Goal: Use online tool/utility: Utilize a website feature to perform a specific function

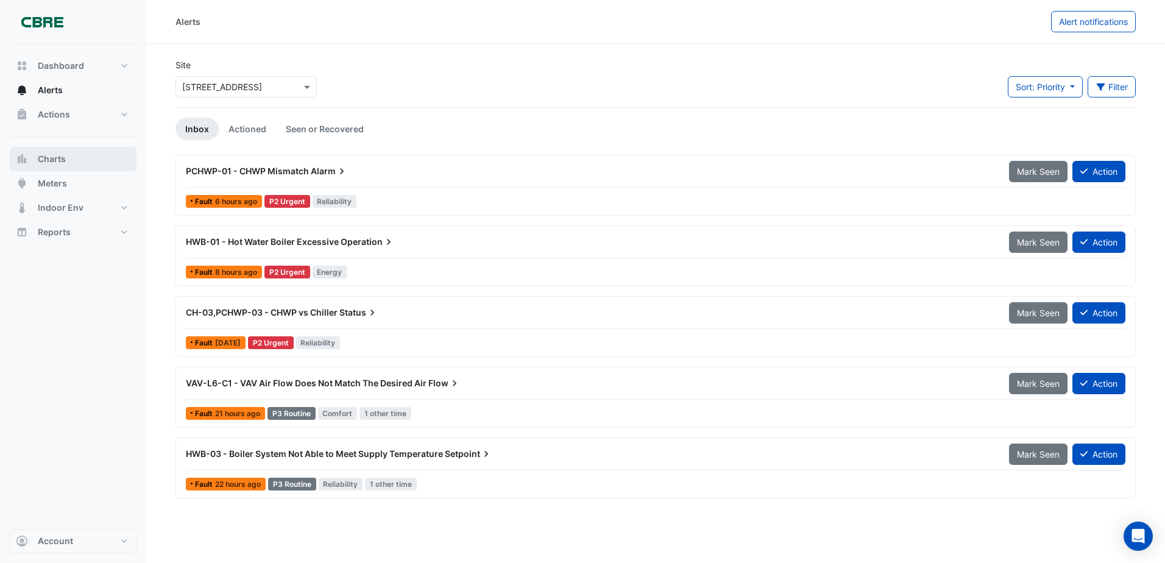
click at [55, 153] on span "Charts" at bounding box center [52, 159] width 28 height 12
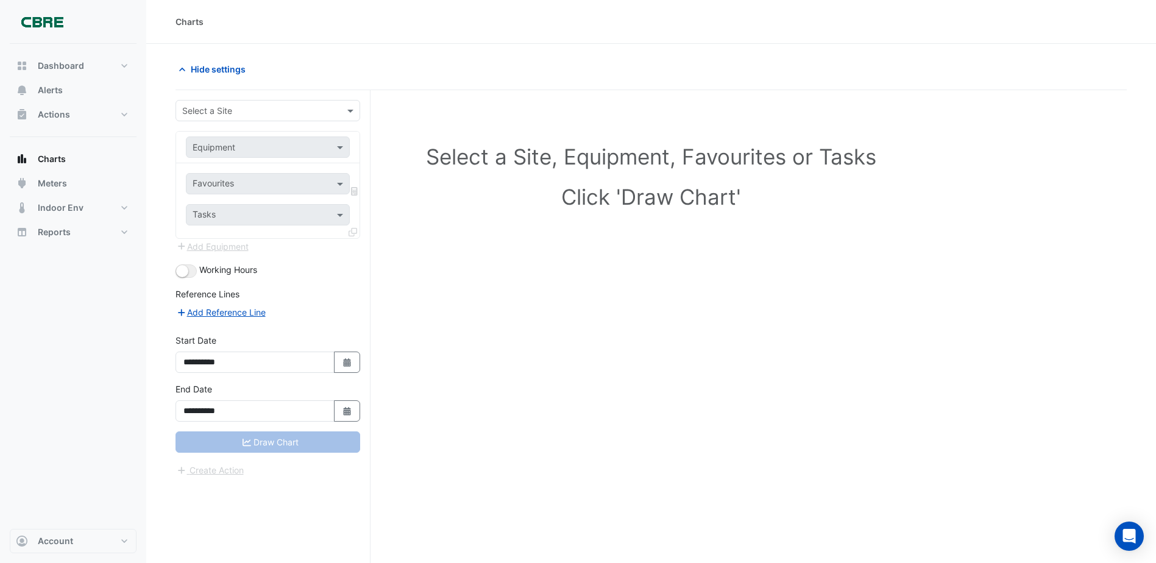
click at [284, 115] on input "text" at bounding box center [255, 111] width 147 height 13
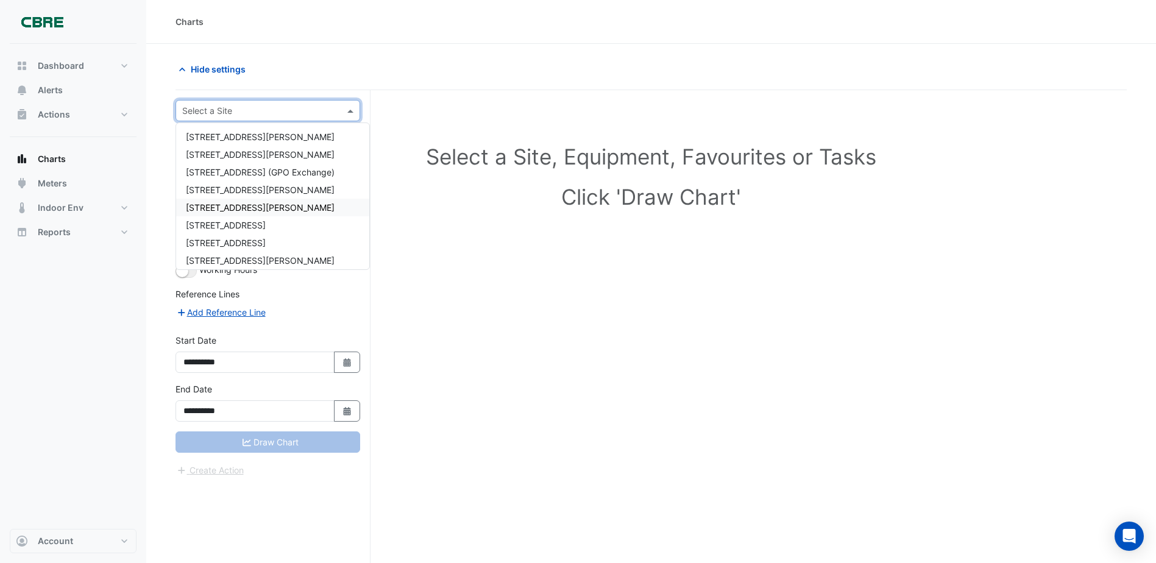
scroll to position [122, 0]
click at [232, 243] on span "[STREET_ADDRESS]" at bounding box center [226, 245] width 80 height 10
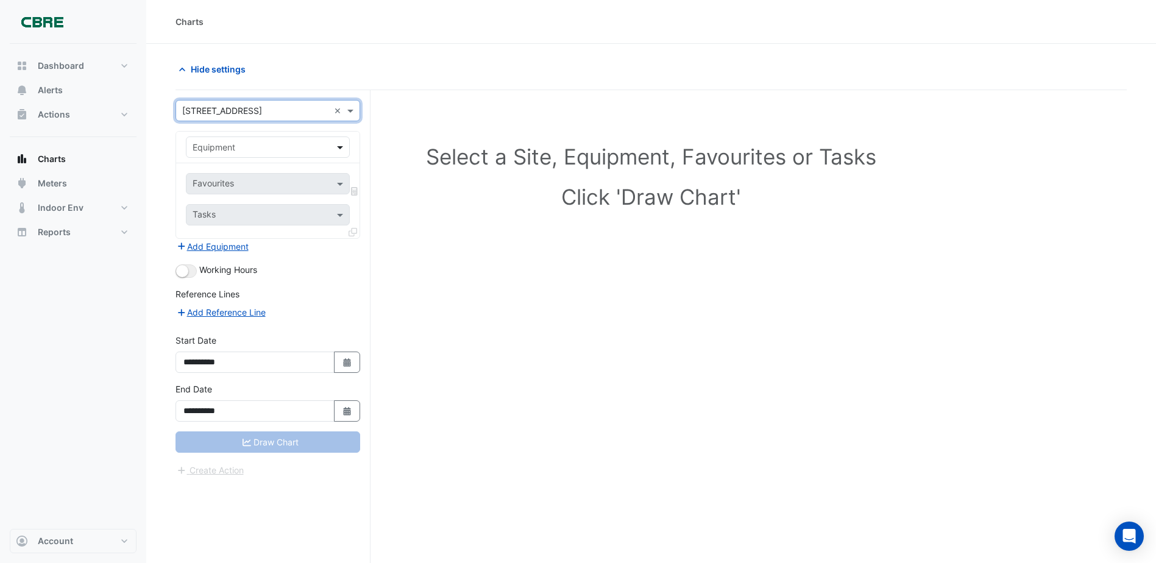
click at [339, 143] on span at bounding box center [341, 147] width 15 height 13
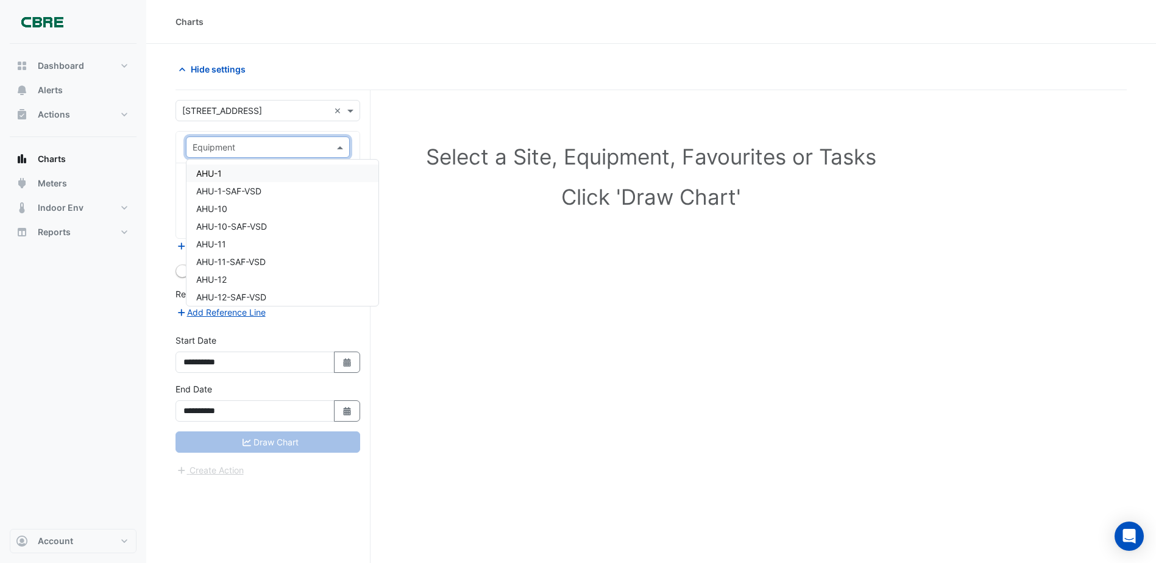
click at [237, 149] on input "text" at bounding box center [256, 147] width 126 height 13
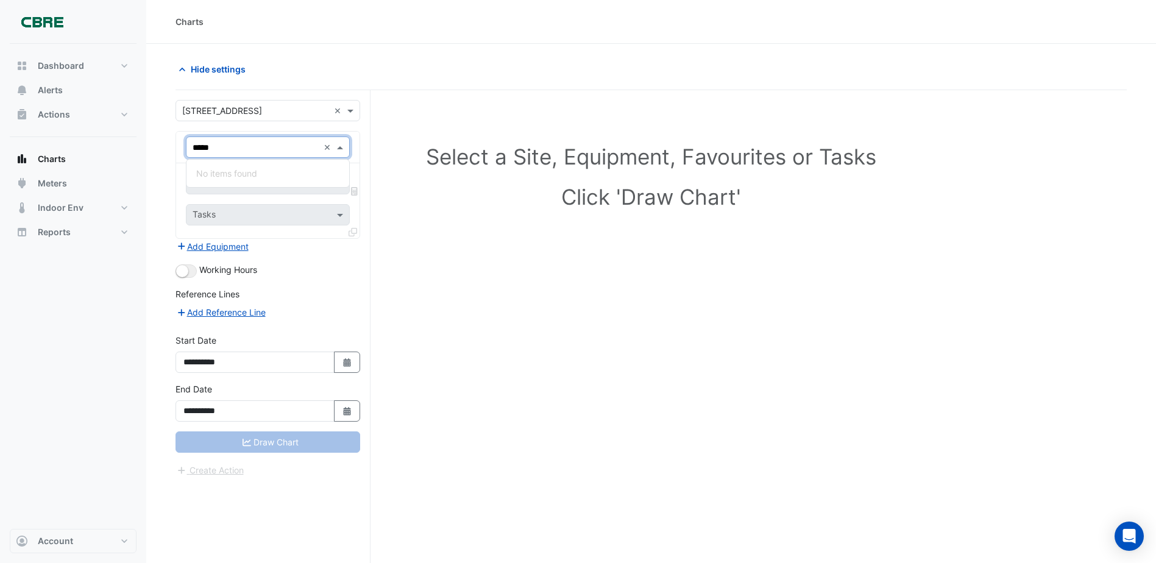
type input "****"
click at [192, 171] on div "B1-CPEF-1" at bounding box center [268, 174] width 163 height 18
click at [336, 182] on span at bounding box center [341, 183] width 15 height 13
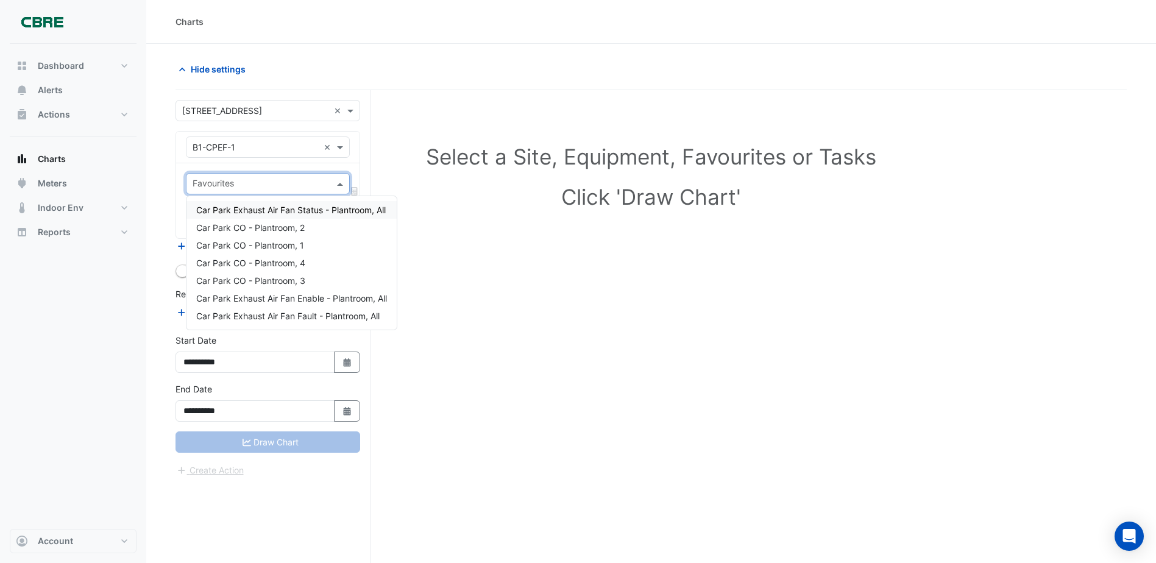
click at [328, 210] on span "Car Park Exhaust Air Fan Status - Plantroom, All" at bounding box center [291, 210] width 190 height 10
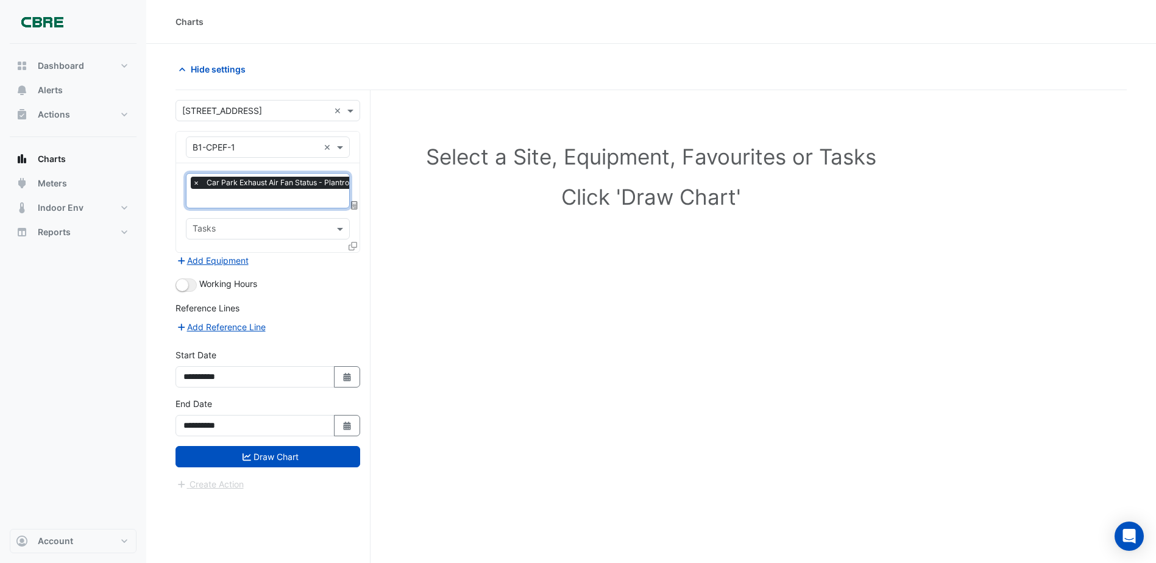
click at [341, 195] on input "text" at bounding box center [286, 199] width 186 height 13
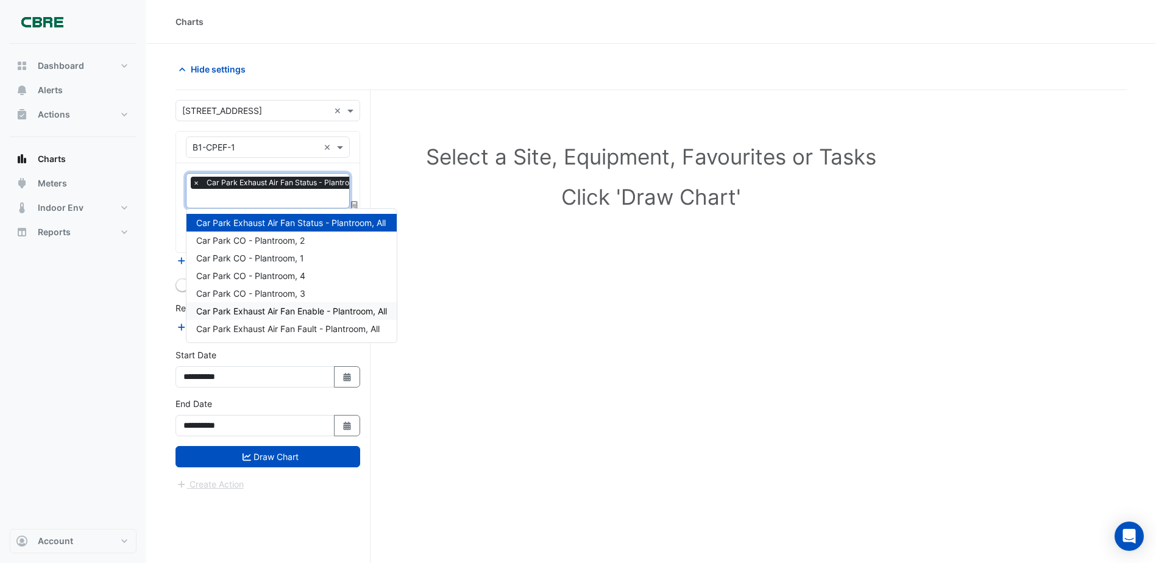
click at [319, 312] on span "Car Park Exhaust Air Fan Enable - Plantroom, All" at bounding box center [291, 311] width 191 height 10
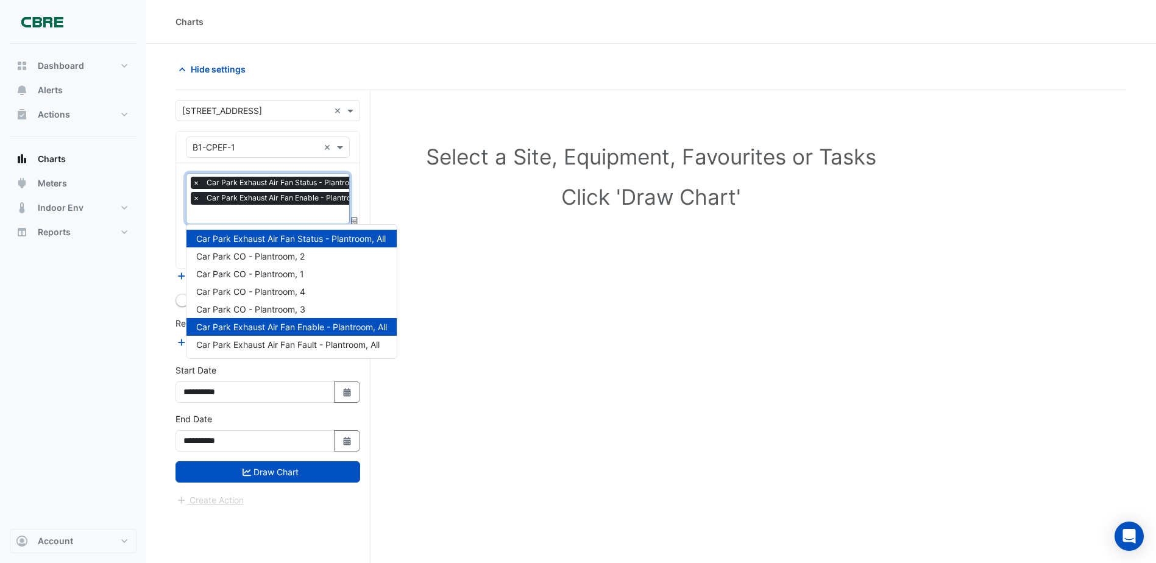
click at [310, 213] on input "text" at bounding box center [287, 215] width 188 height 13
click at [287, 256] on span "Car Park CO - Plantroom, 2" at bounding box center [250, 256] width 109 height 10
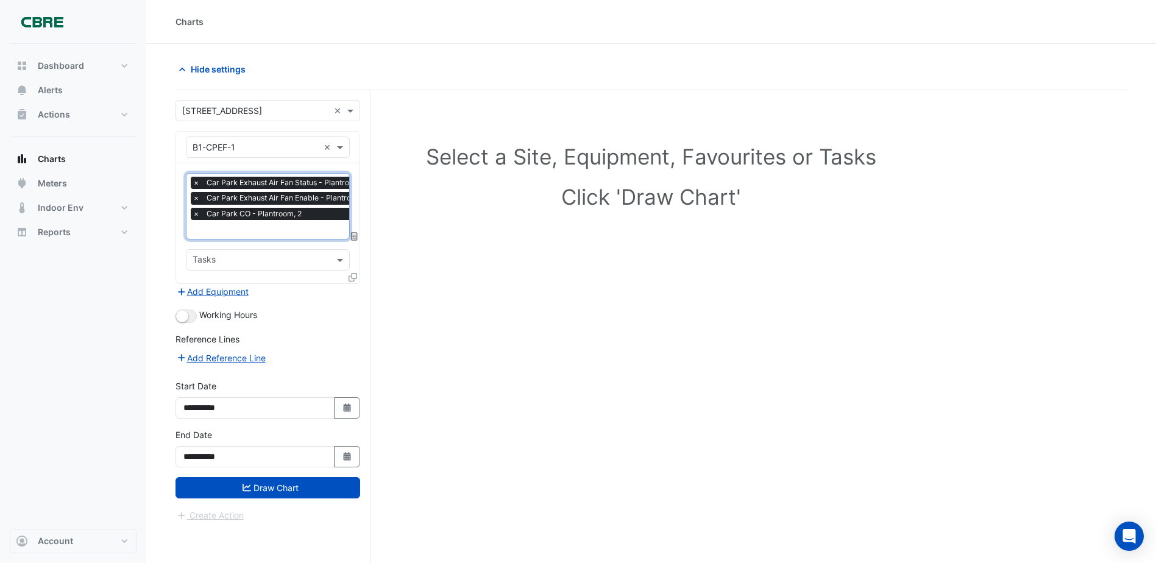
click at [327, 226] on input "text" at bounding box center [287, 230] width 188 height 13
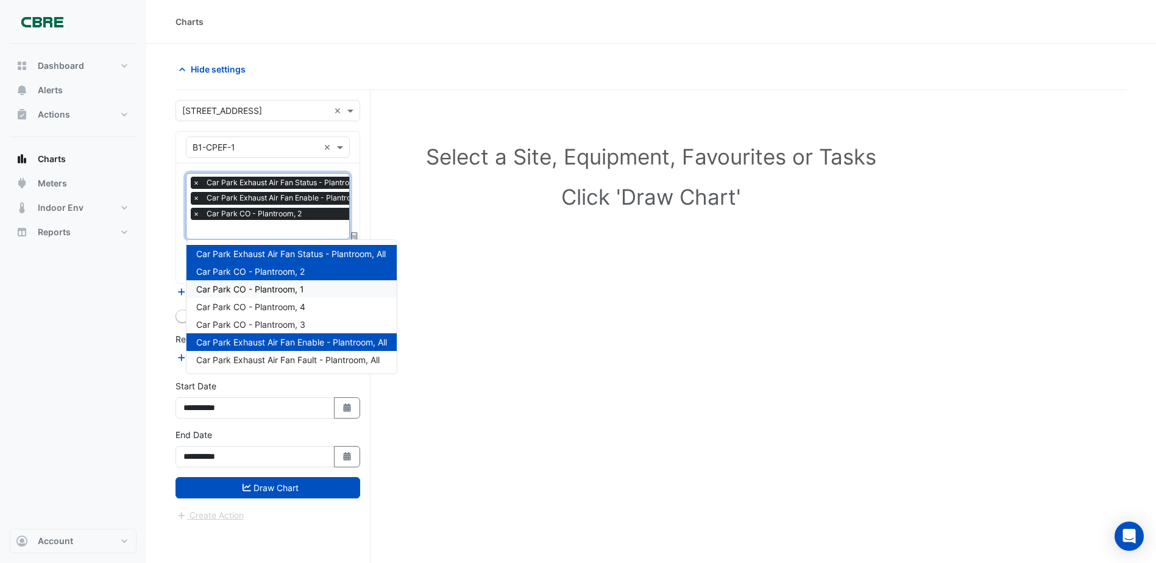
click at [274, 292] on span "Car Park CO - Plantroom, 1" at bounding box center [250, 289] width 108 height 10
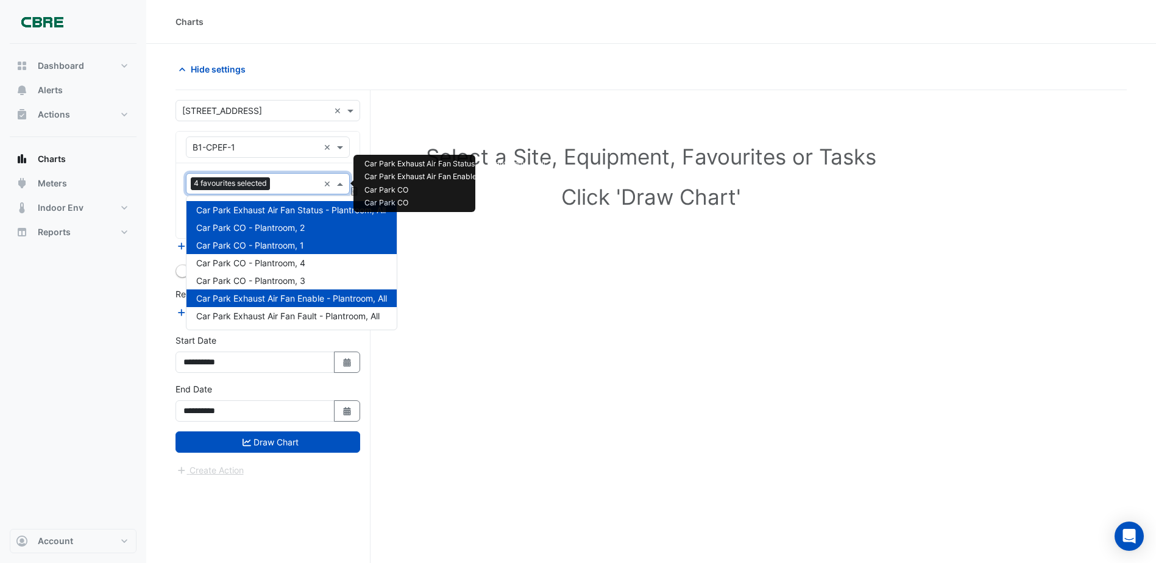
click at [297, 183] on input "text" at bounding box center [297, 185] width 44 height 13
click at [282, 263] on span "Car Park CO - Plantroom, 4" at bounding box center [250, 263] width 109 height 10
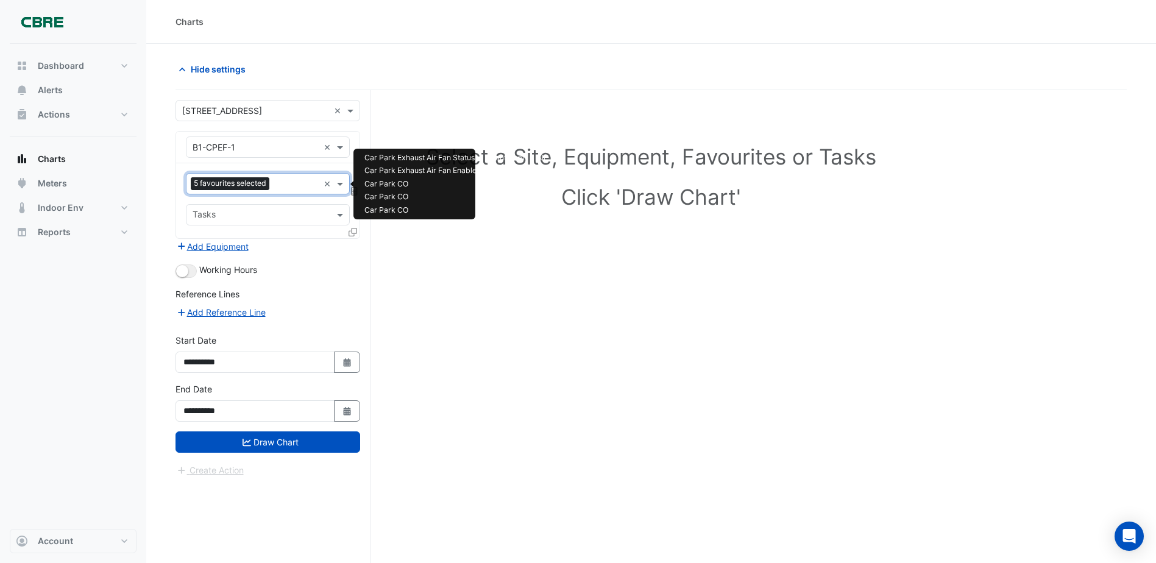
click at [306, 185] on input "text" at bounding box center [296, 185] width 44 height 13
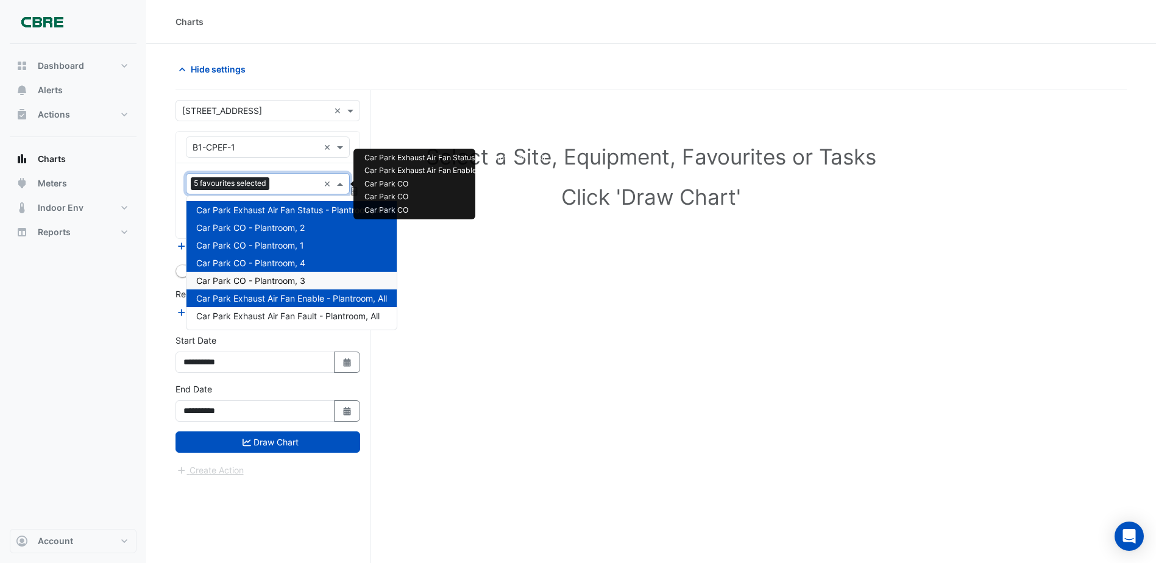
click at [278, 276] on span "Car Park CO - Plantroom, 3" at bounding box center [250, 281] width 109 height 10
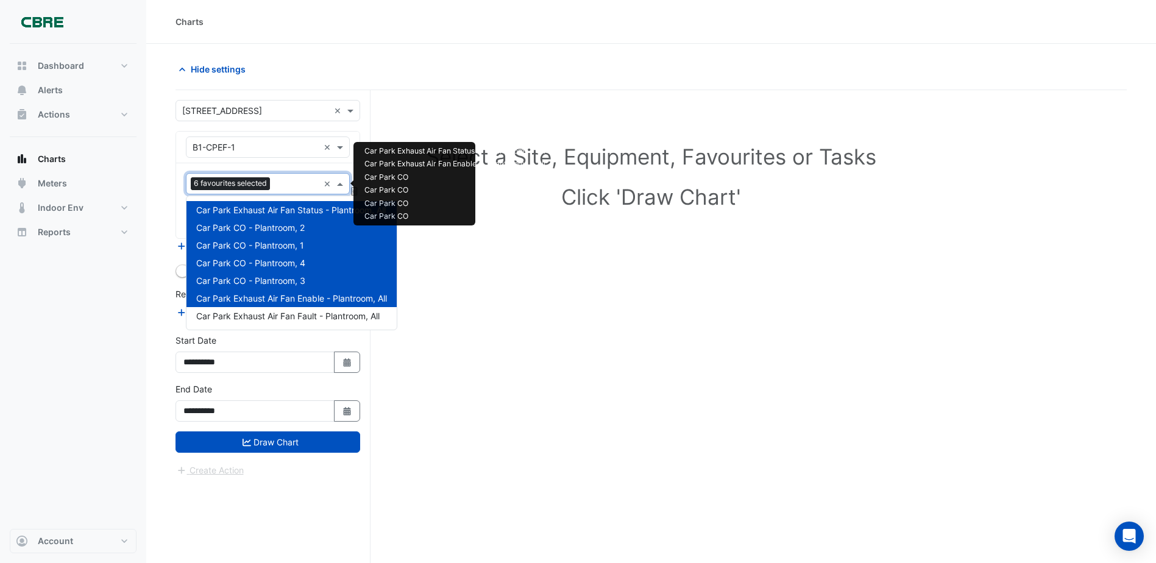
click at [302, 183] on input "text" at bounding box center [297, 185] width 44 height 13
click at [282, 316] on span "Car Park Exhaust Air Fan Fault - Plantroom, All" at bounding box center [287, 316] width 183 height 10
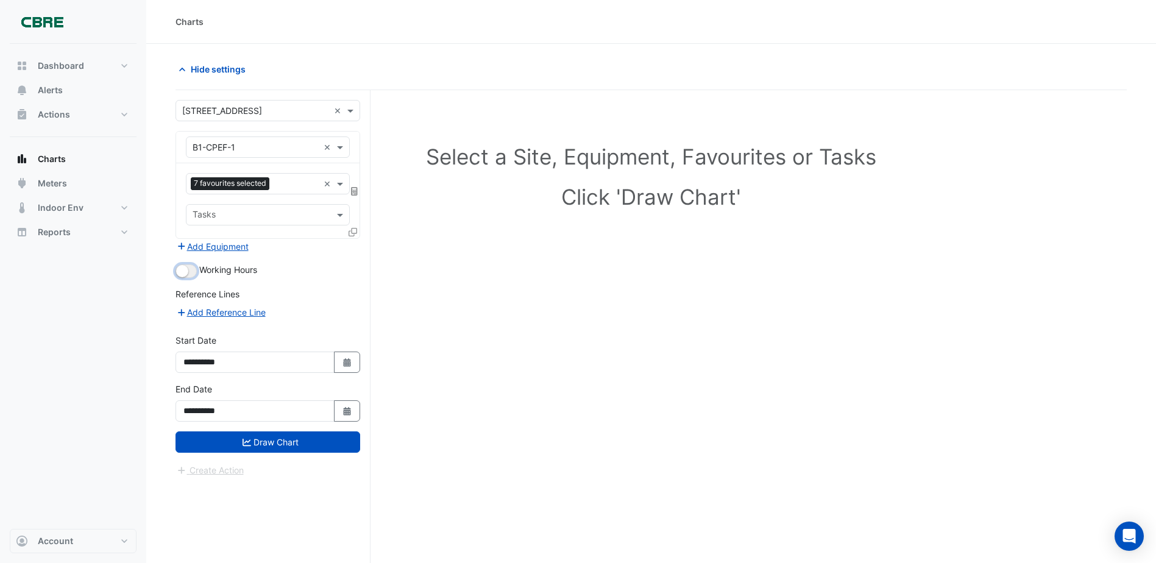
drag, startPoint x: 180, startPoint y: 271, endPoint x: 202, endPoint y: 271, distance: 21.9
click at [202, 271] on div "Working Hours" at bounding box center [268, 270] width 185 height 15
click at [194, 270] on button "button" at bounding box center [186, 271] width 21 height 13
click at [344, 358] on icon "Select Date" at bounding box center [347, 362] width 11 height 9
select select "*"
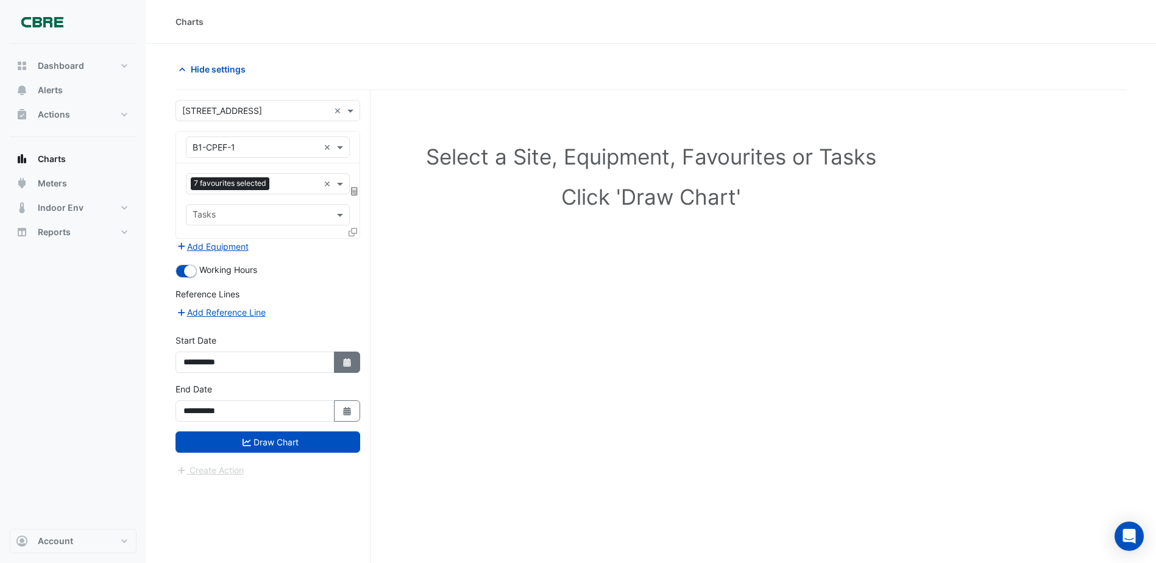
select select "****"
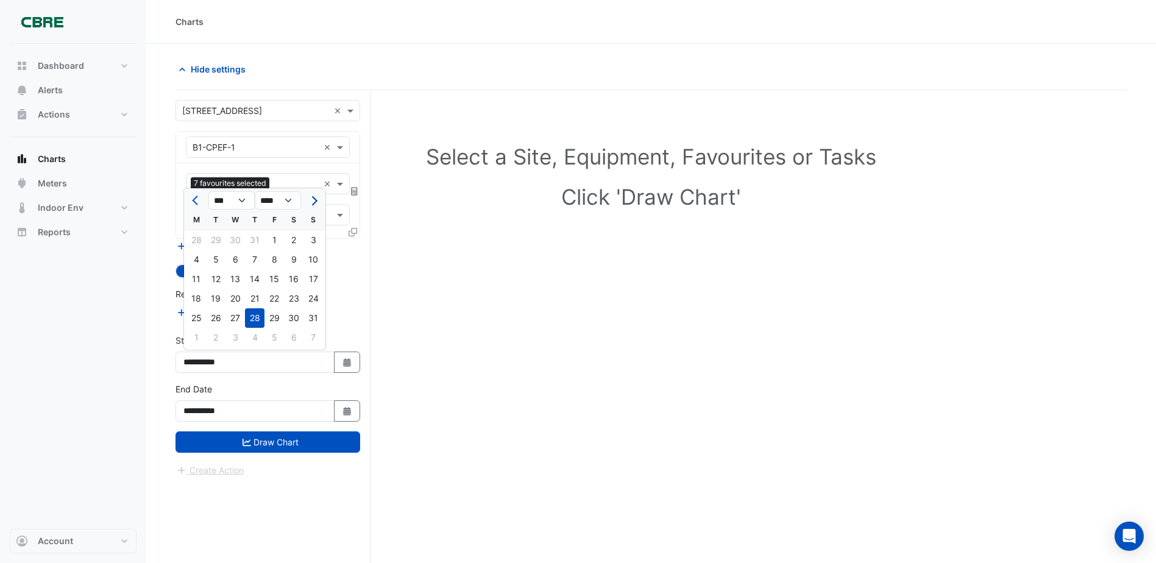
click at [312, 197] on span "Next month" at bounding box center [312, 200] width 9 height 9
select select "*"
click at [216, 254] on div "9" at bounding box center [216, 260] width 20 height 20
type input "**********"
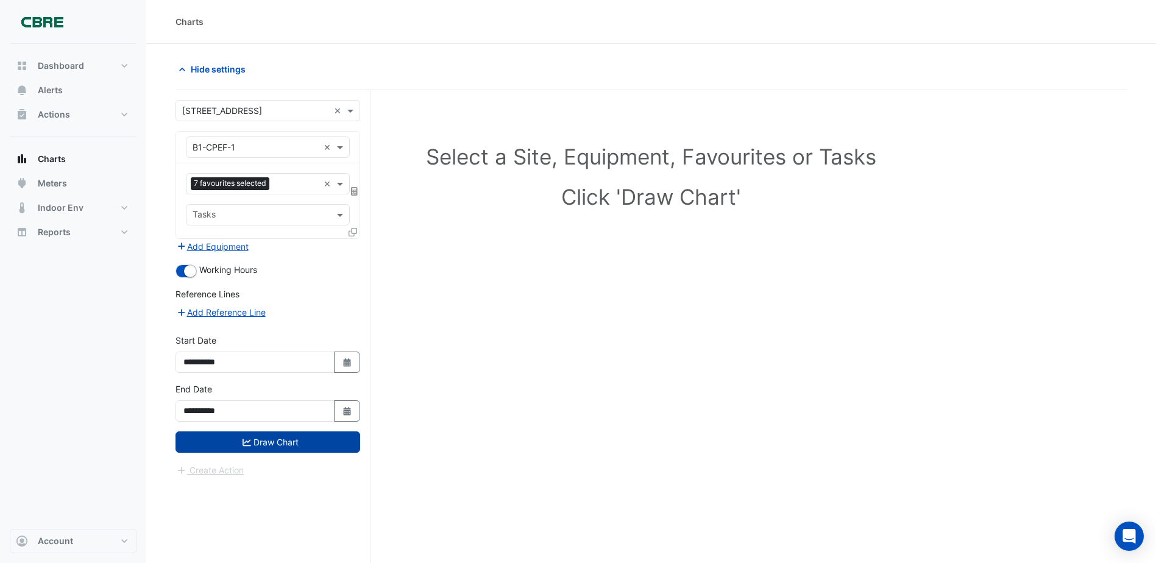
click at [304, 440] on button "Draw Chart" at bounding box center [268, 442] width 185 height 21
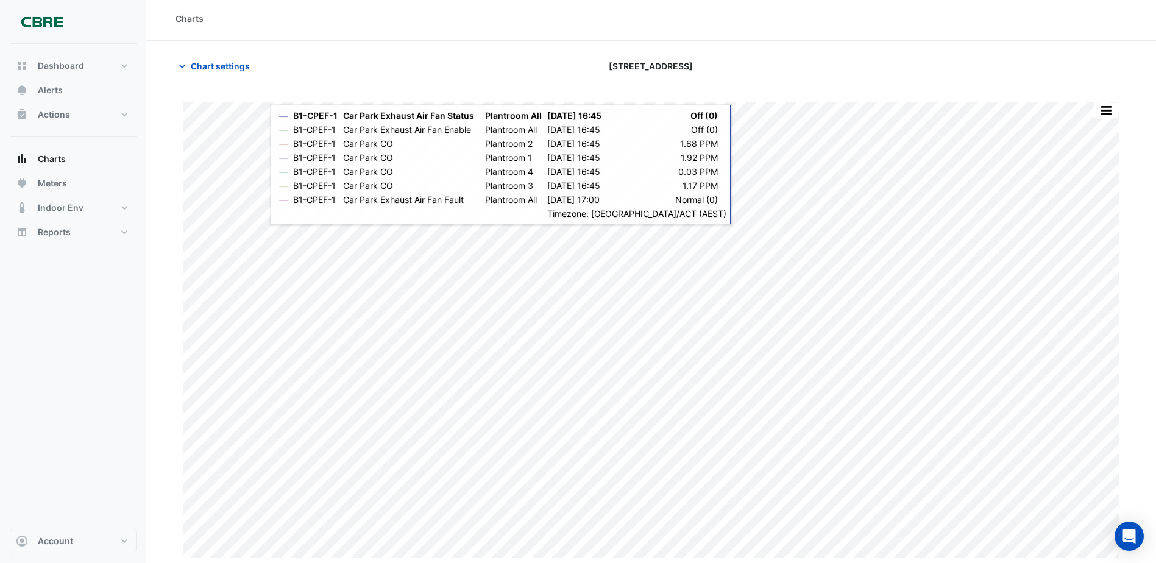
scroll to position [4, 0]
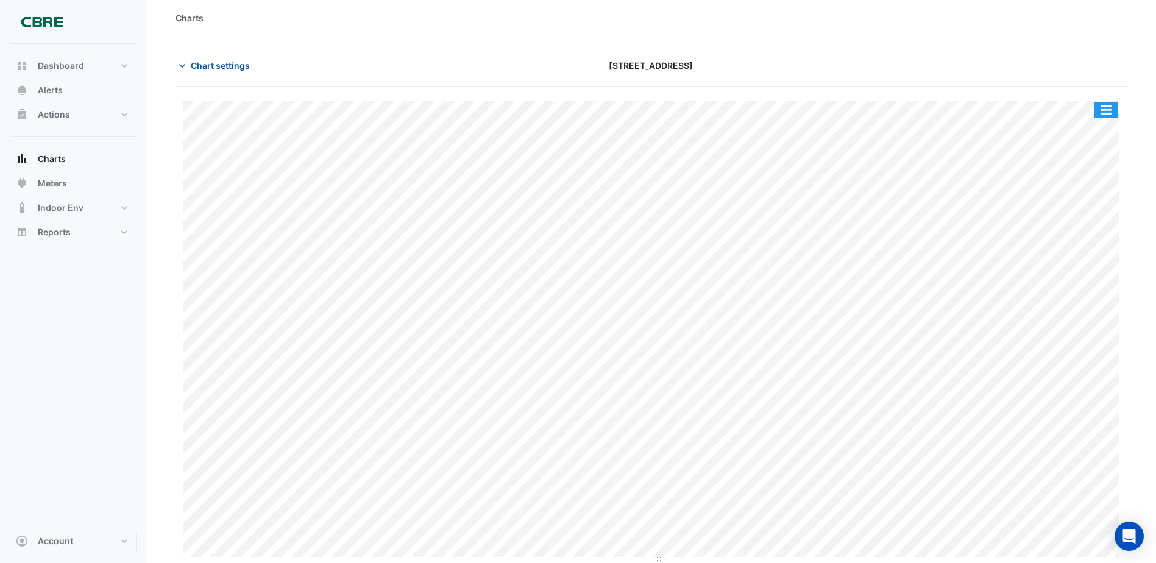
click at [1105, 104] on button "button" at bounding box center [1106, 109] width 24 height 15
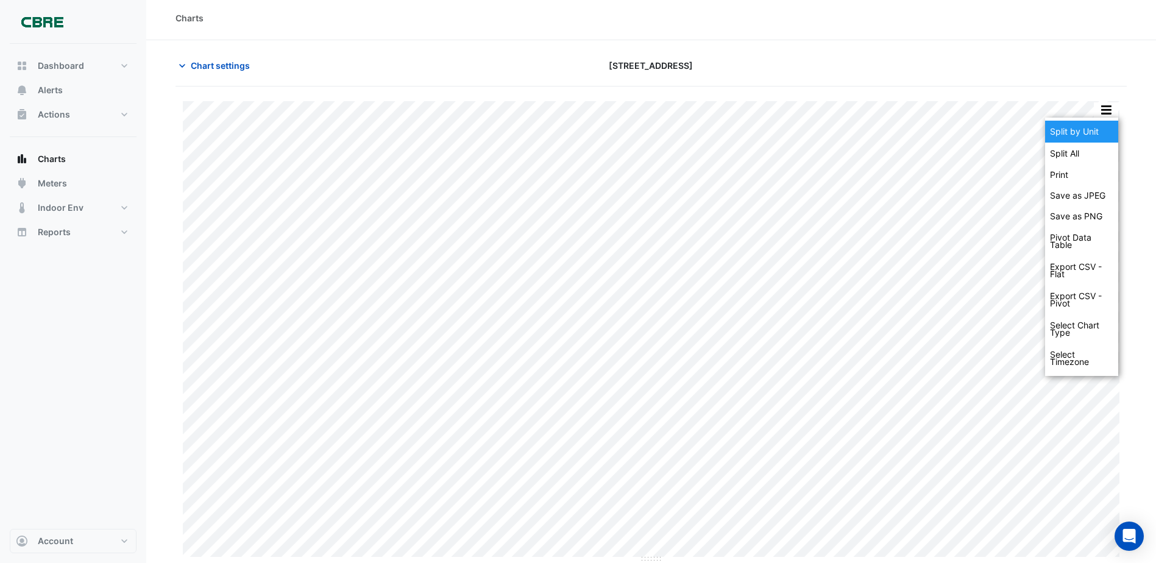
click at [1091, 124] on div "Split by Unit" at bounding box center [1081, 132] width 73 height 22
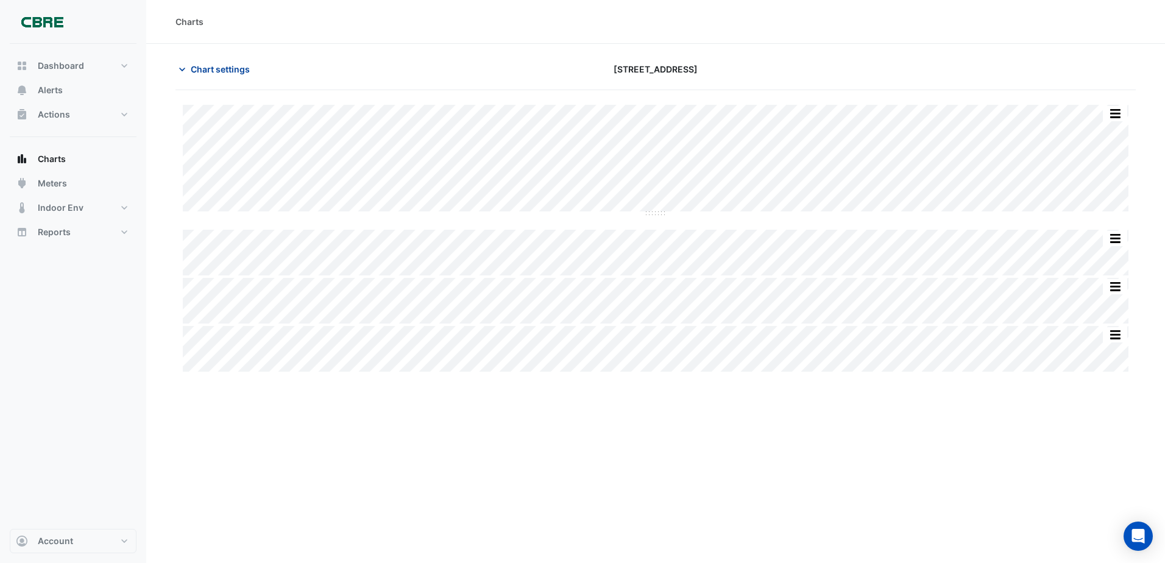
click at [191, 66] on span "Chart settings" at bounding box center [220, 69] width 59 height 13
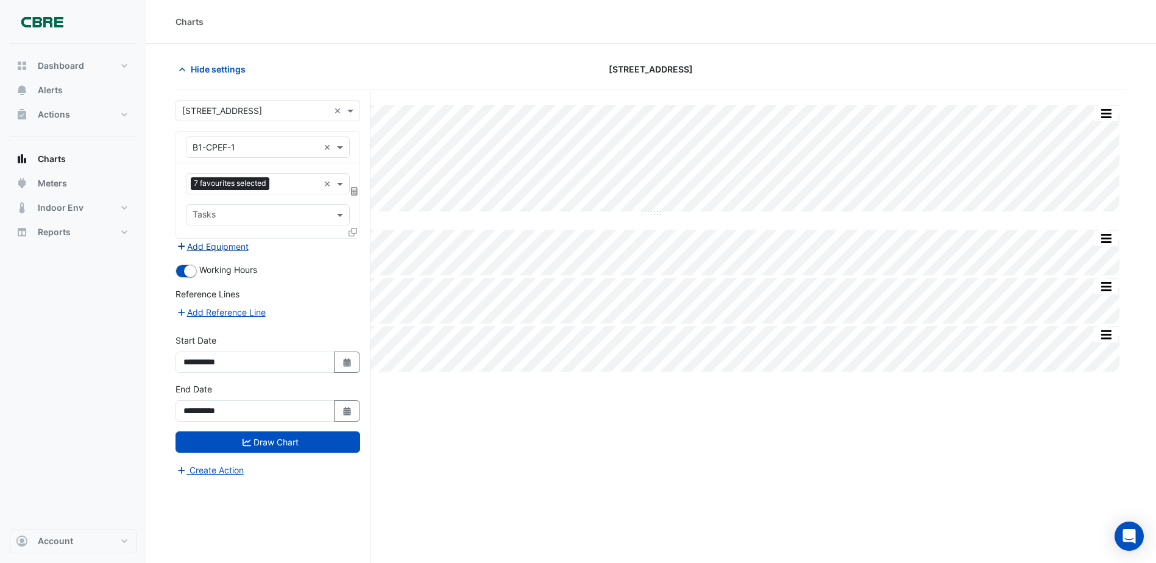
click at [204, 244] on button "Add Equipment" at bounding box center [213, 247] width 74 height 14
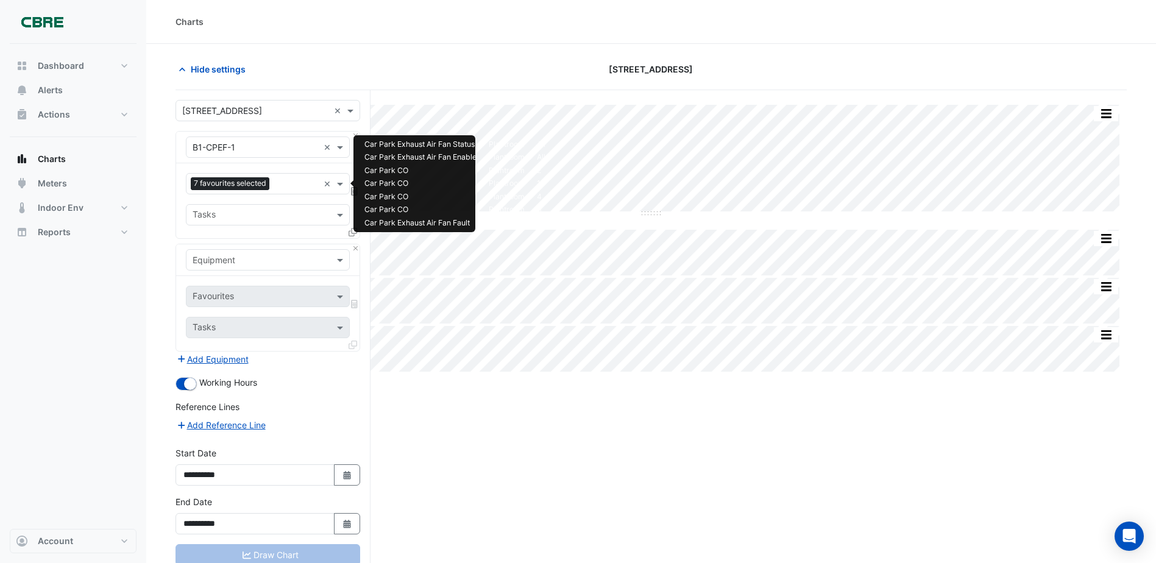
click at [304, 182] on input "text" at bounding box center [296, 185] width 44 height 13
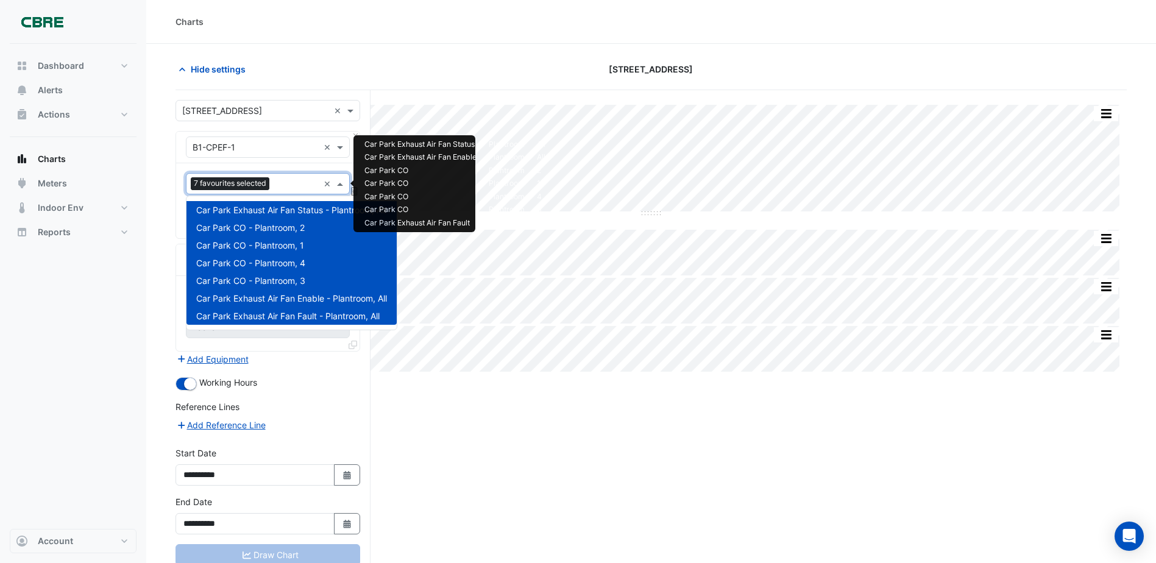
click at [158, 177] on section "Hide settings [STREET_ADDRESS] Split All Split None Print Save as JPEG Save as …" at bounding box center [651, 327] width 1010 height 566
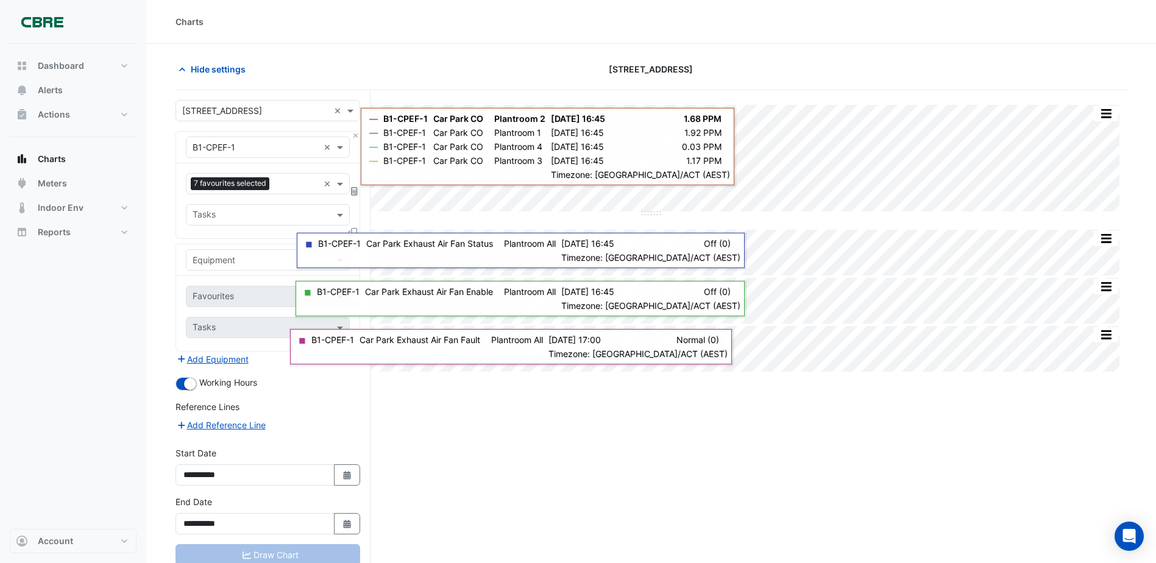
click at [285, 147] on input "text" at bounding box center [256, 147] width 126 height 13
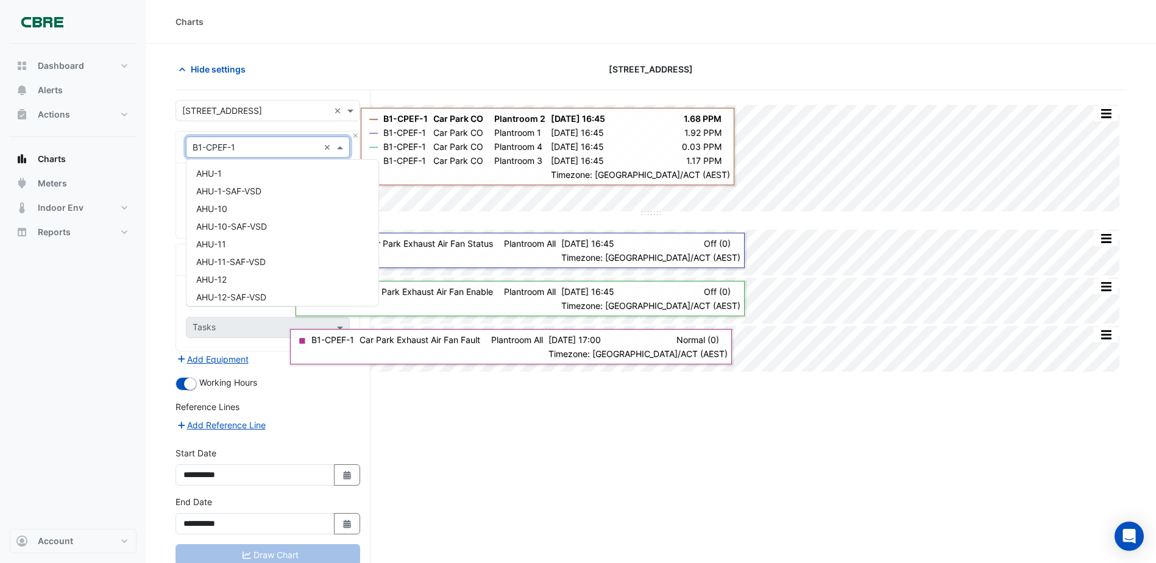
scroll to position [1172, 0]
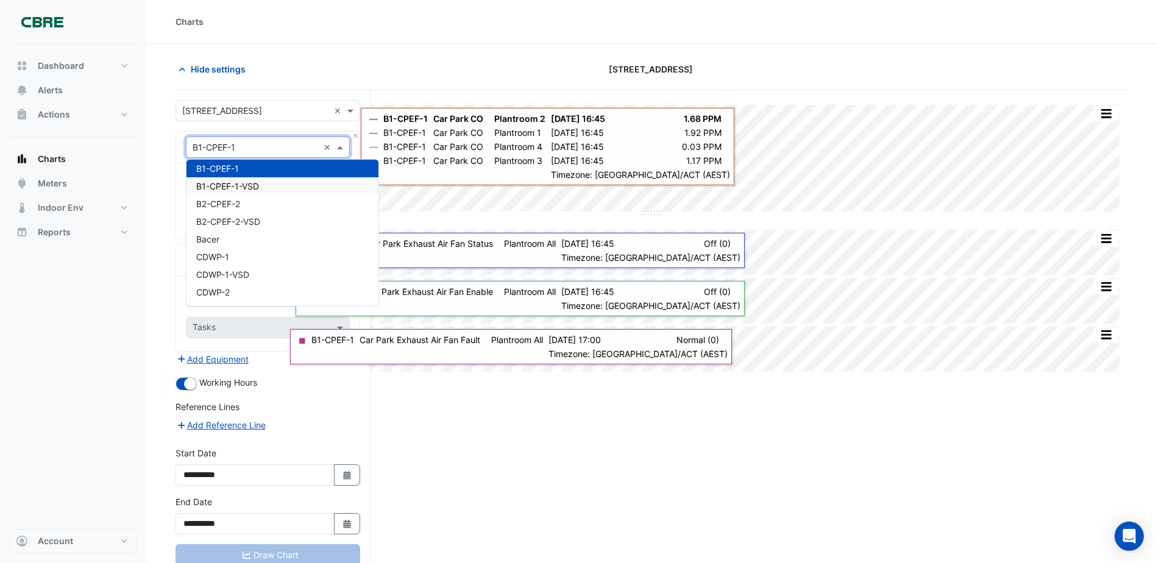
click at [259, 183] on span "B1-CPEF-1-VSD" at bounding box center [227, 186] width 63 height 10
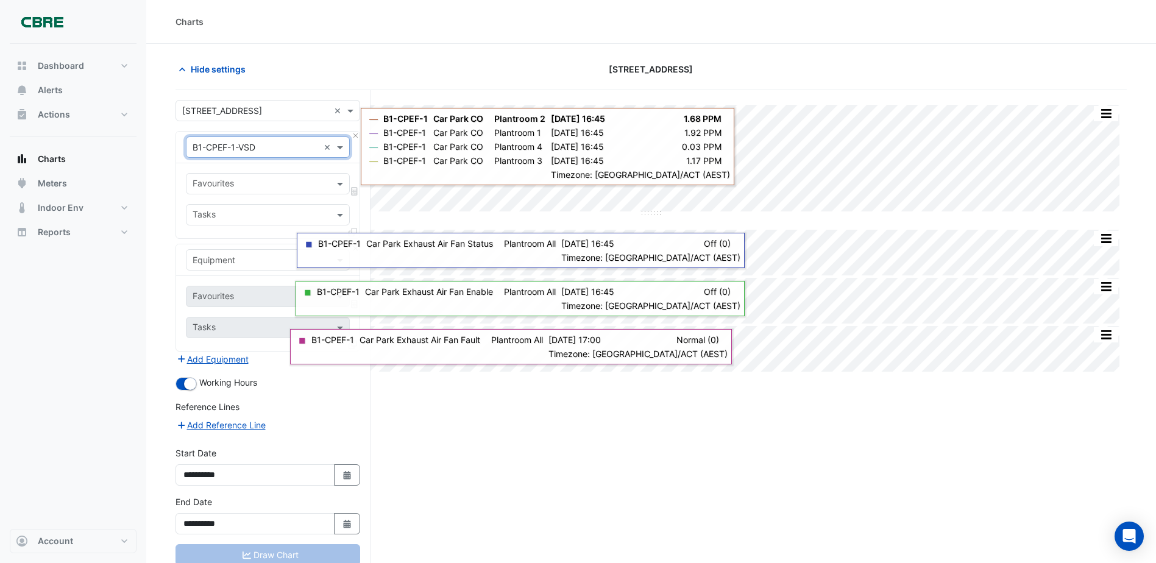
click at [269, 182] on input "text" at bounding box center [261, 185] width 137 height 13
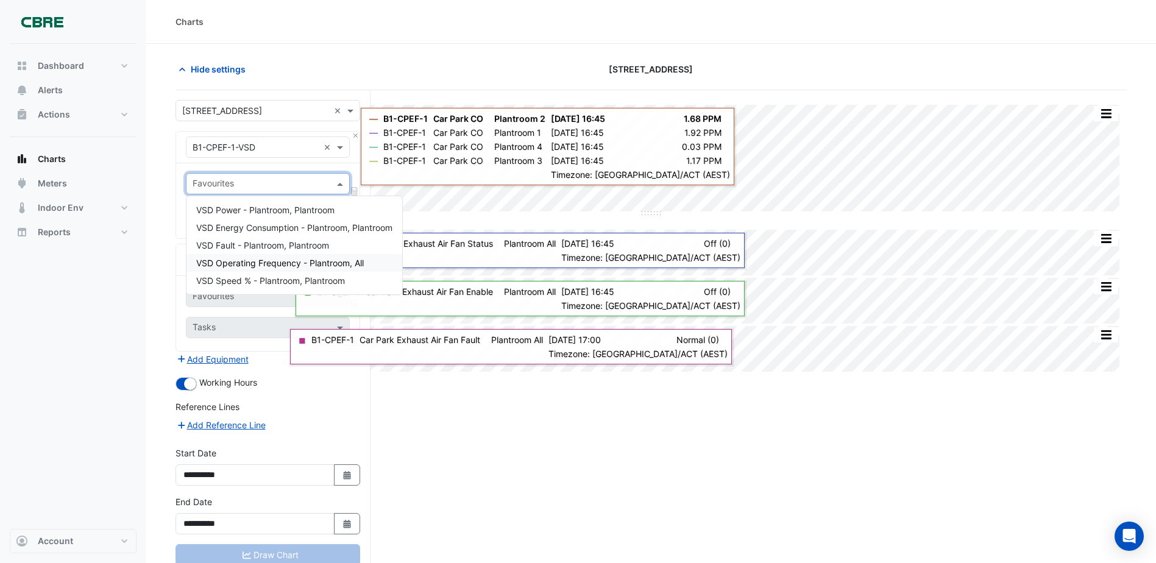
click at [283, 257] on div "VSD Operating Frequency - Plantroom, All" at bounding box center [295, 263] width 216 height 18
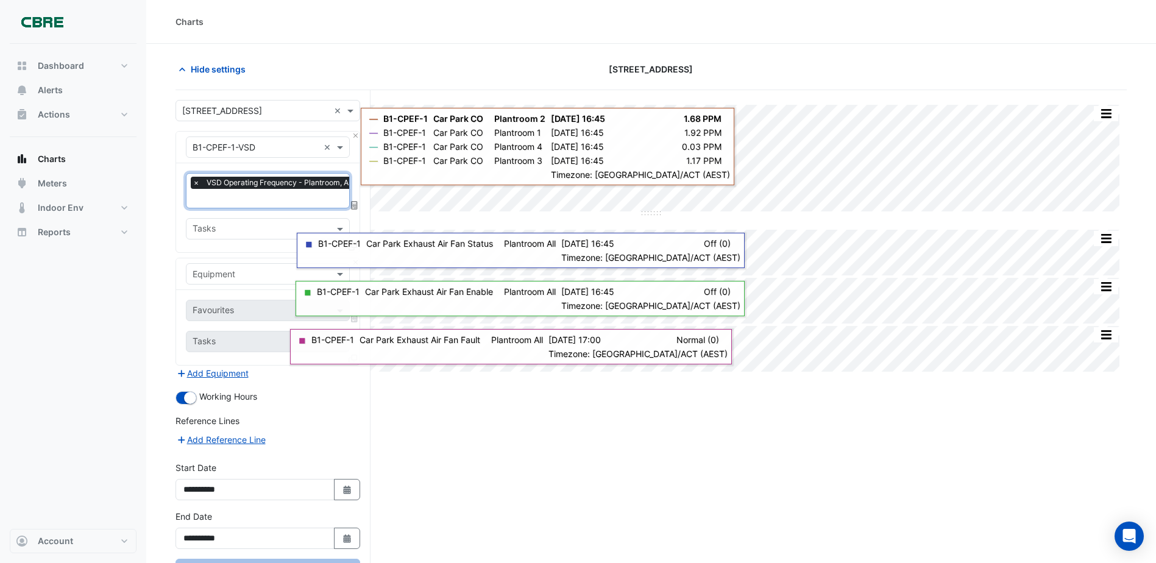
scroll to position [49, 0]
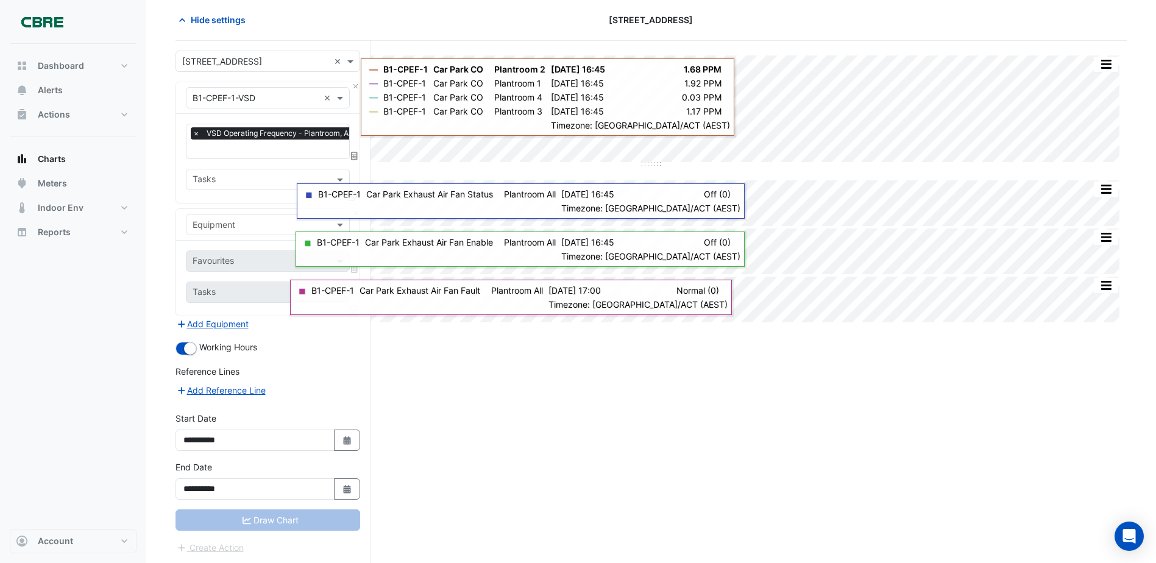
click at [269, 520] on div "Draw Chart" at bounding box center [268, 520] width 185 height 21
click at [271, 520] on div "Draw Chart" at bounding box center [268, 520] width 185 height 21
click at [292, 369] on div "Reference Lines" at bounding box center [268, 374] width 185 height 18
click at [280, 141] on div "Favourites × VSD Operating Frequency - Plantroom, All" at bounding box center [273, 141] width 172 height 34
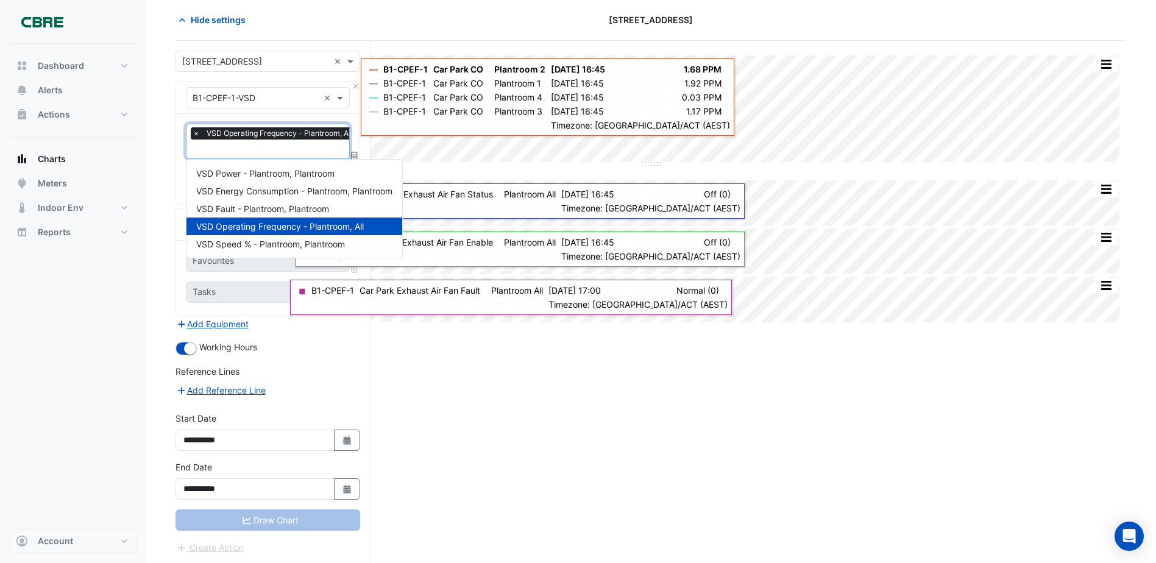
scroll to position [0, 6]
click at [158, 200] on section "Hide settings [STREET_ADDRESS] Split All Split None Print Save as JPEG Save as …" at bounding box center [651, 280] width 1010 height 570
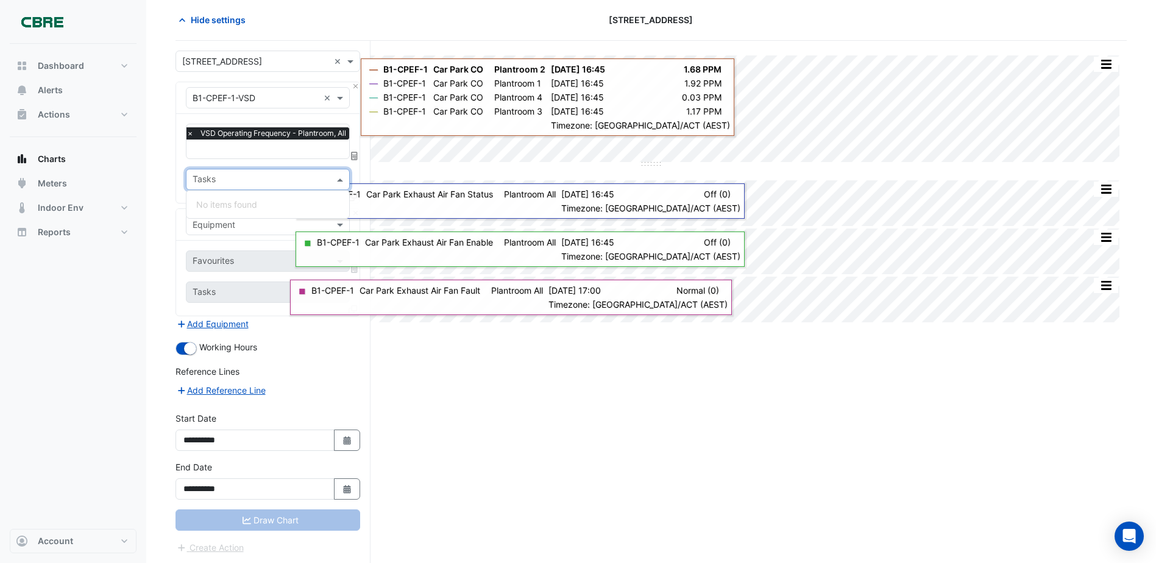
click at [247, 183] on input "text" at bounding box center [261, 180] width 137 height 13
click at [258, 180] on input "text" at bounding box center [261, 180] width 137 height 13
drag, startPoint x: 149, startPoint y: 219, endPoint x: 169, endPoint y: 222, distance: 20.3
click at [153, 219] on section "Hide settings [STREET_ADDRESS] Split All Split None Print Save as JPEG Save as …" at bounding box center [651, 280] width 1010 height 570
click at [252, 225] on input "text" at bounding box center [256, 225] width 126 height 13
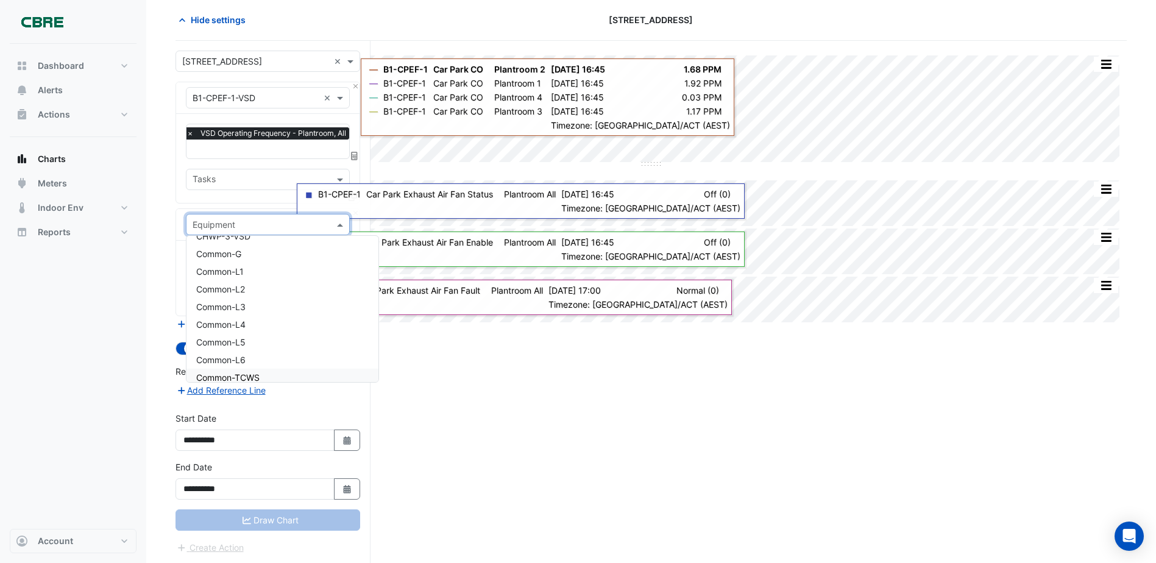
scroll to position [1646, 0]
click at [152, 249] on section "Hide settings [STREET_ADDRESS] Split All Split None Print Save as JPEG Save as …" at bounding box center [651, 280] width 1010 height 570
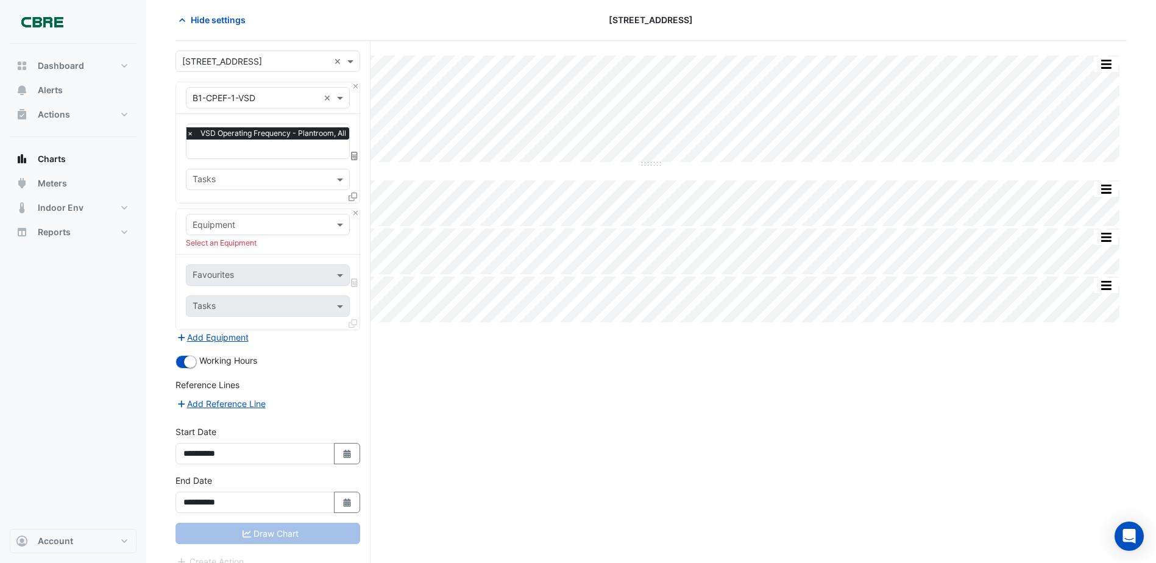
click at [541, 362] on div "Split All Split None Print Save as JPEG Save as PNG Pivot Data Table Export CSV…" at bounding box center [652, 310] width 952 height 538
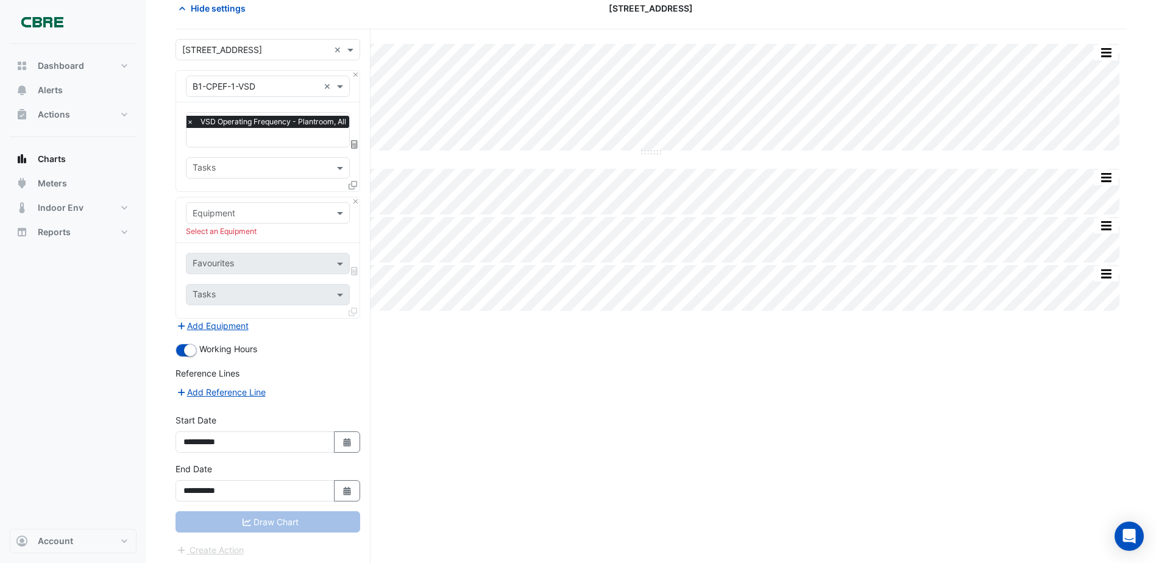
scroll to position [63, 0]
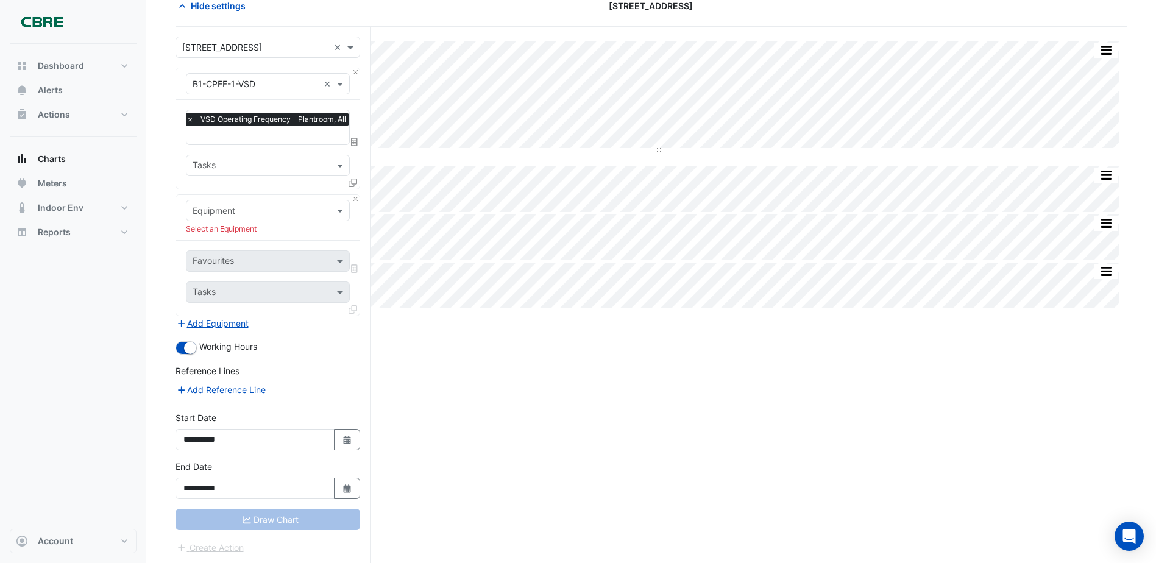
click at [311, 205] on input "text" at bounding box center [256, 211] width 126 height 13
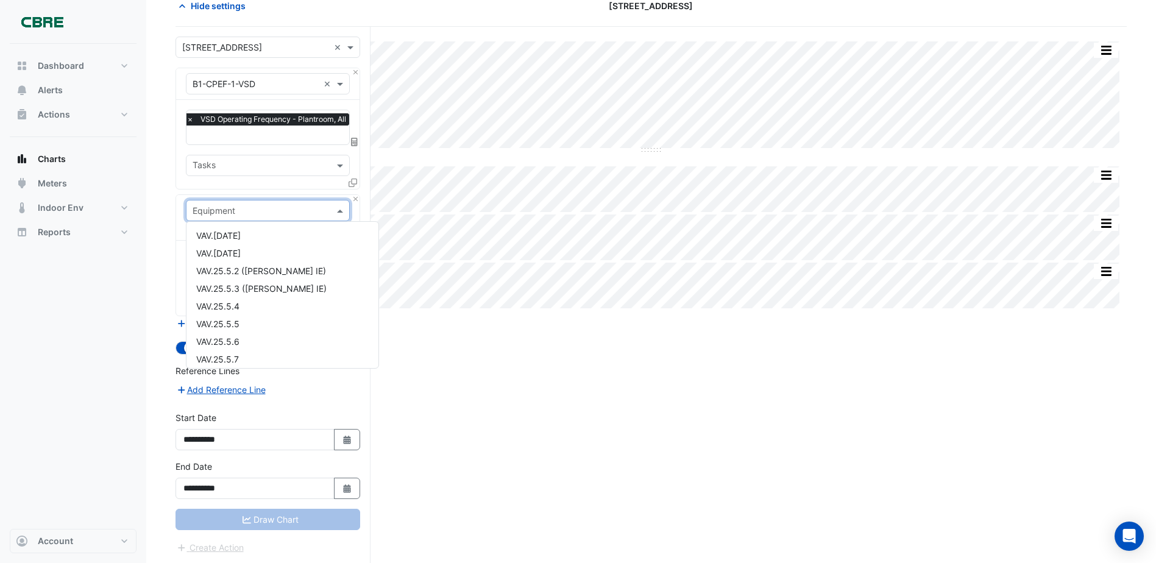
scroll to position [9073, 0]
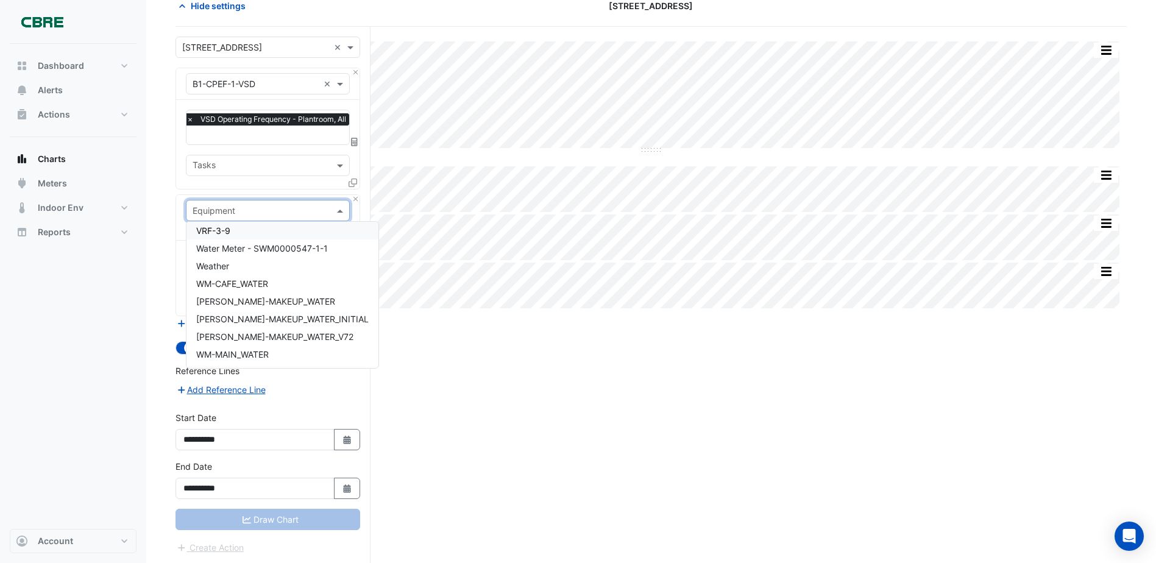
click at [233, 211] on input "text" at bounding box center [256, 211] width 126 height 13
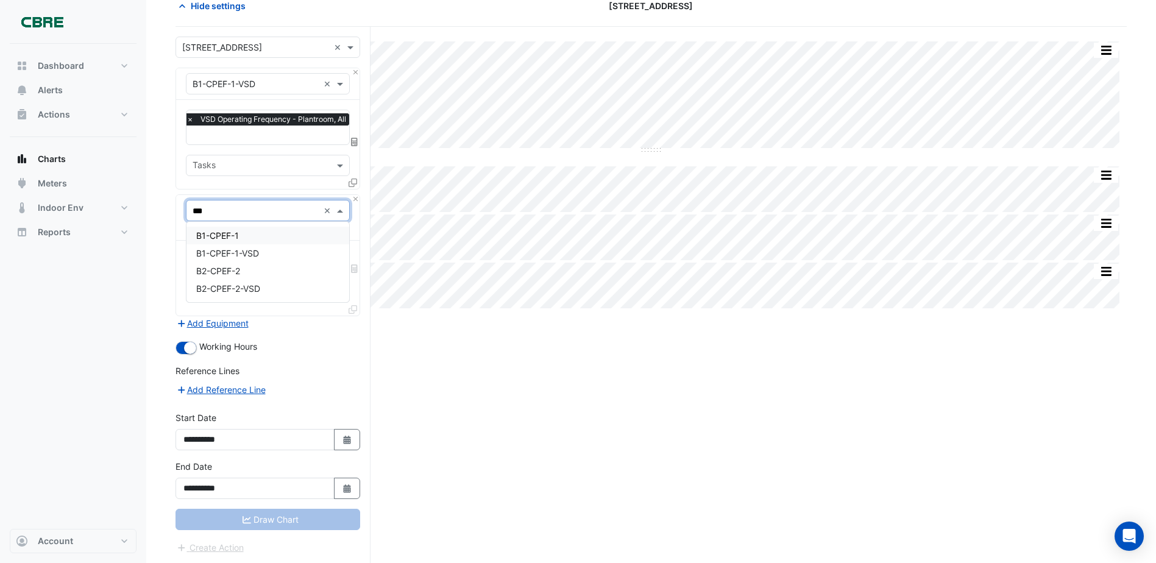
type input "****"
click at [230, 252] on span "B1-CPEF-1-VSD" at bounding box center [227, 253] width 63 height 10
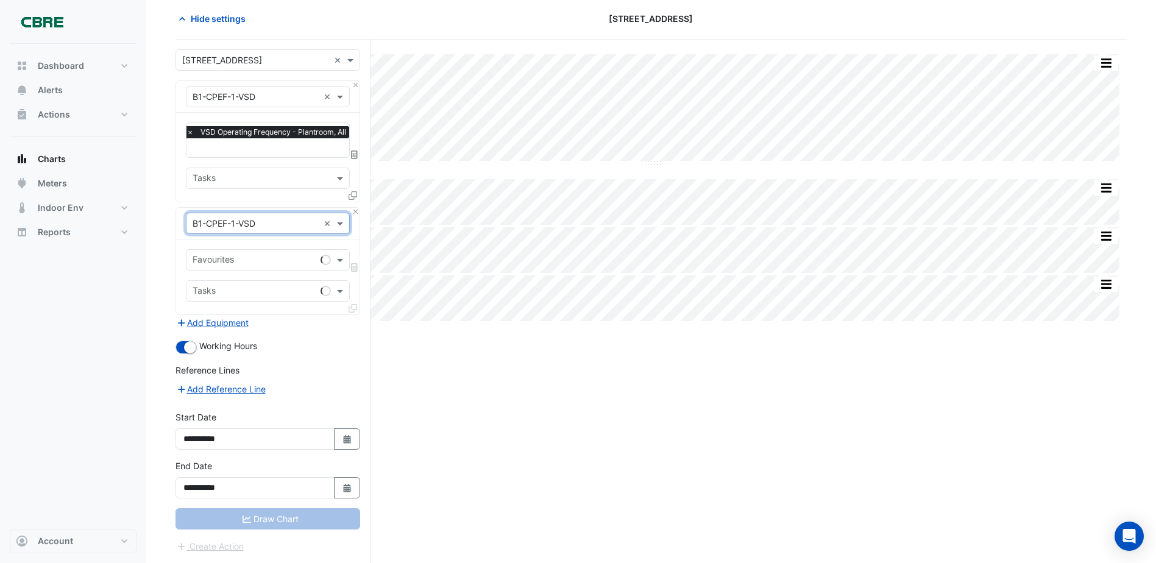
scroll to position [49, 0]
click at [255, 261] on input "text" at bounding box center [261, 262] width 137 height 13
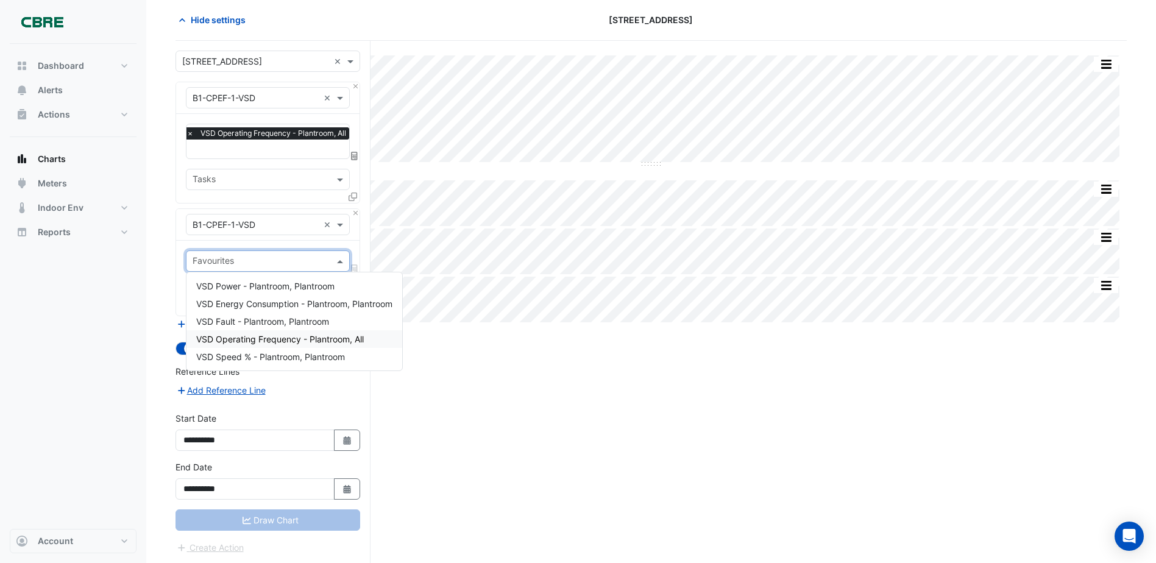
click at [265, 340] on span "VSD Operating Frequency - Plantroom, All" at bounding box center [280, 339] width 168 height 10
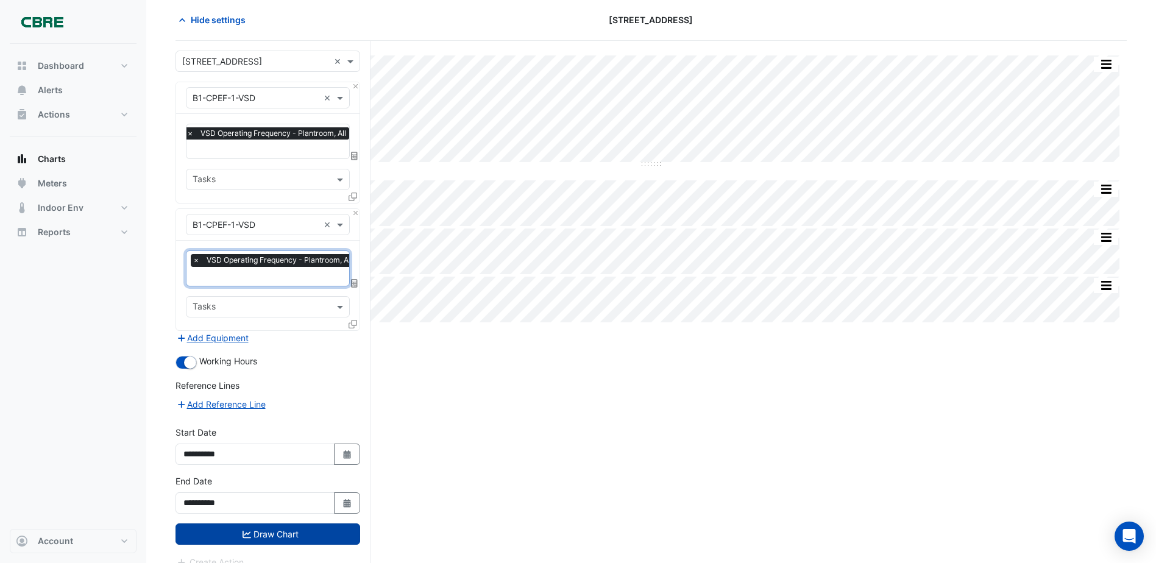
click at [263, 535] on button "Draw Chart" at bounding box center [268, 534] width 185 height 21
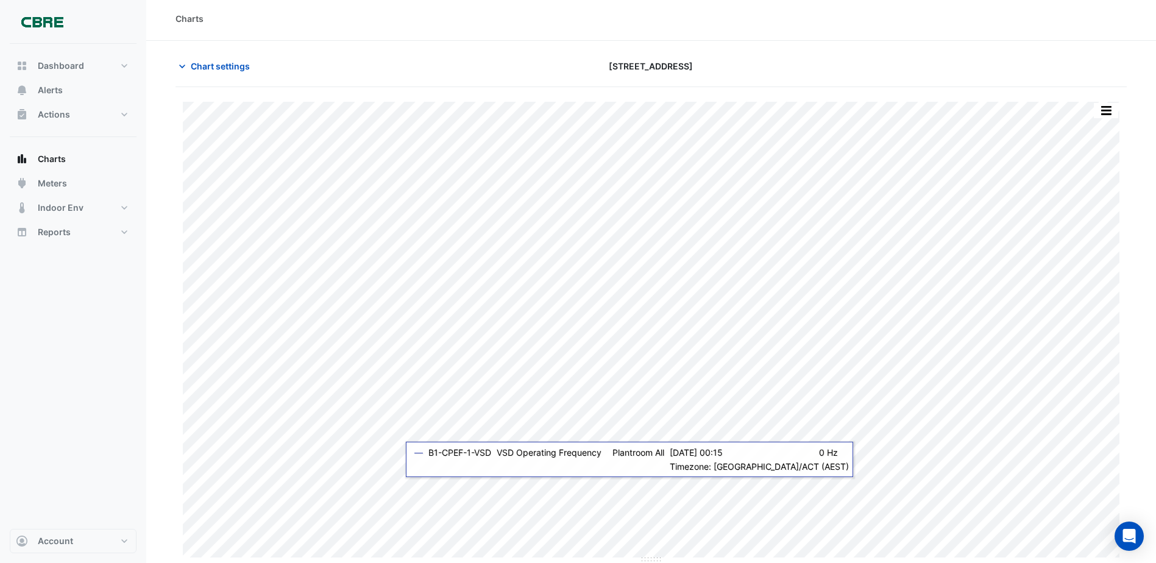
scroll to position [4, 0]
click at [205, 61] on span "Chart settings" at bounding box center [220, 65] width 59 height 13
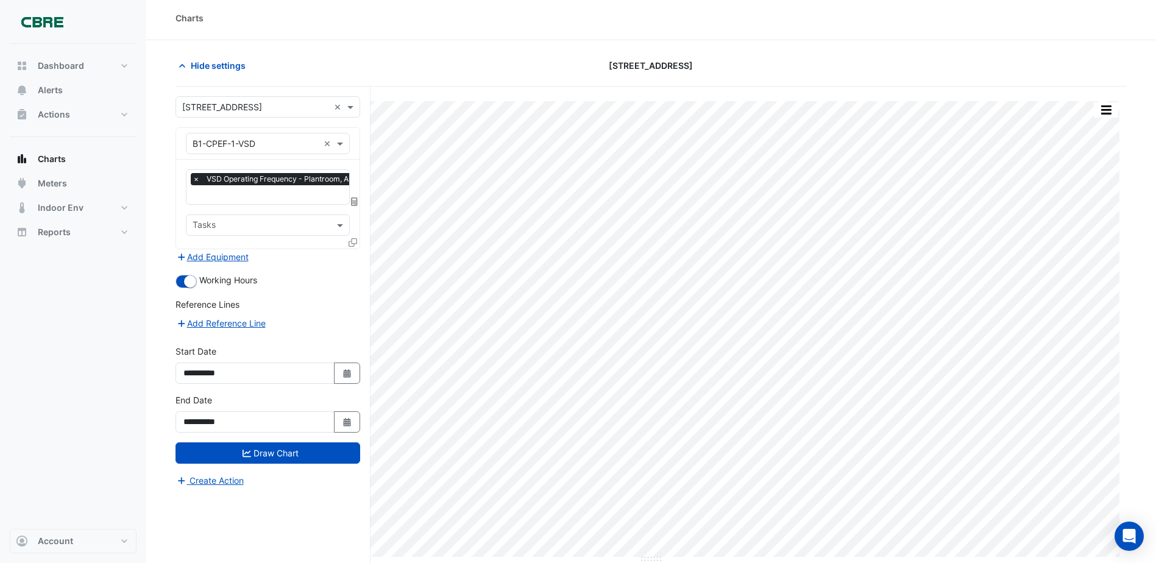
click at [349, 241] on icon at bounding box center [353, 242] width 9 height 9
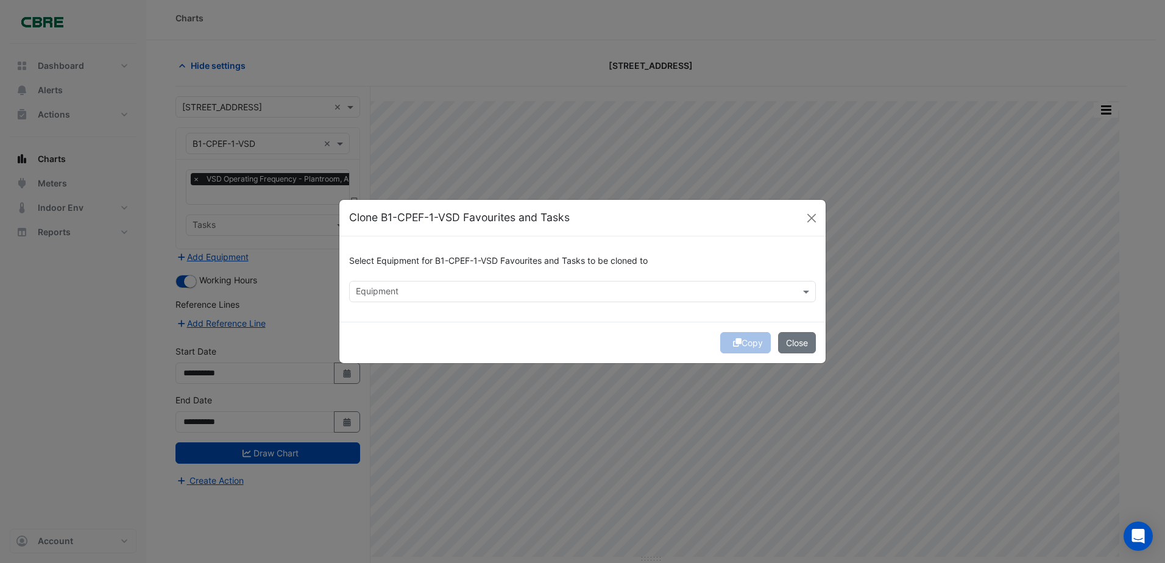
click at [532, 291] on input "text" at bounding box center [575, 292] width 439 height 13
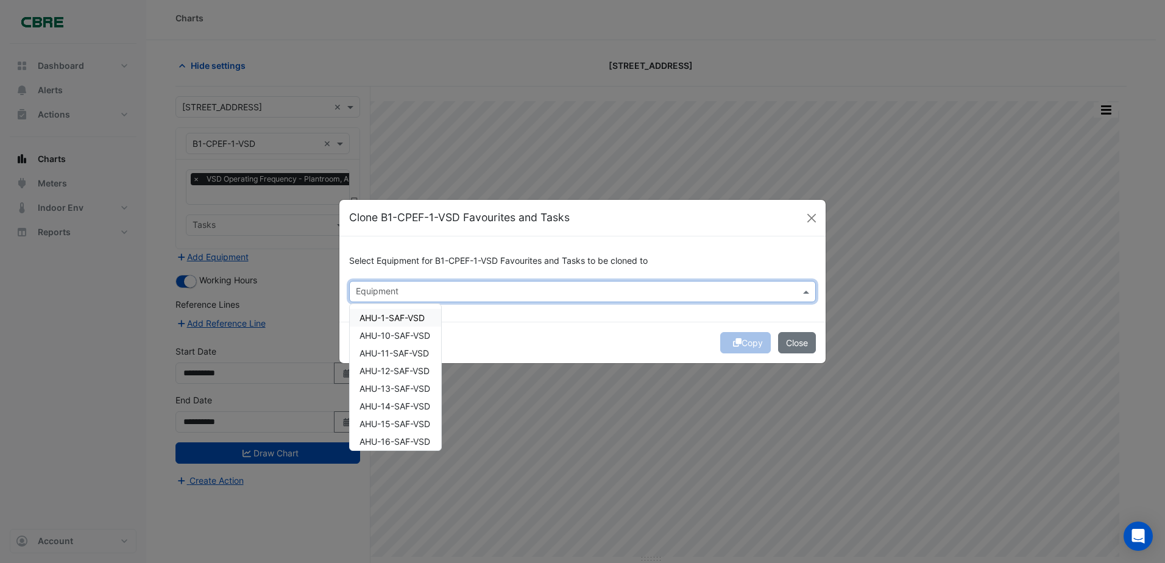
drag, startPoint x: 430, startPoint y: 288, endPoint x: 426, endPoint y: 295, distance: 8.5
click at [431, 288] on input "text" at bounding box center [575, 292] width 439 height 13
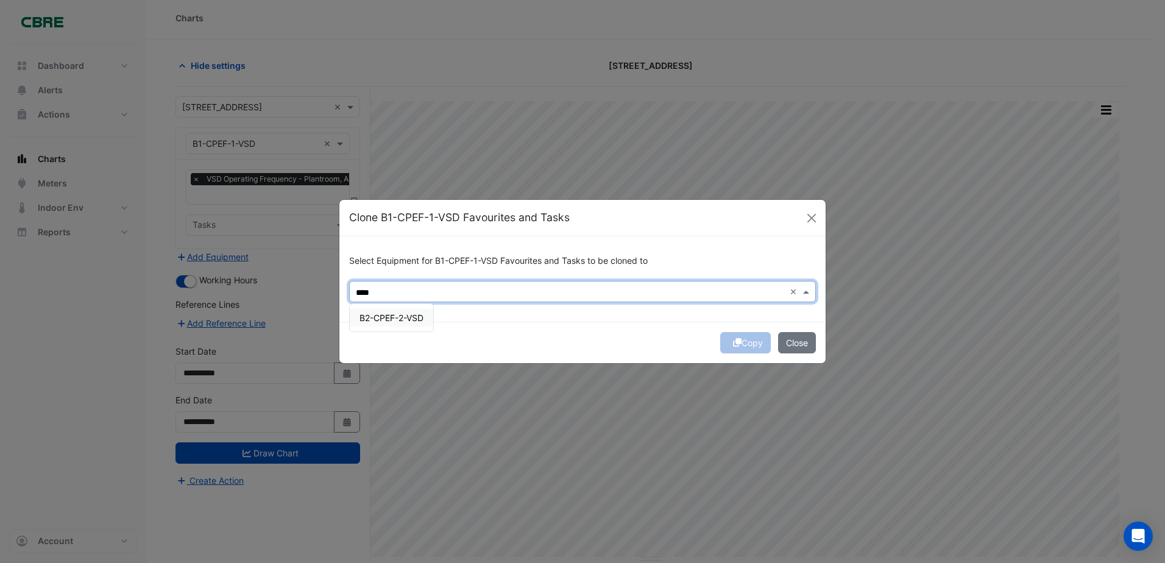
click at [394, 315] on span "B2-CPEF-2-VSD" at bounding box center [392, 318] width 64 height 10
type input "****"
click at [745, 342] on button "Copy" at bounding box center [746, 342] width 51 height 21
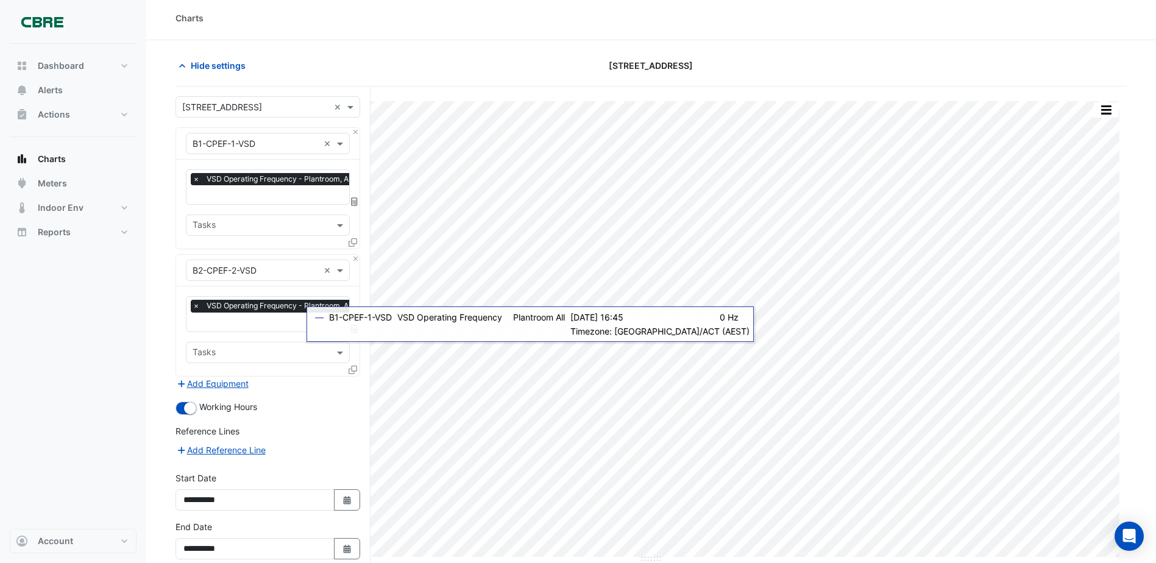
scroll to position [63, 0]
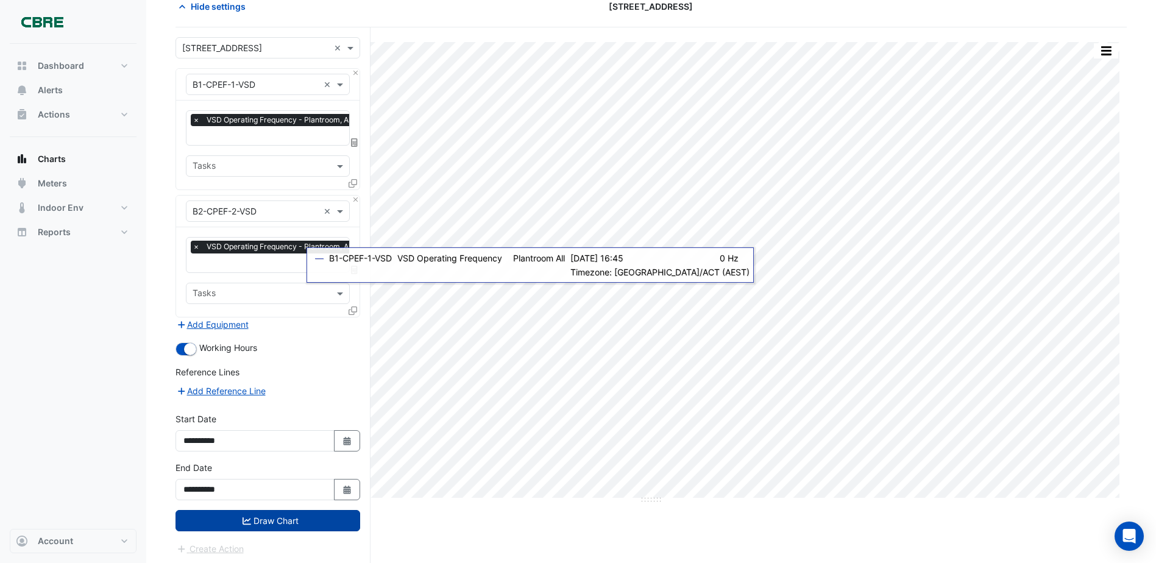
click at [285, 516] on button "Draw Chart" at bounding box center [268, 520] width 185 height 21
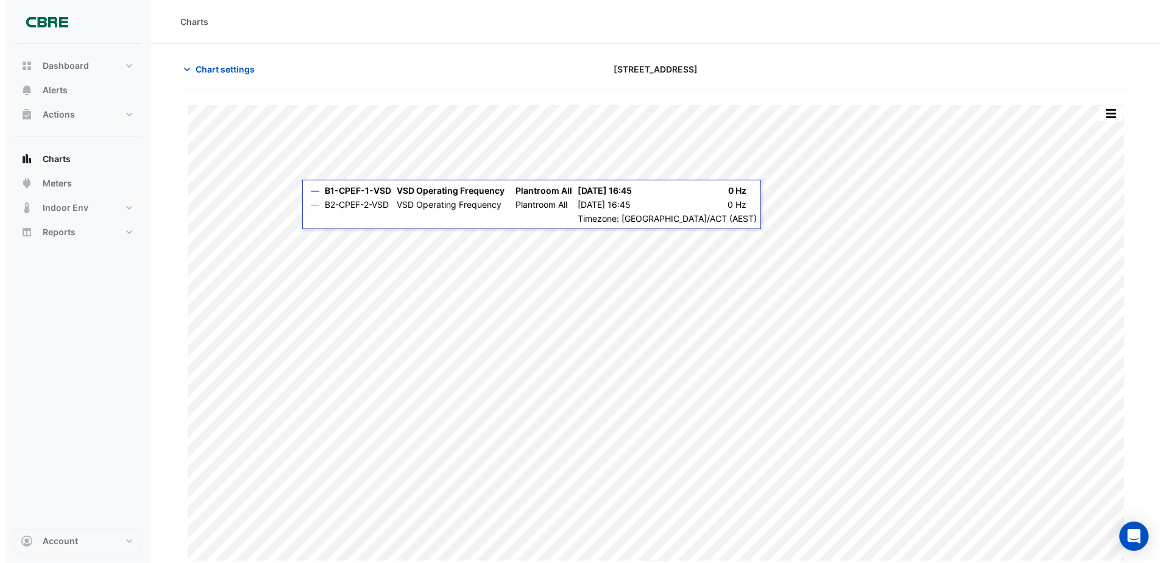
scroll to position [4, 0]
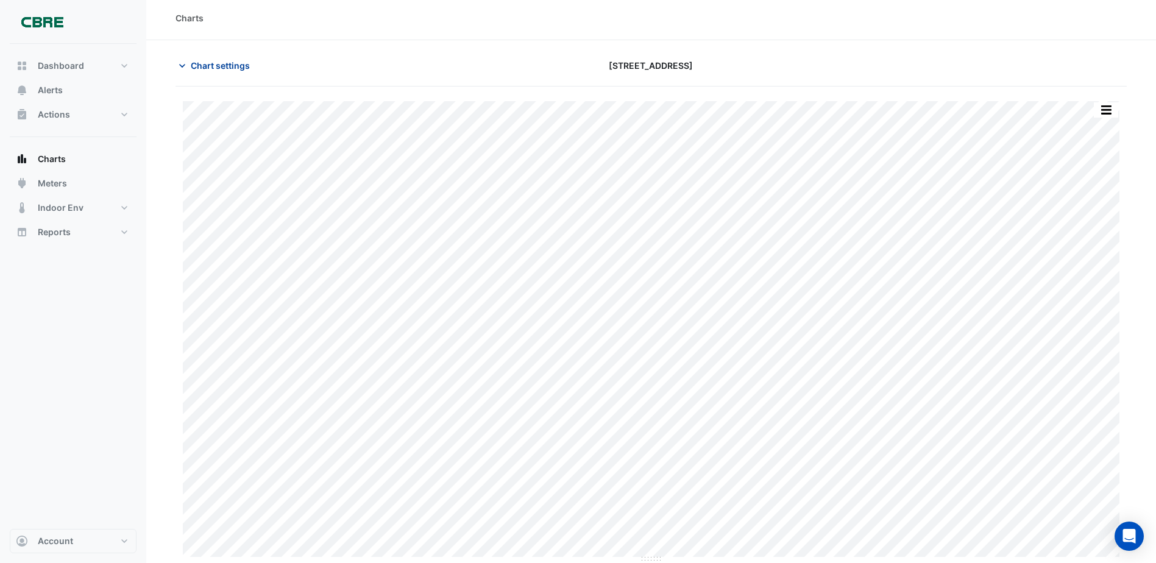
click at [227, 61] on span "Chart settings" at bounding box center [220, 65] width 59 height 13
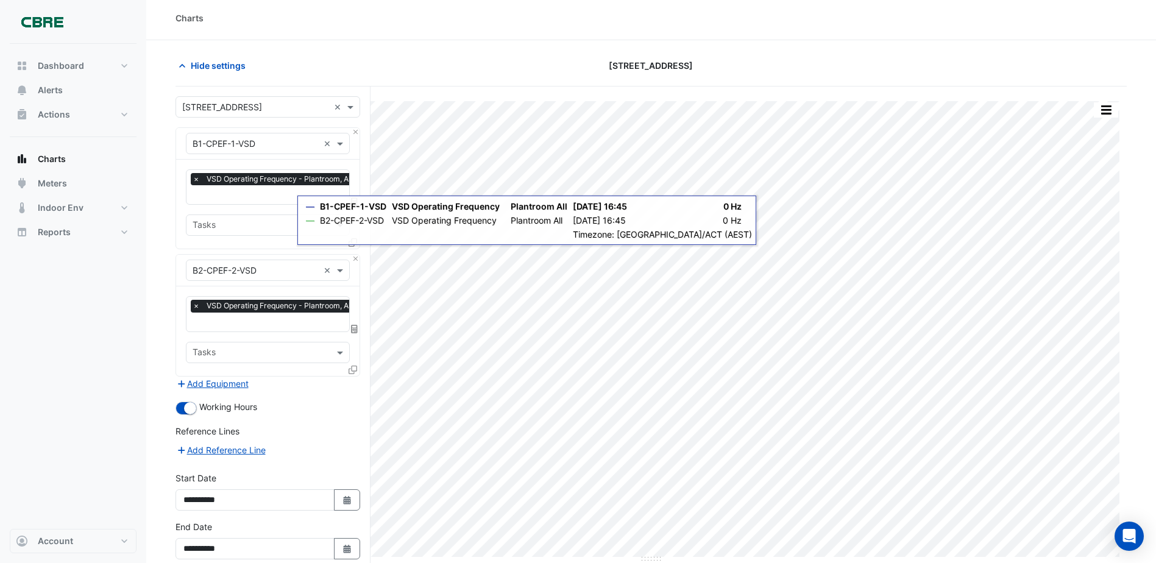
click at [350, 241] on icon at bounding box center [353, 242] width 9 height 9
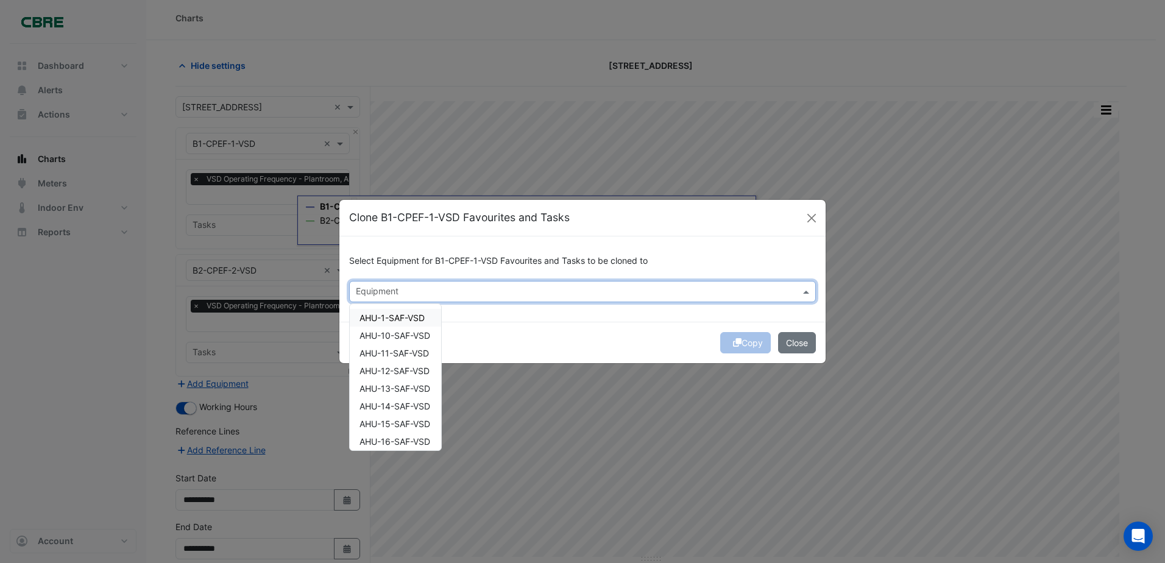
click at [385, 293] on input "text" at bounding box center [575, 292] width 439 height 13
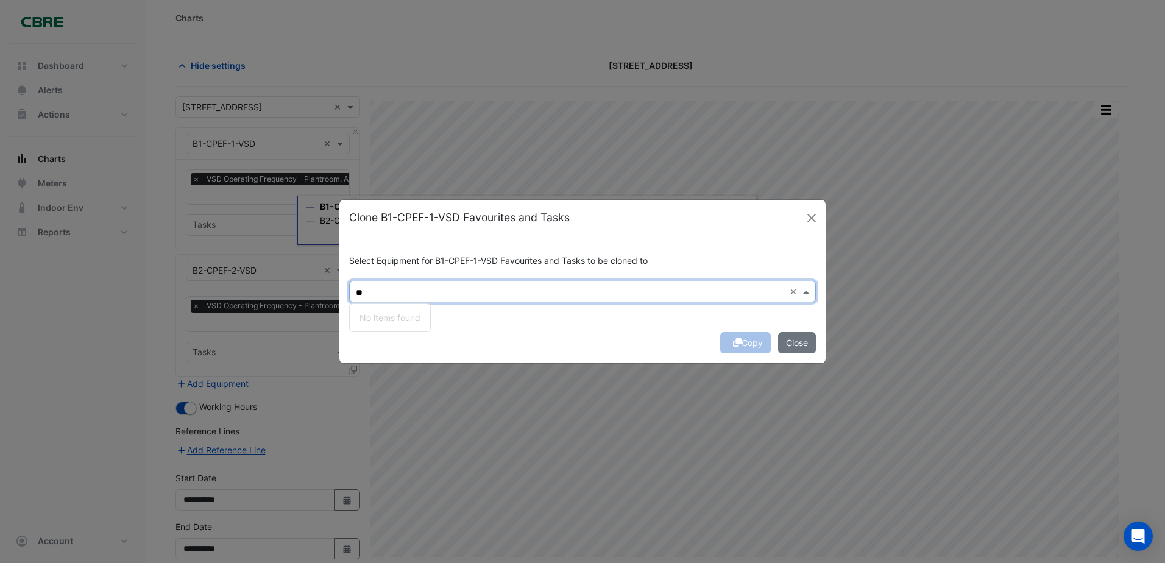
type input "*"
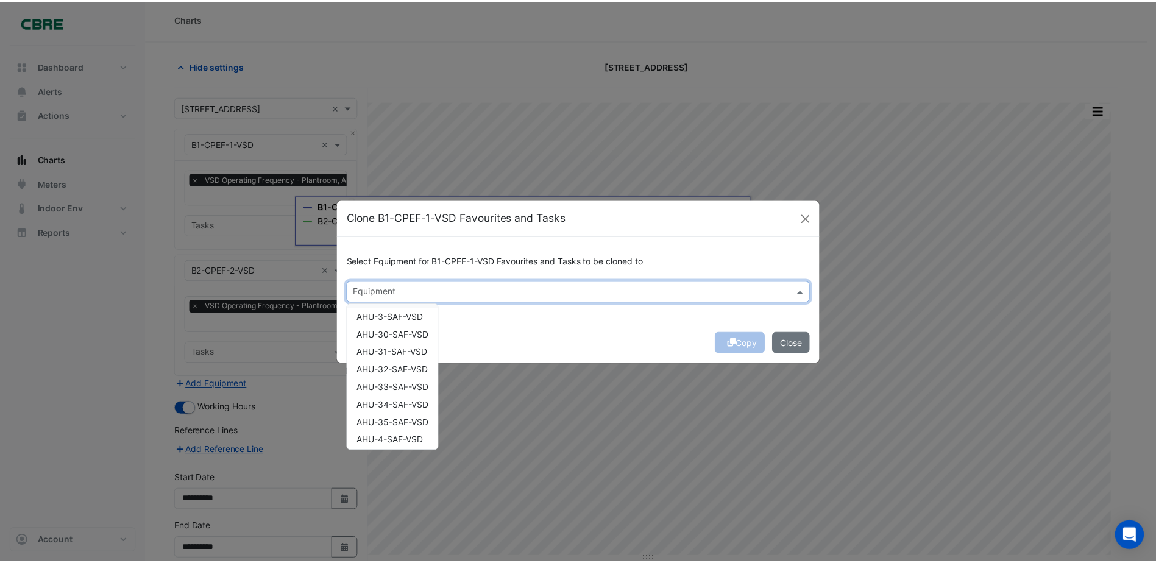
scroll to position [329, 0]
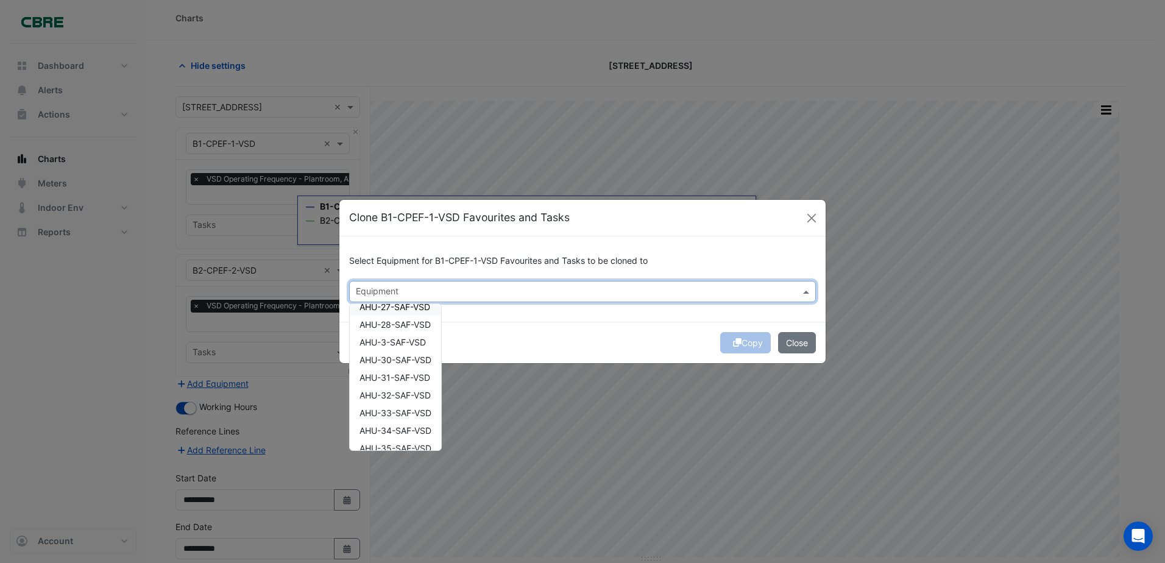
click at [403, 290] on input "text" at bounding box center [575, 292] width 439 height 13
drag, startPoint x: 429, startPoint y: 288, endPoint x: 474, endPoint y: 282, distance: 44.9
click at [431, 288] on input "text" at bounding box center [575, 292] width 439 height 13
drag, startPoint x: 509, startPoint y: 329, endPoint x: 518, endPoint y: 294, distance: 36.5
click at [509, 329] on div "Copy Close" at bounding box center [583, 342] width 486 height 41
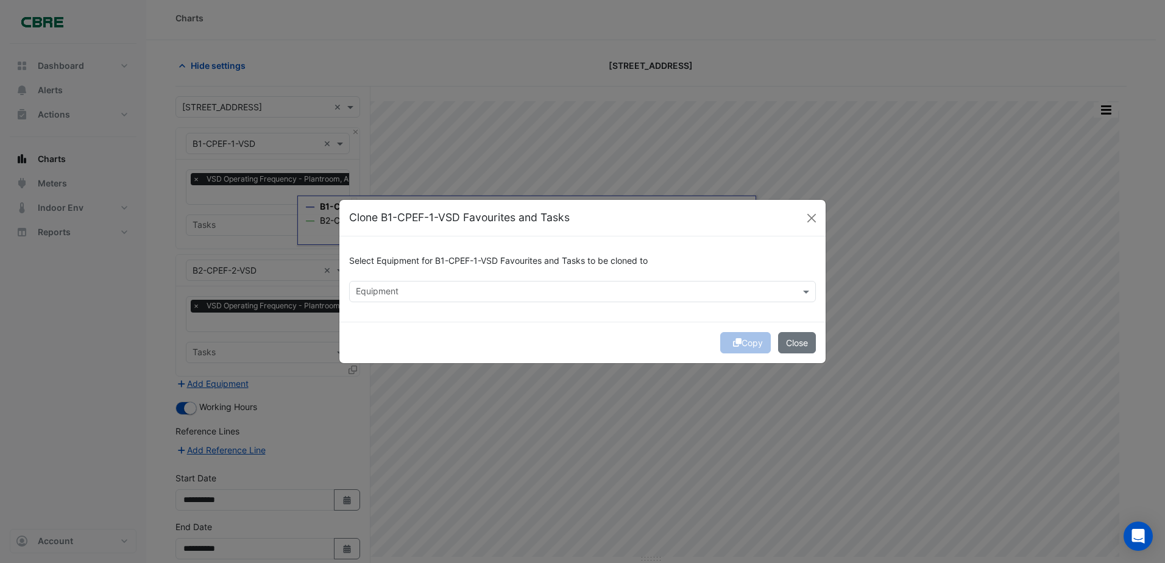
click at [515, 287] on input "text" at bounding box center [575, 292] width 439 height 13
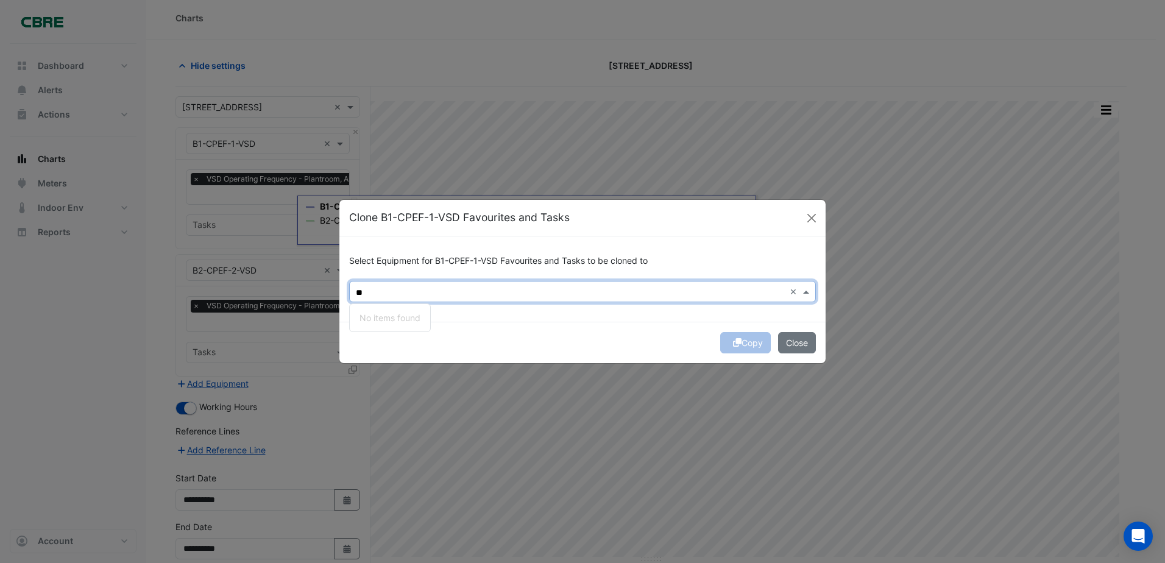
type input "*"
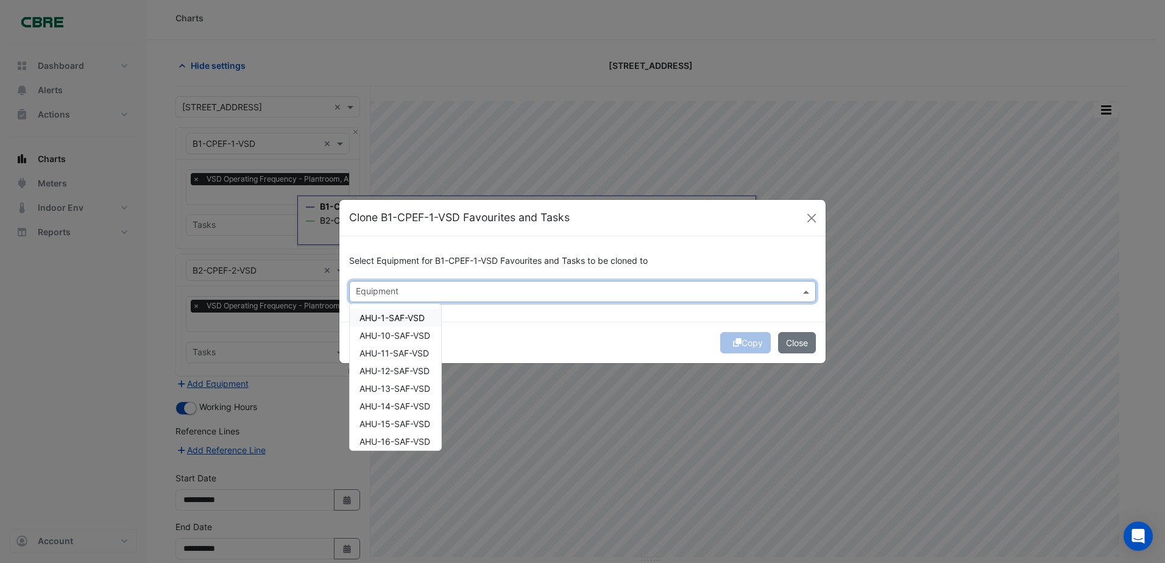
click at [411, 290] on input "text" at bounding box center [575, 292] width 439 height 13
click at [791, 338] on button "Close" at bounding box center [797, 342] width 38 height 21
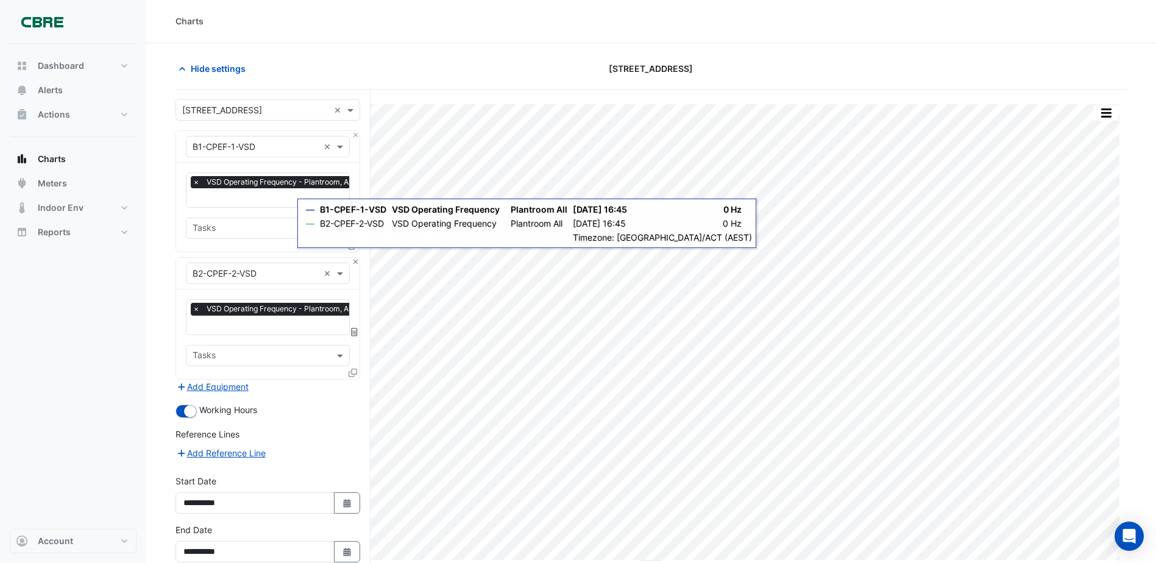
scroll to position [0, 0]
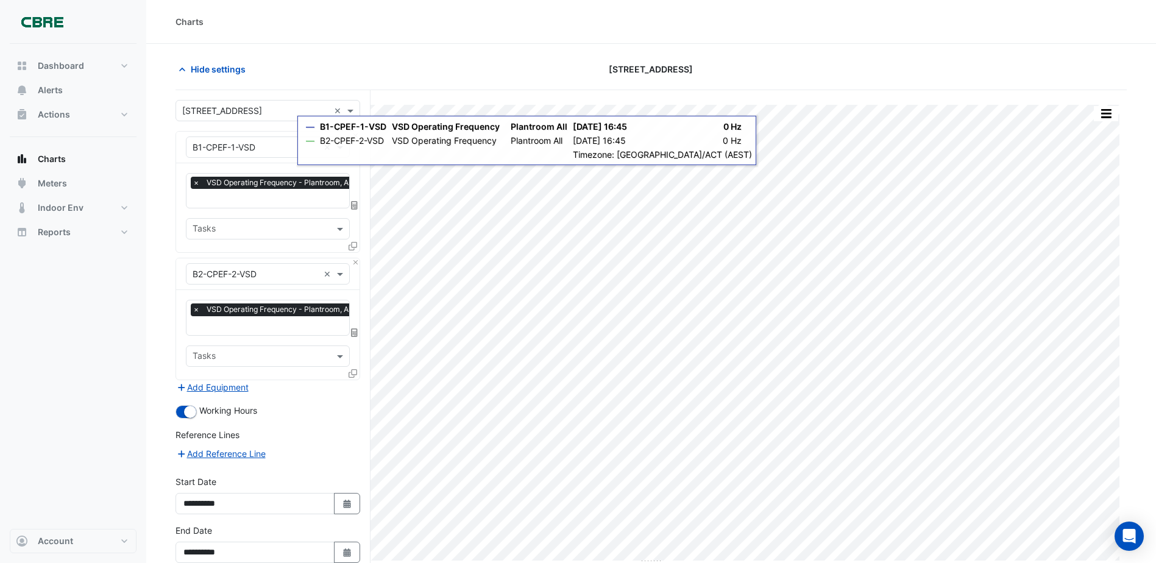
click at [351, 243] on icon at bounding box center [353, 246] width 9 height 9
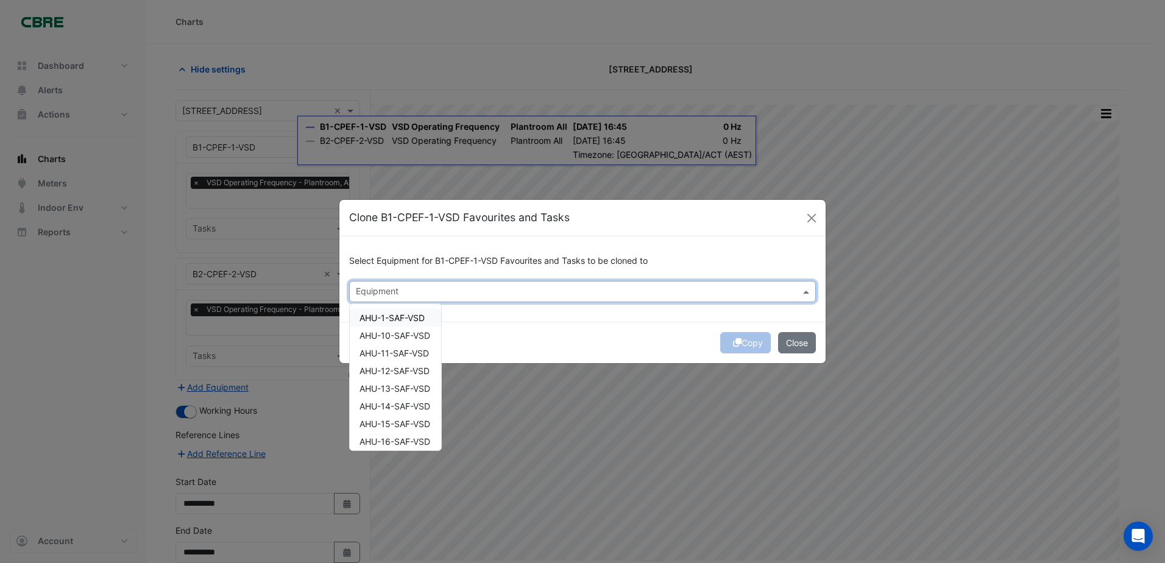
click at [379, 294] on input "text" at bounding box center [575, 292] width 439 height 13
click at [380, 292] on input "text" at bounding box center [575, 292] width 439 height 13
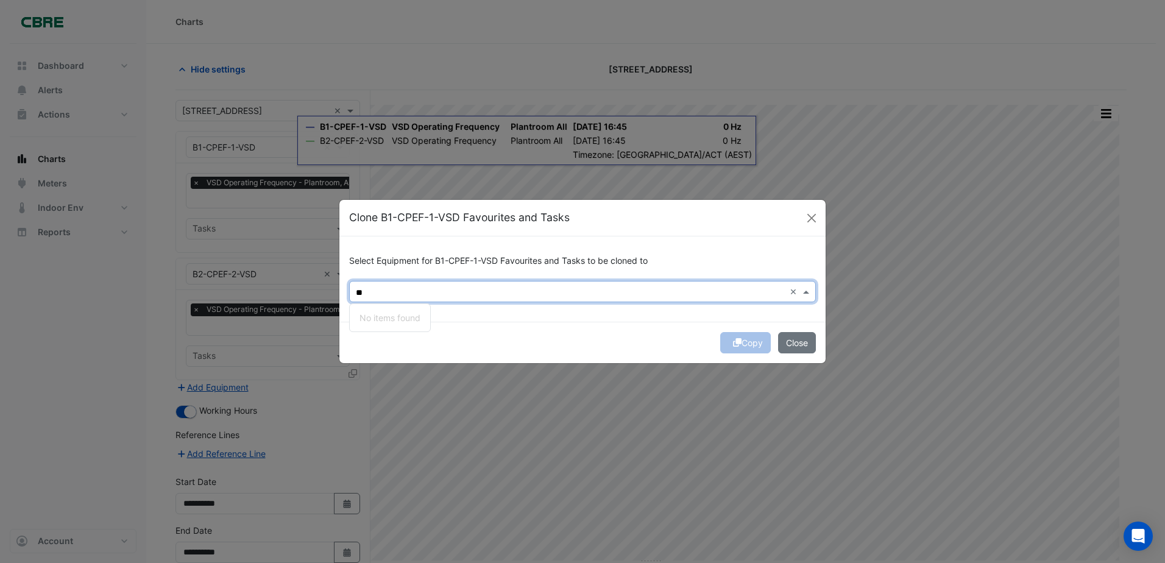
type input "*"
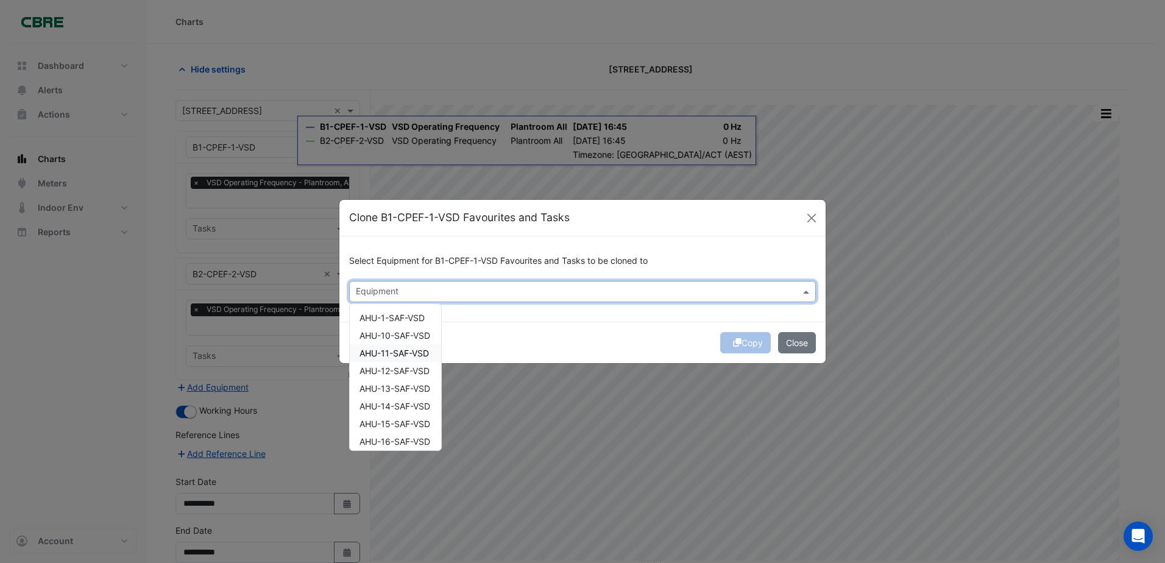
click at [426, 289] on input "text" at bounding box center [575, 292] width 439 height 13
click at [801, 341] on button "Close" at bounding box center [797, 342] width 38 height 21
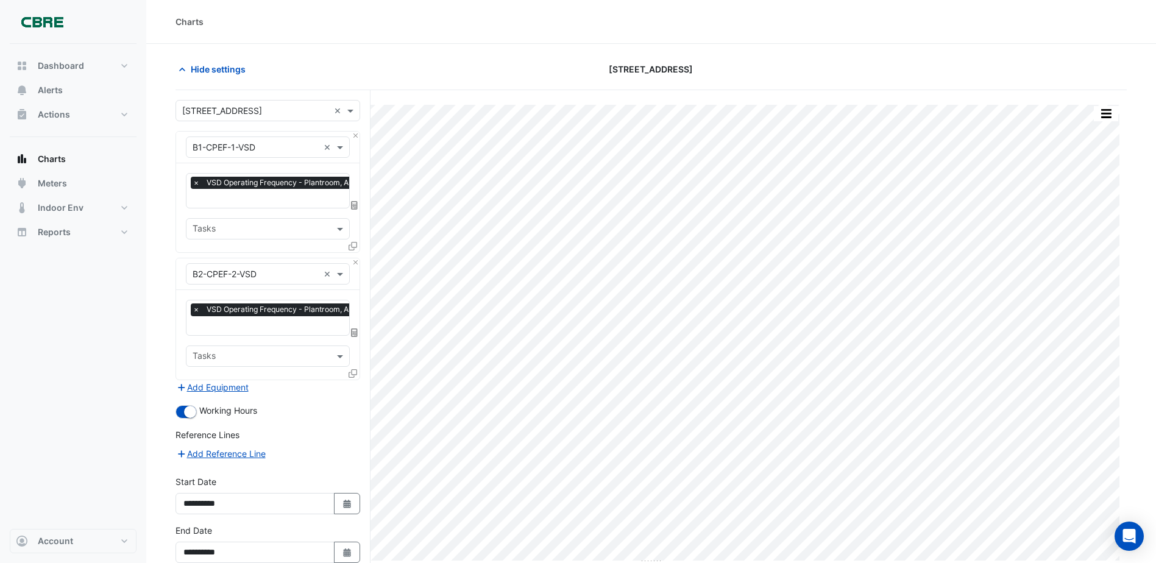
click at [305, 149] on input "text" at bounding box center [256, 147] width 126 height 13
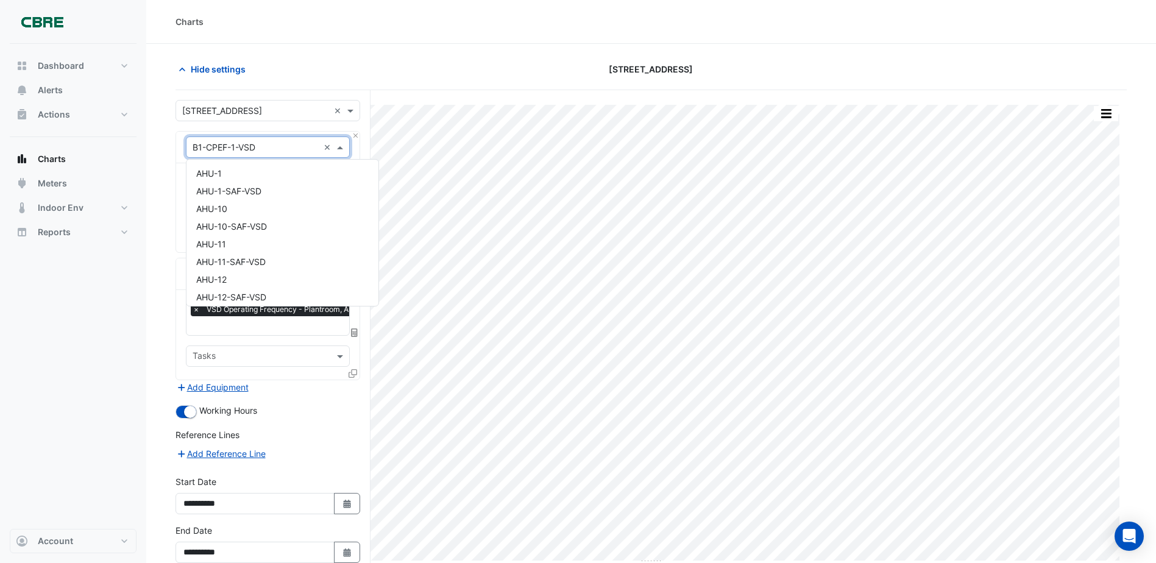
scroll to position [1189, 0]
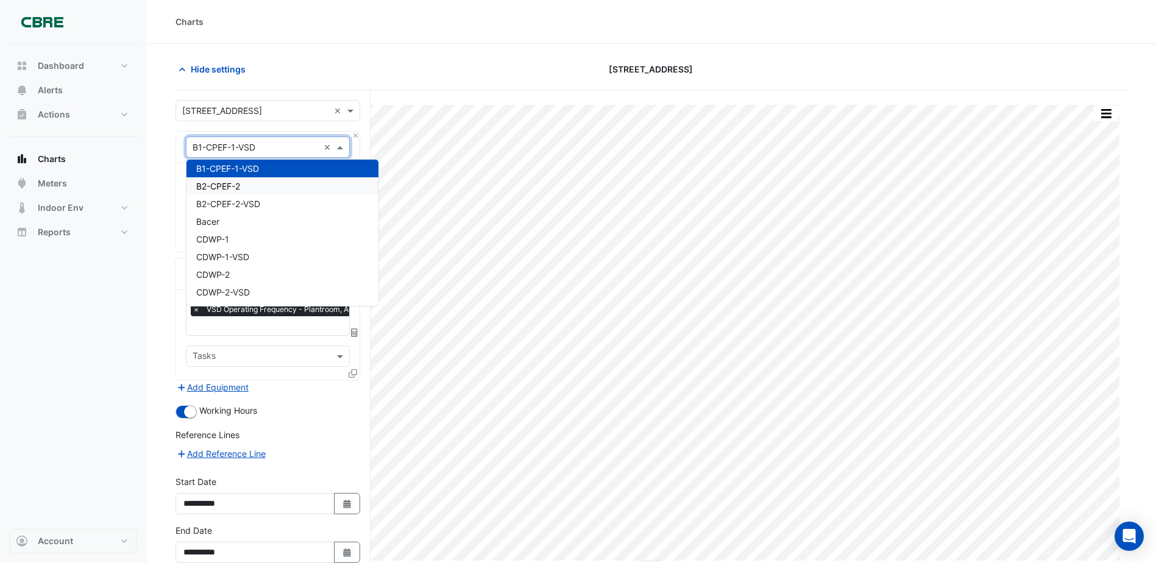
click at [265, 185] on div "B2-CPEF-2" at bounding box center [283, 186] width 192 height 18
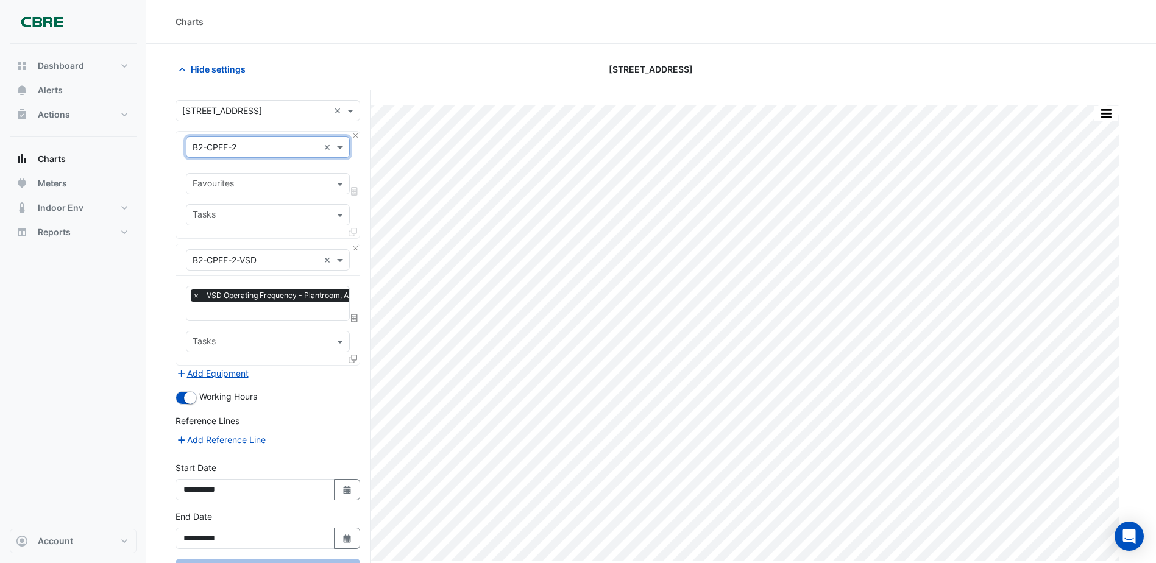
click at [302, 149] on input "text" at bounding box center [256, 147] width 126 height 13
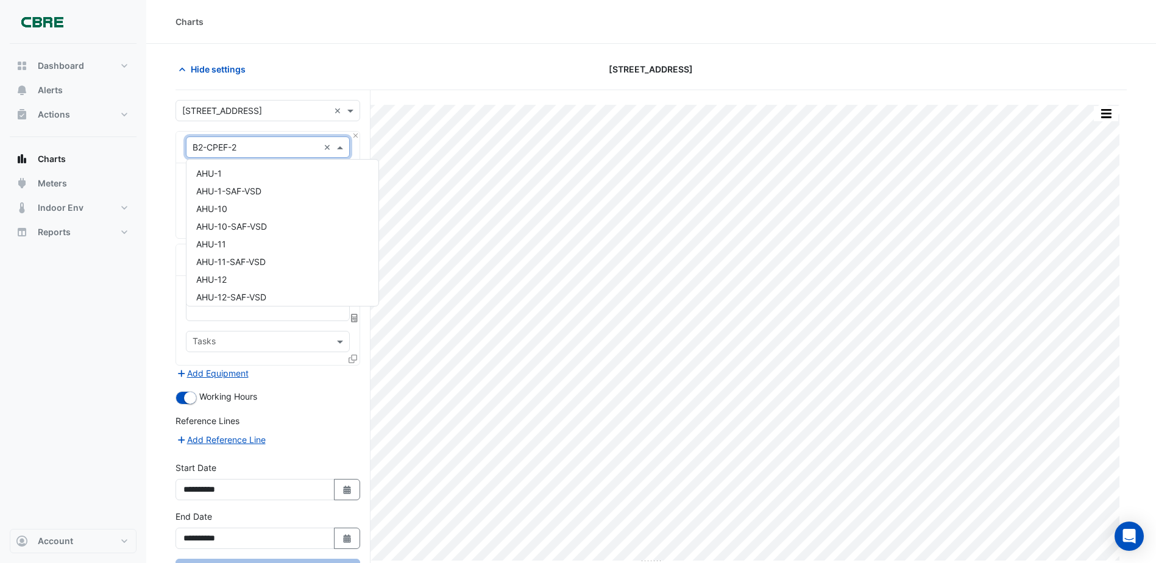
scroll to position [1207, 0]
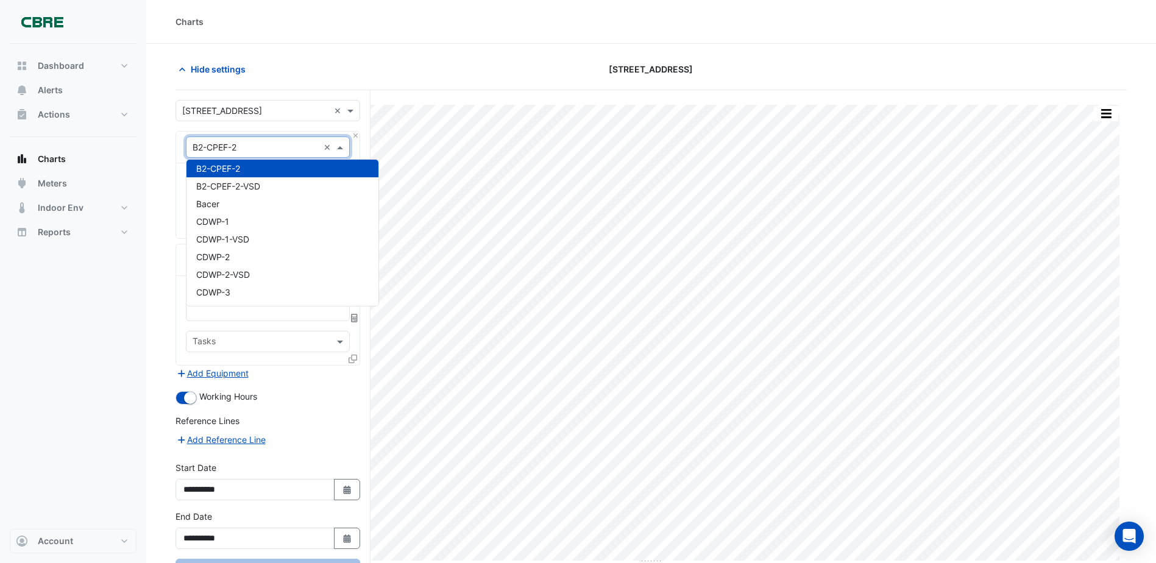
click at [257, 168] on div "B2-CPEF-2" at bounding box center [283, 169] width 192 height 18
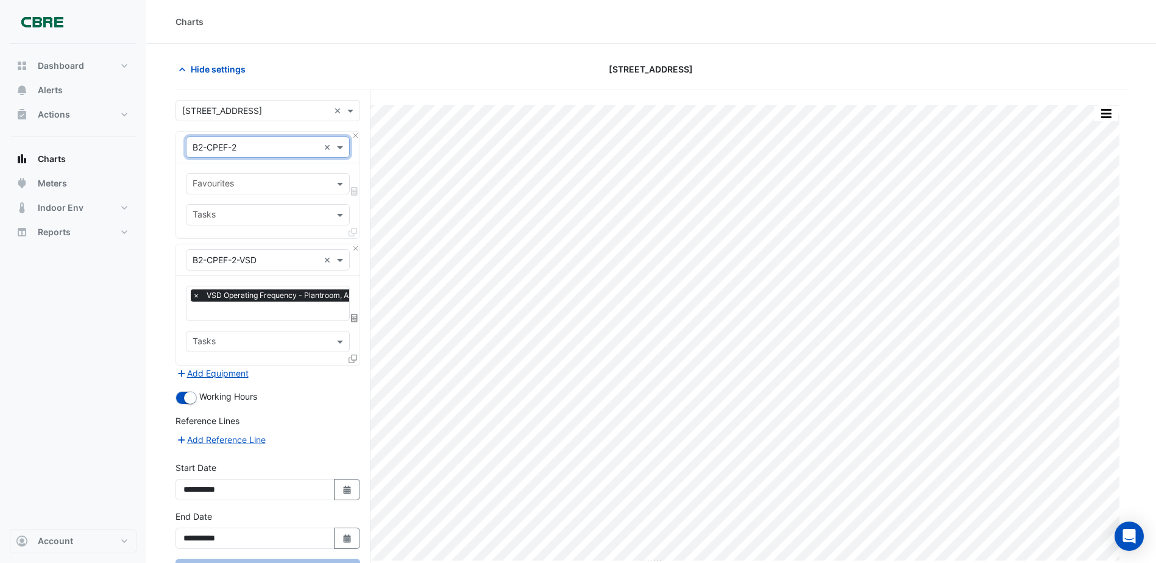
click at [270, 148] on input "text" at bounding box center [256, 147] width 126 height 13
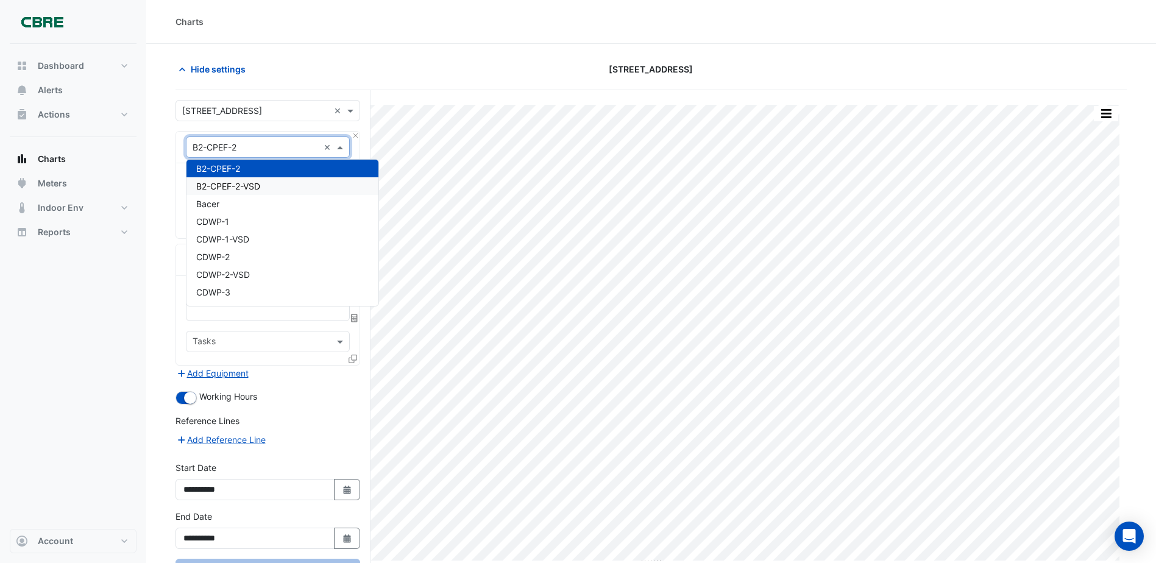
click at [263, 183] on div "B2-CPEF-2-VSD" at bounding box center [283, 186] width 192 height 18
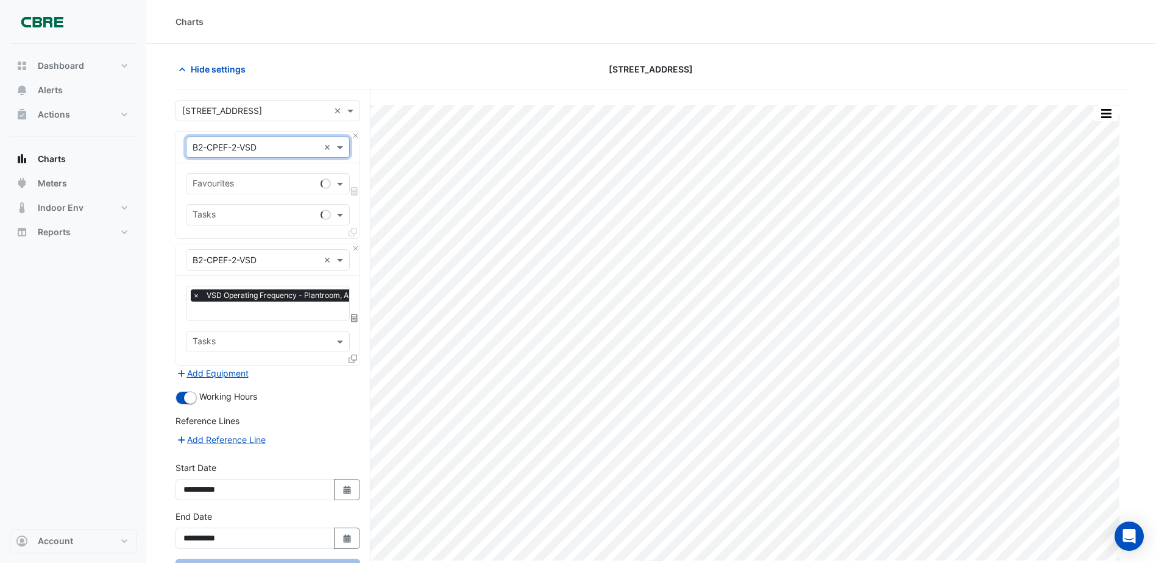
click at [284, 149] on input "text" at bounding box center [256, 147] width 126 height 13
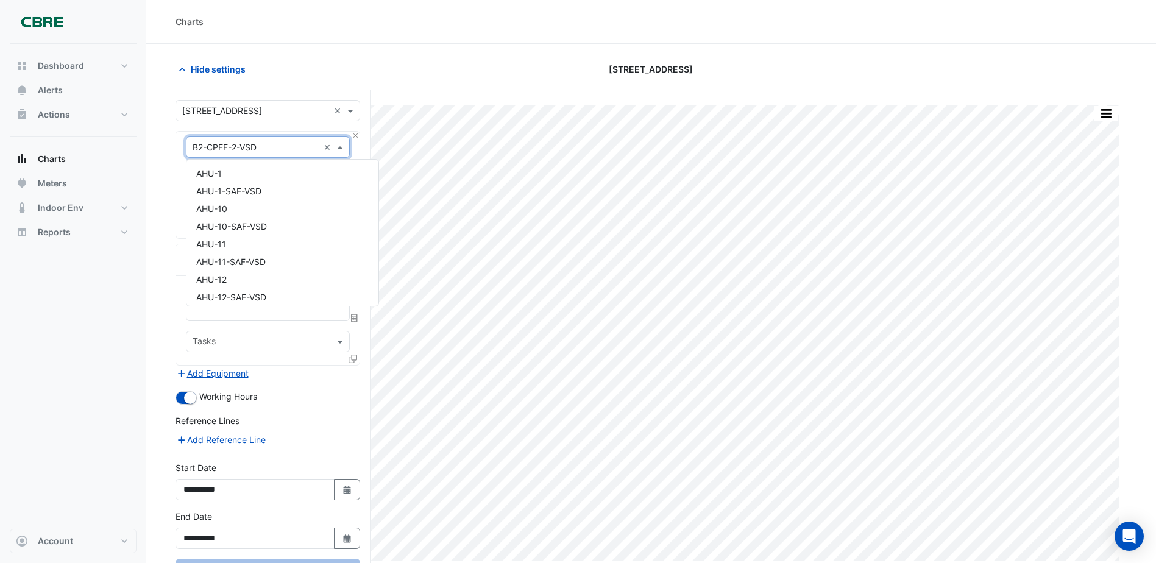
scroll to position [1225, 0]
click at [301, 142] on input "text" at bounding box center [256, 147] width 126 height 13
click at [293, 144] on input "text" at bounding box center [256, 147] width 126 height 13
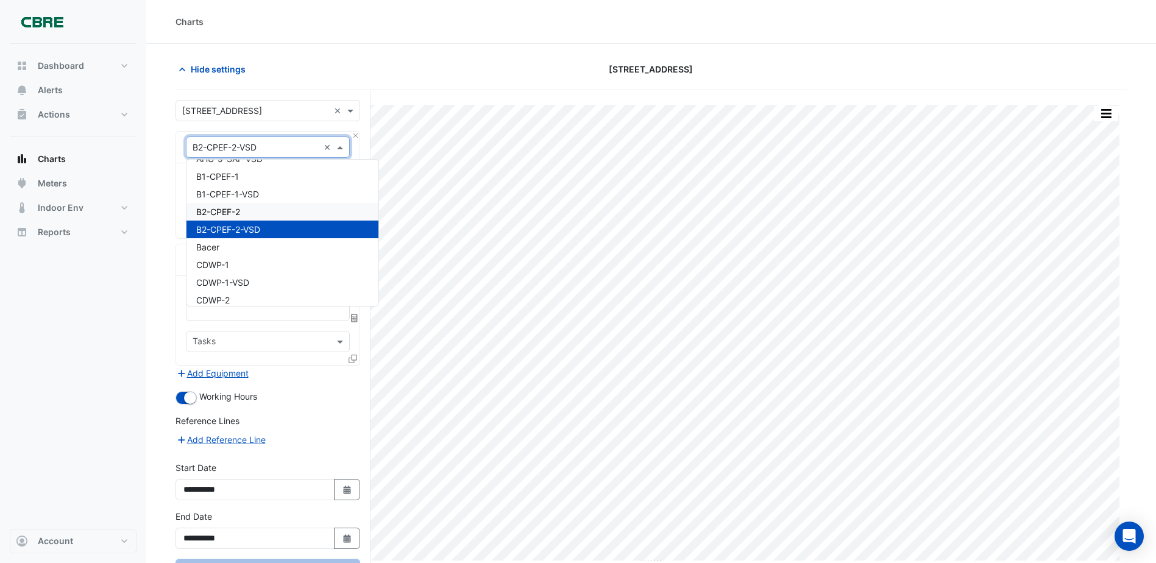
click at [232, 207] on span "B2-CPEF-2" at bounding box center [218, 212] width 44 height 10
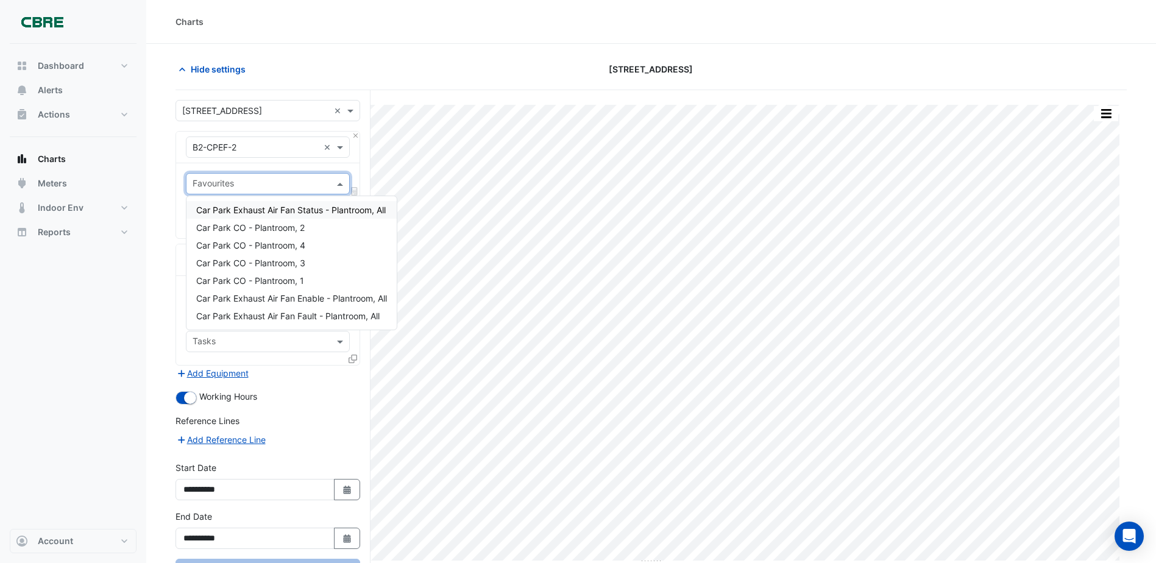
click at [292, 183] on input "text" at bounding box center [261, 185] width 137 height 13
click at [292, 185] on input "text" at bounding box center [261, 185] width 137 height 13
click at [357, 169] on div "Favourites Tasks" at bounding box center [267, 200] width 183 height 75
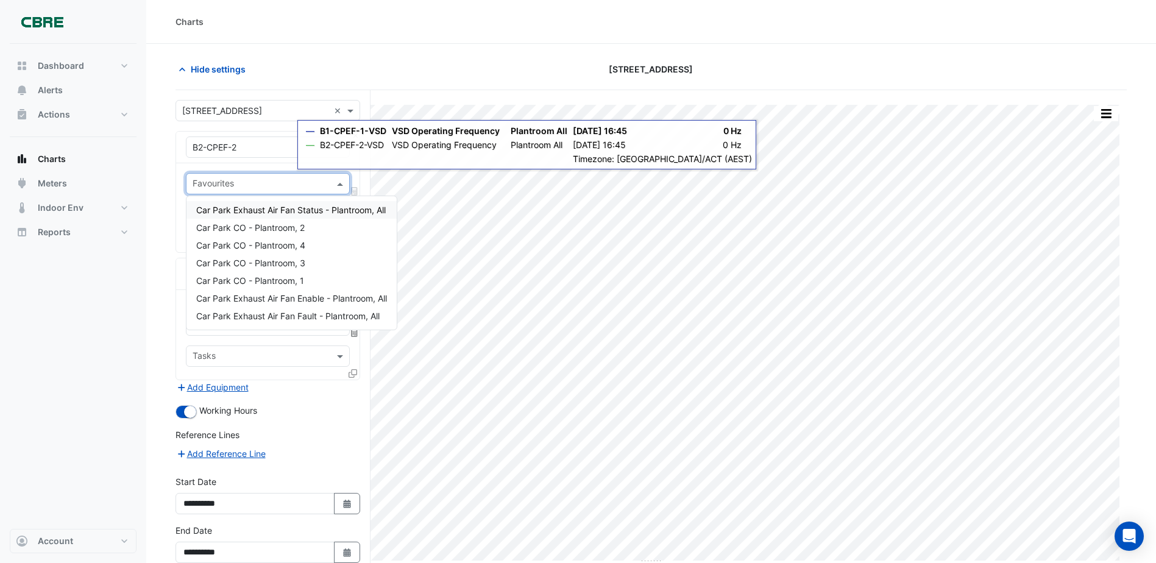
click at [316, 185] on input "text" at bounding box center [261, 185] width 137 height 13
click at [307, 208] on span "Car Park Exhaust Air Fan Status - Plantroom, All" at bounding box center [291, 210] width 190 height 10
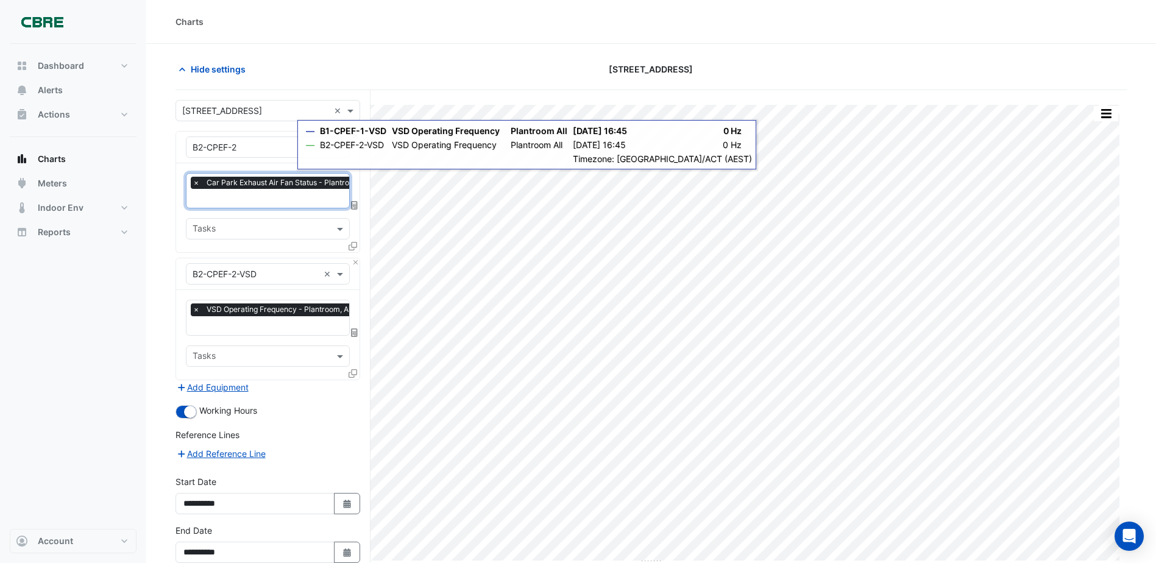
click at [312, 199] on input "text" at bounding box center [286, 199] width 186 height 13
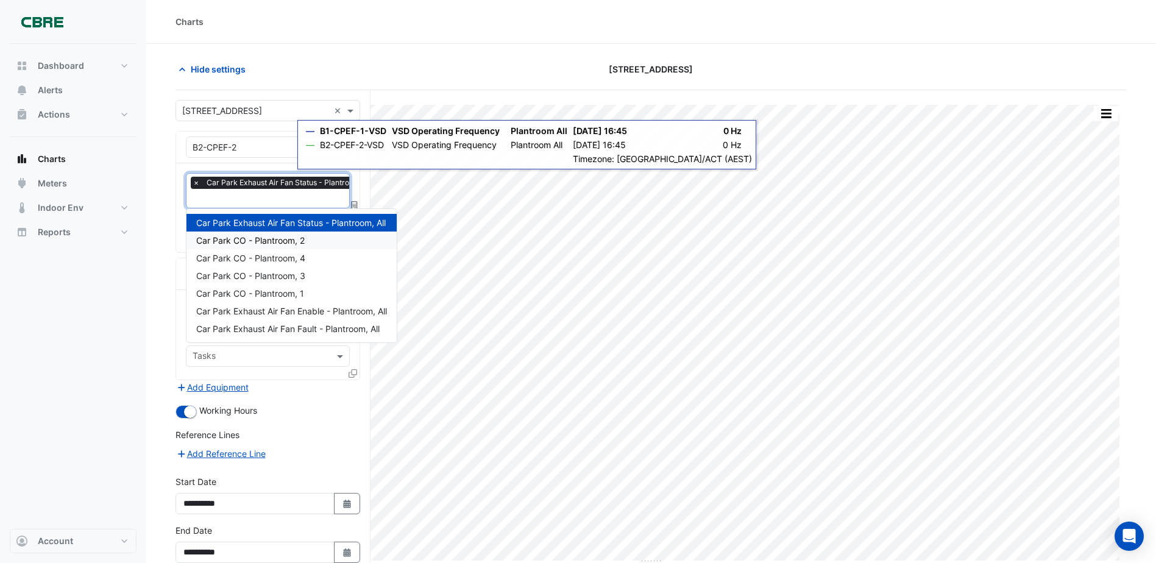
click at [290, 236] on span "Car Park CO - Plantroom, 2" at bounding box center [250, 240] width 109 height 10
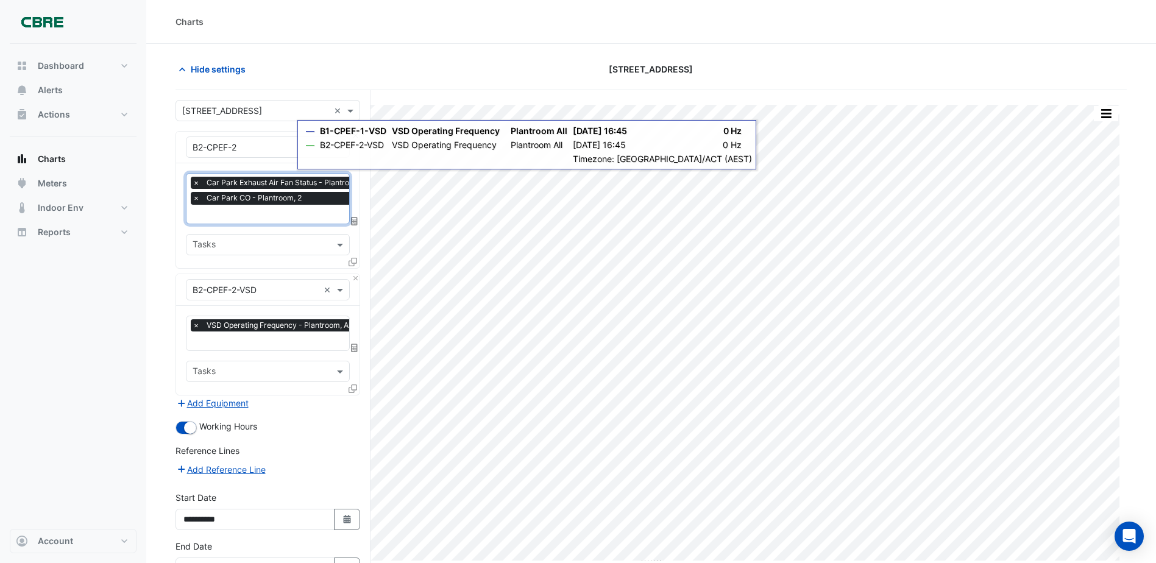
click at [291, 213] on input "text" at bounding box center [286, 215] width 186 height 13
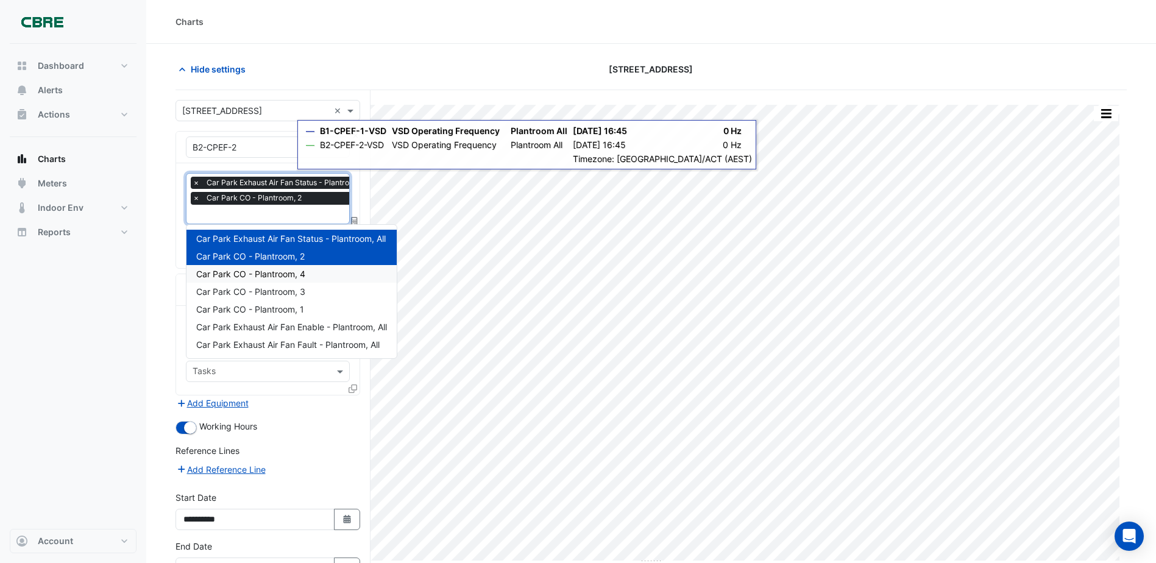
click at [297, 269] on span "Car Park CO - Plantroom, 4" at bounding box center [250, 274] width 109 height 10
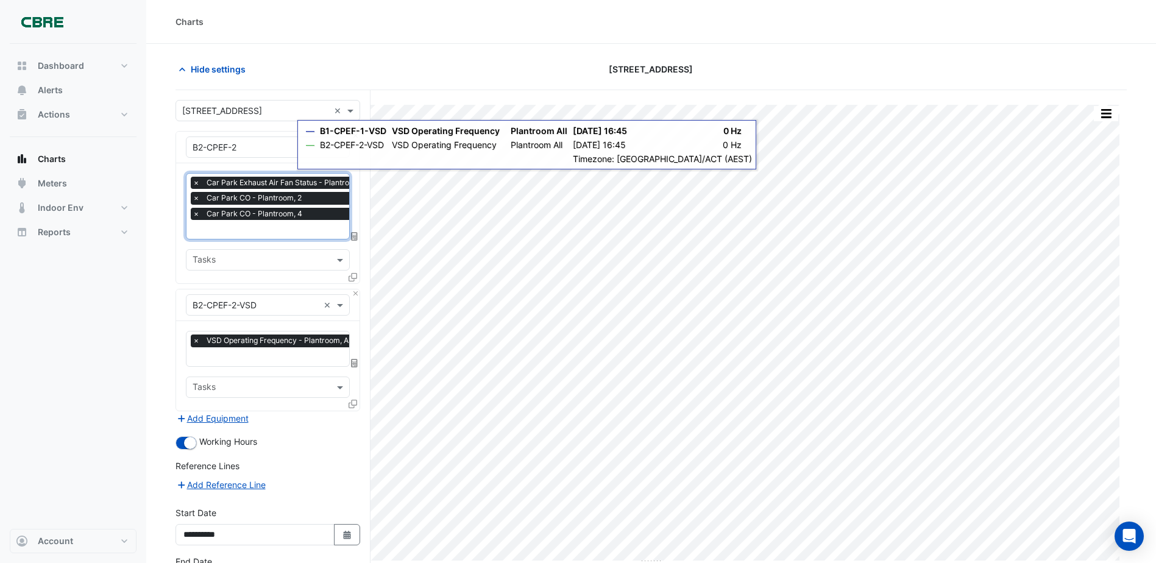
click at [294, 227] on input "text" at bounding box center [286, 230] width 186 height 13
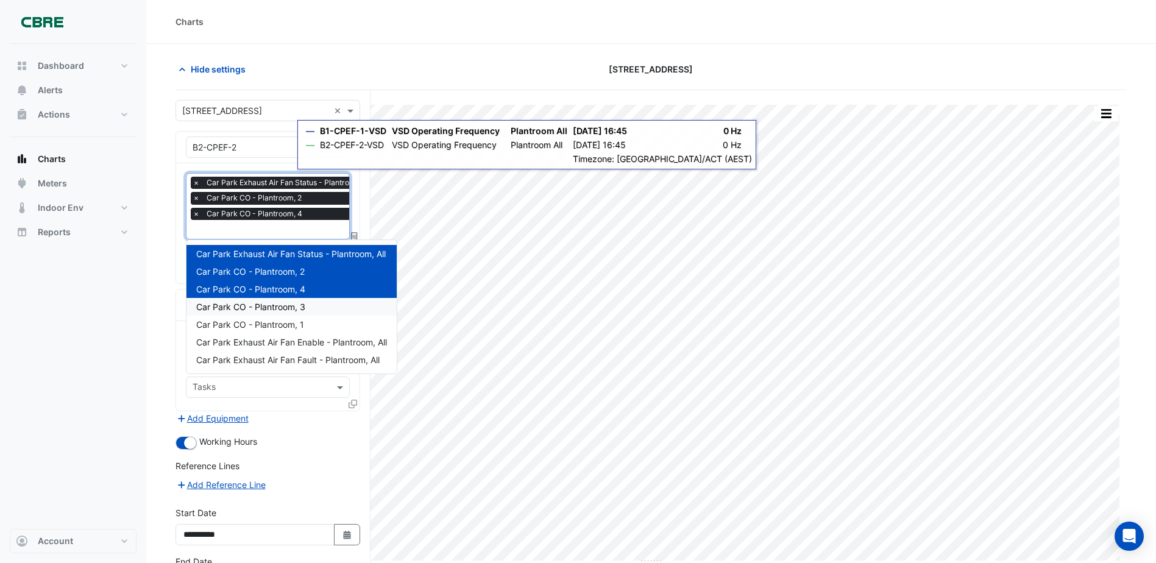
drag, startPoint x: 292, startPoint y: 304, endPoint x: 288, endPoint y: 272, distance: 31.9
click at [290, 301] on div "Car Park CO - Plantroom, 3" at bounding box center [292, 307] width 210 height 18
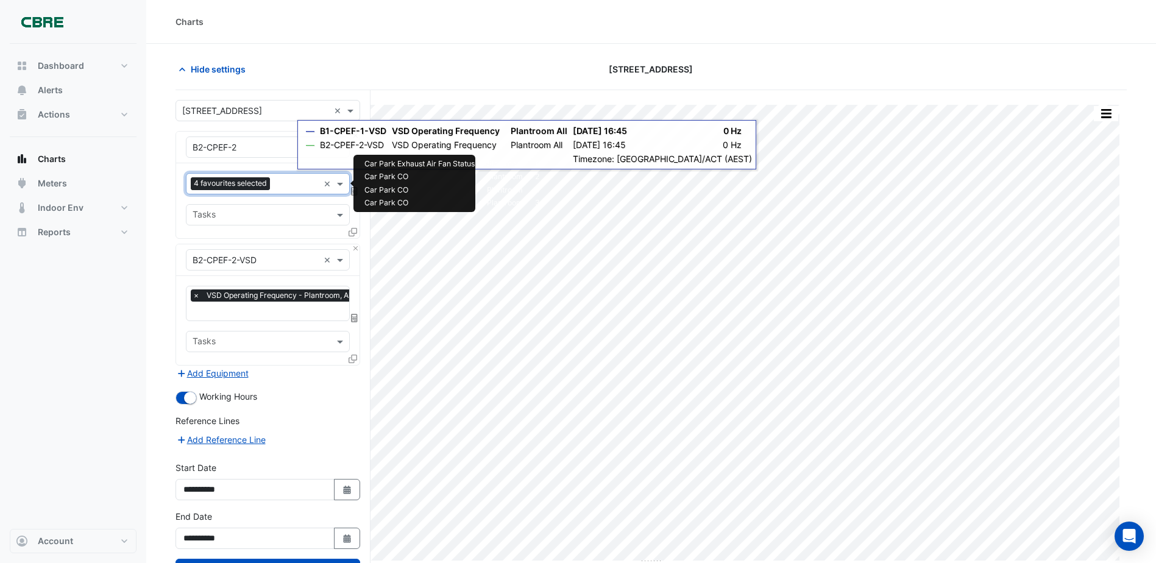
click at [291, 187] on input "text" at bounding box center [297, 185] width 44 height 13
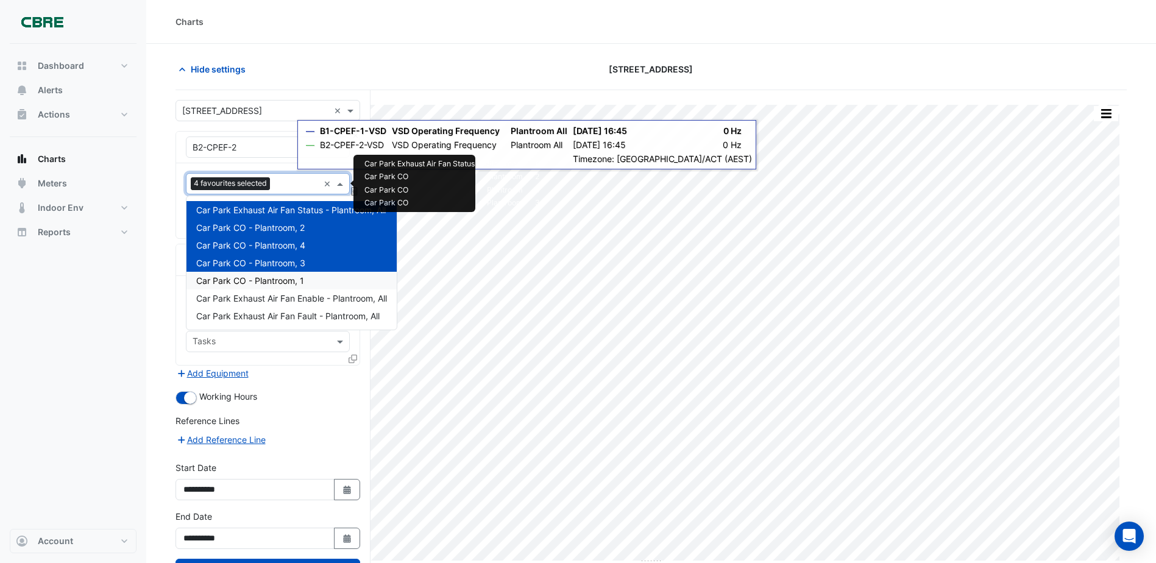
click at [282, 278] on span "Car Park CO - Plantroom, 1" at bounding box center [250, 281] width 108 height 10
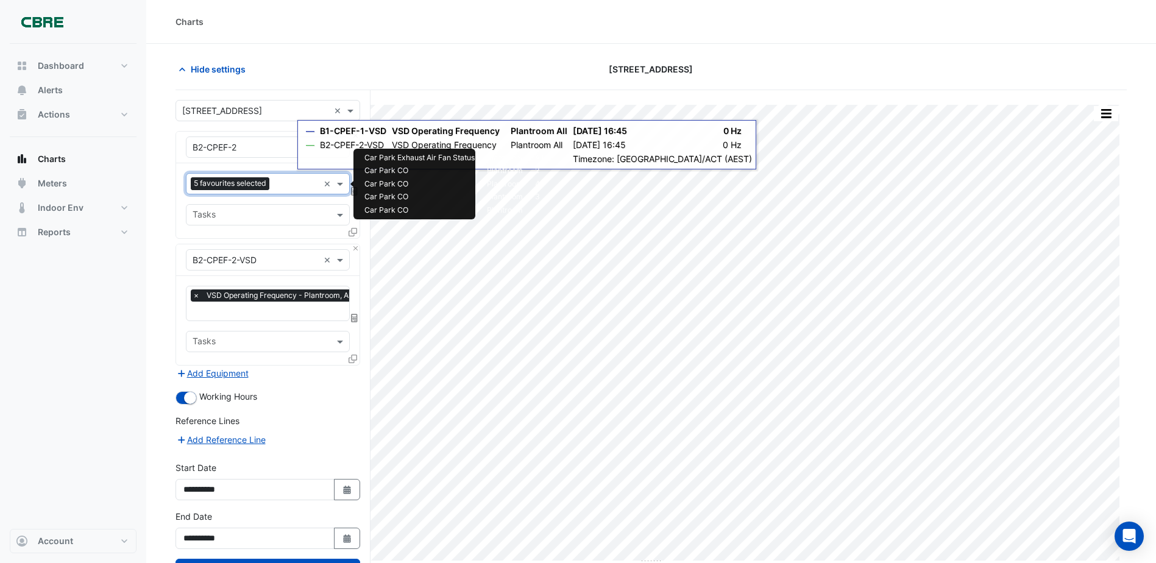
click at [297, 184] on input "text" at bounding box center [296, 185] width 44 height 13
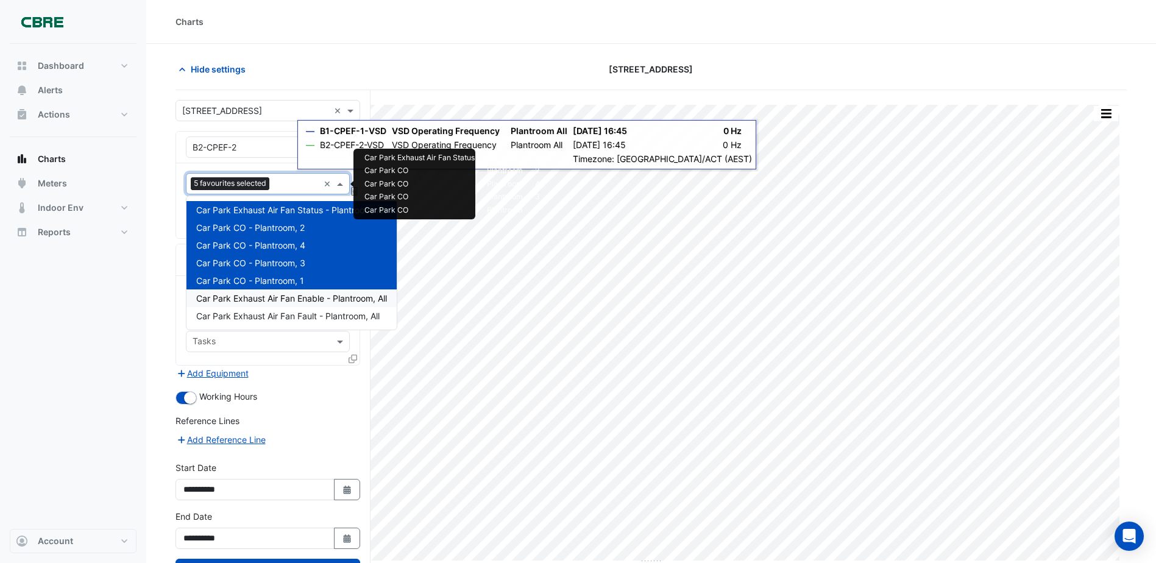
drag, startPoint x: 289, startPoint y: 301, endPoint x: 288, endPoint y: 286, distance: 15.3
click at [288, 300] on span "Car Park Exhaust Air Fan Enable - Plantroom, All" at bounding box center [291, 298] width 191 height 10
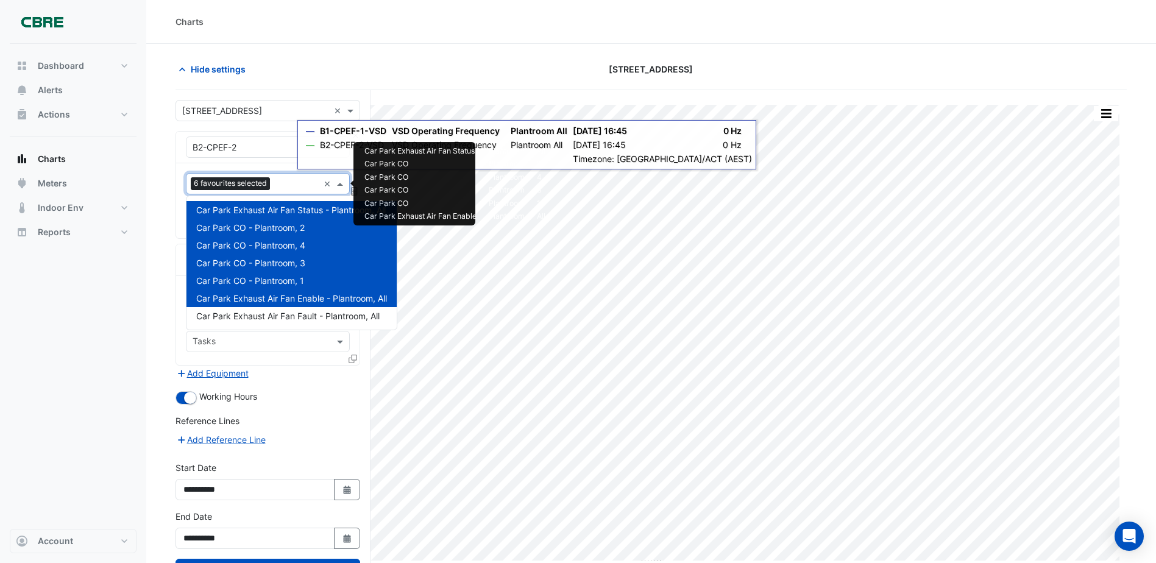
click at [290, 185] on input "text" at bounding box center [297, 185] width 44 height 13
click at [285, 314] on span "Car Park Exhaust Air Fan Fault - Plantroom, All" at bounding box center [287, 316] width 183 height 10
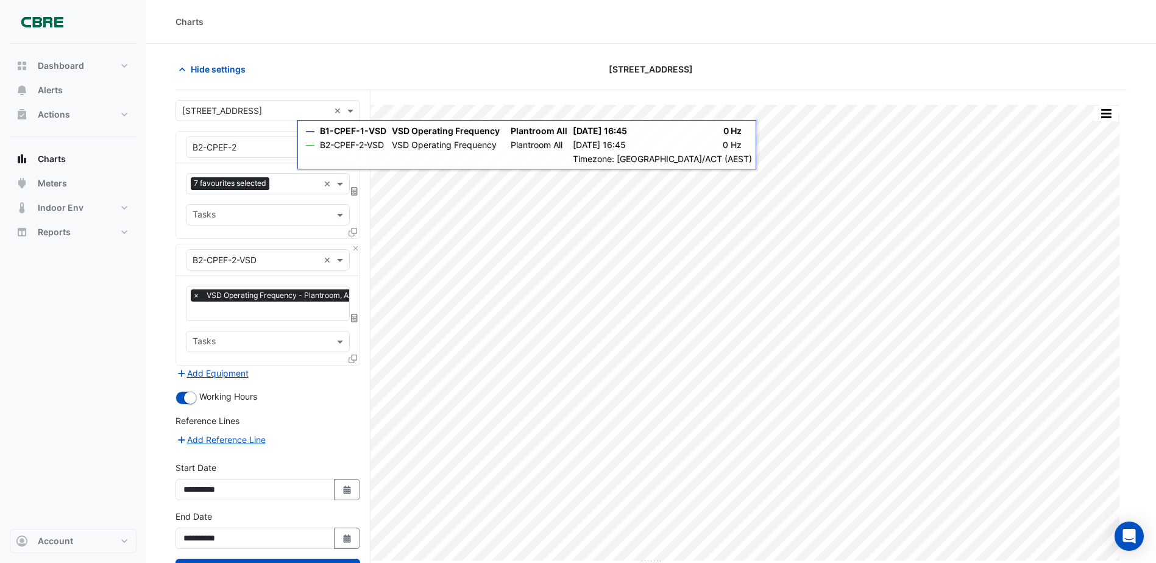
click at [351, 232] on icon at bounding box center [353, 232] width 9 height 9
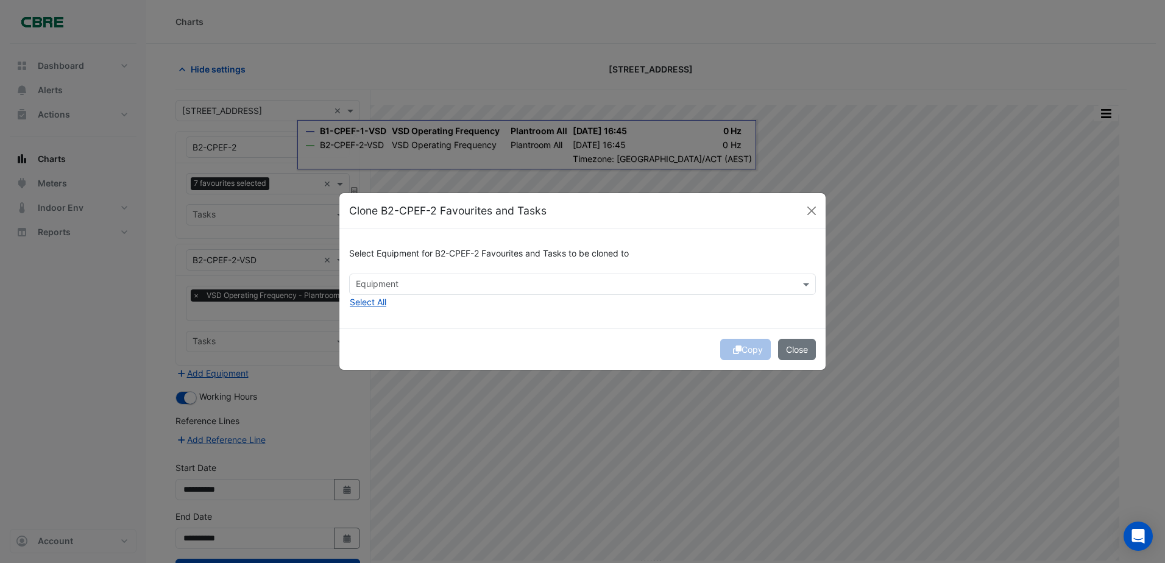
click at [377, 286] on input "text" at bounding box center [575, 285] width 439 height 13
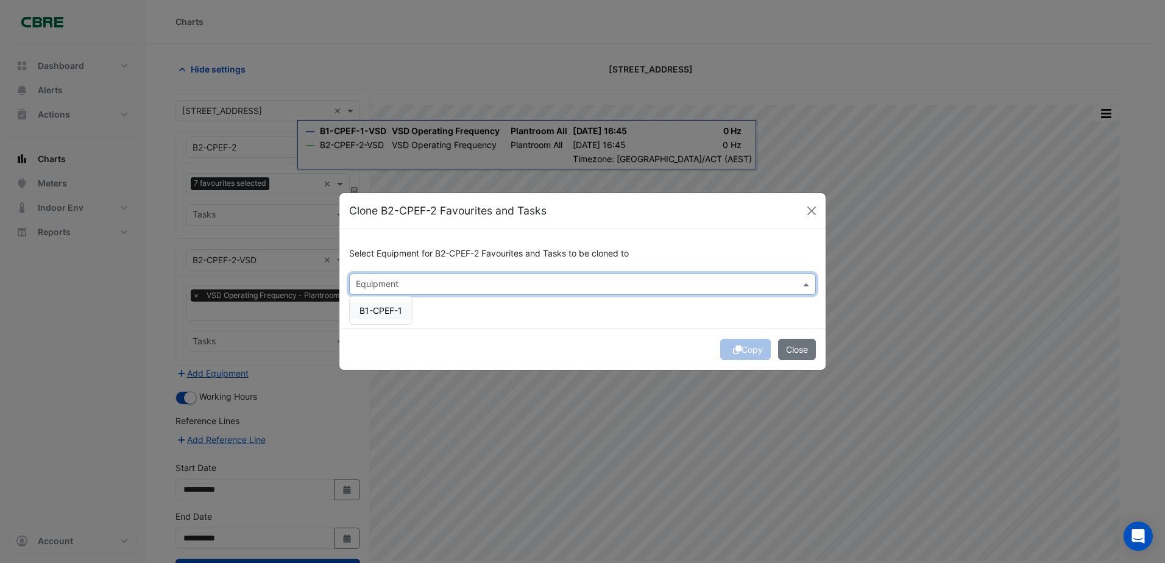
click at [378, 309] on span "B1-CPEF-1" at bounding box center [381, 310] width 43 height 10
click at [748, 353] on button "Copy" at bounding box center [746, 349] width 51 height 21
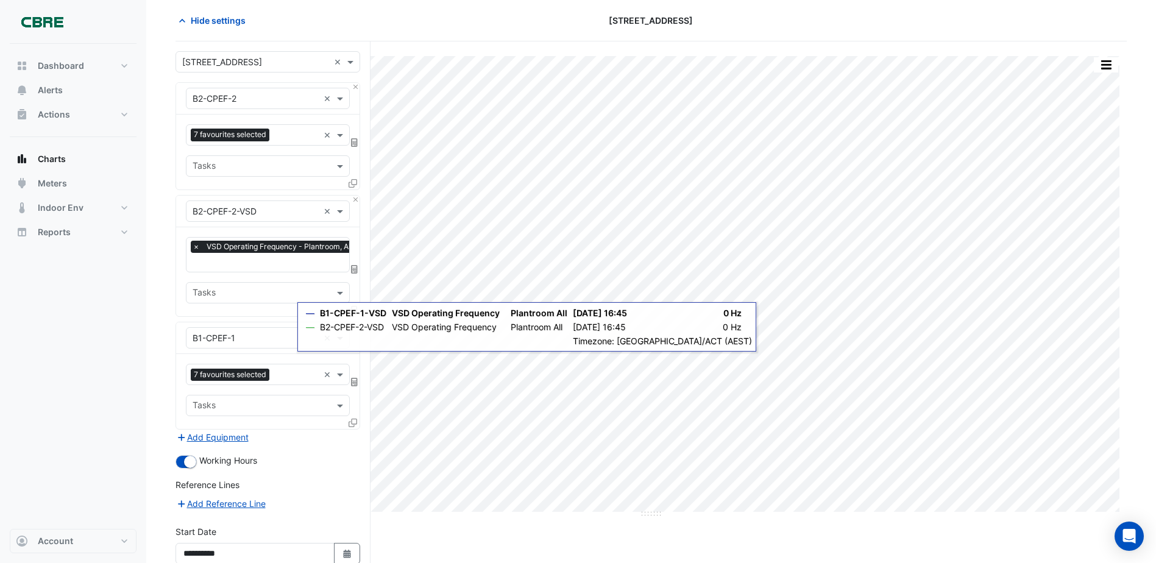
scroll to position [162, 0]
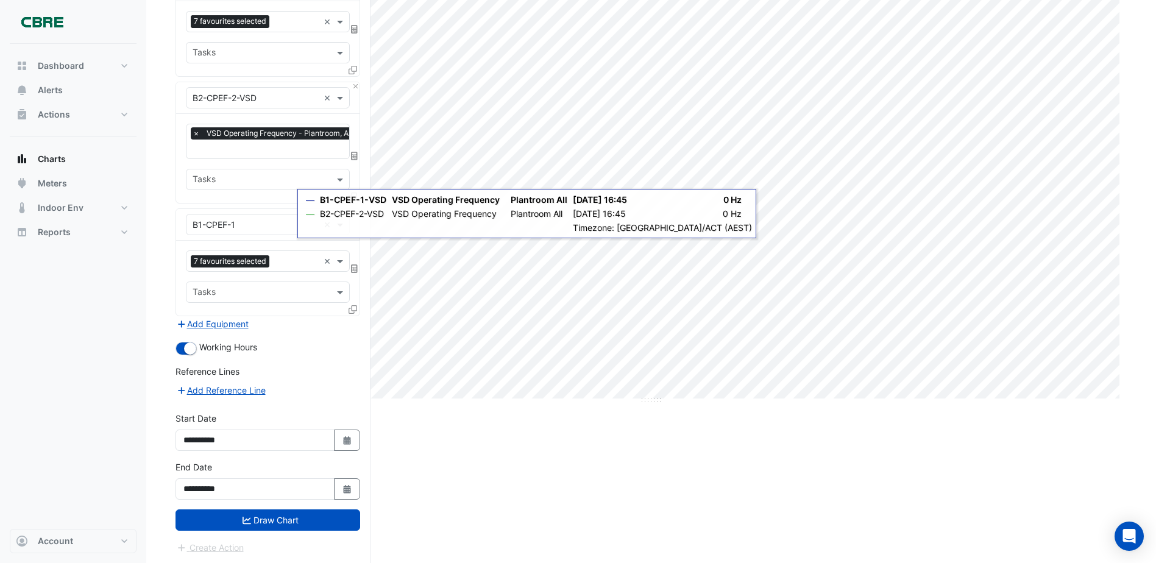
click at [310, 515] on button "Draw Chart" at bounding box center [268, 520] width 185 height 21
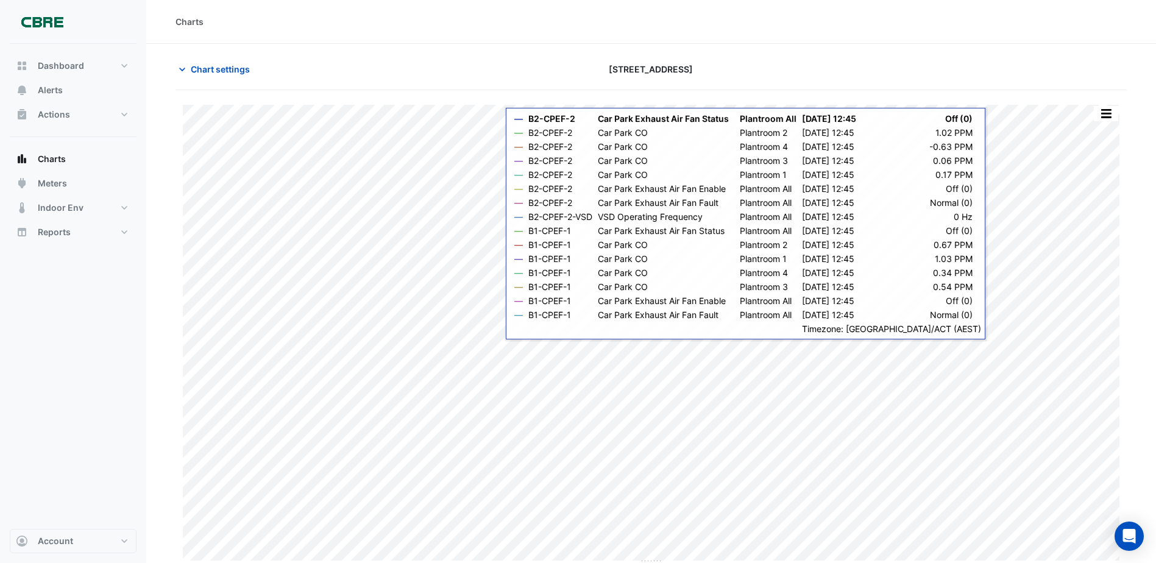
scroll to position [4, 0]
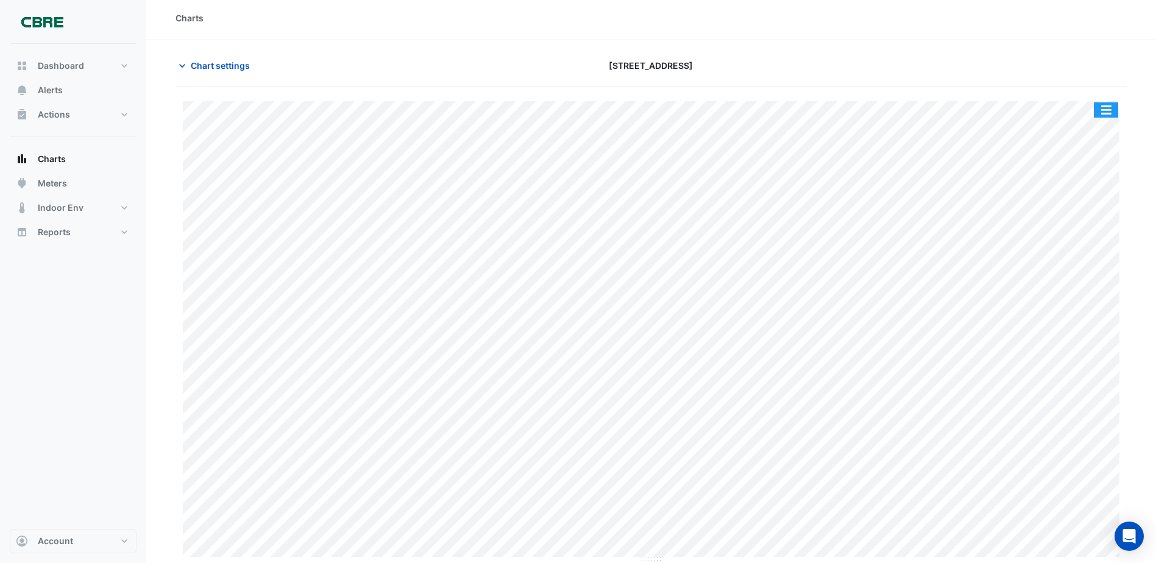
click at [1110, 108] on button "button" at bounding box center [1106, 109] width 24 height 15
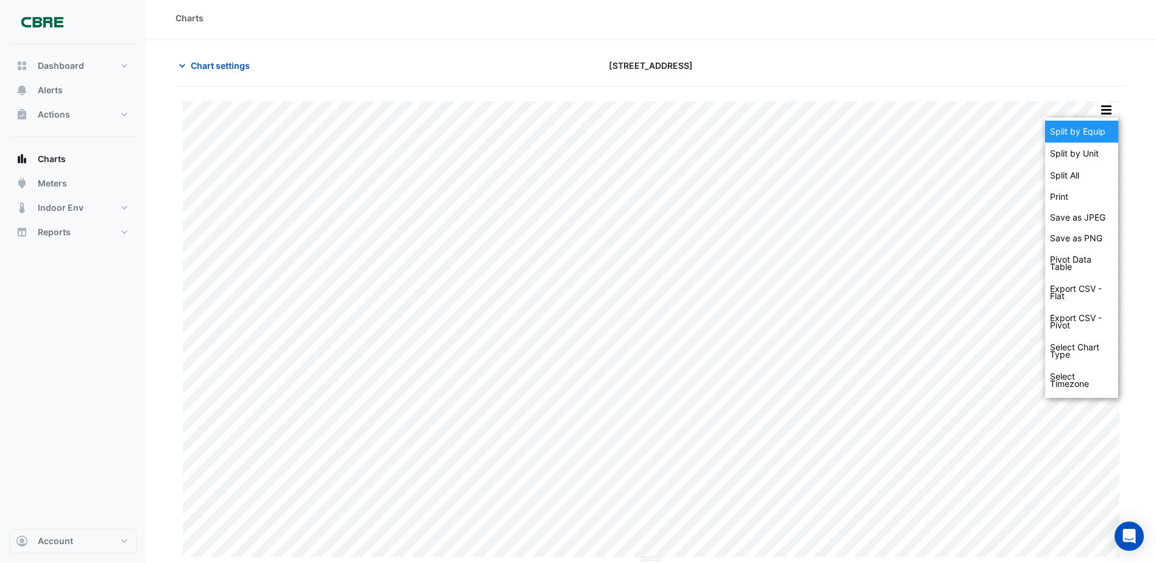
click at [1101, 130] on div "Split by Equip" at bounding box center [1081, 132] width 73 height 22
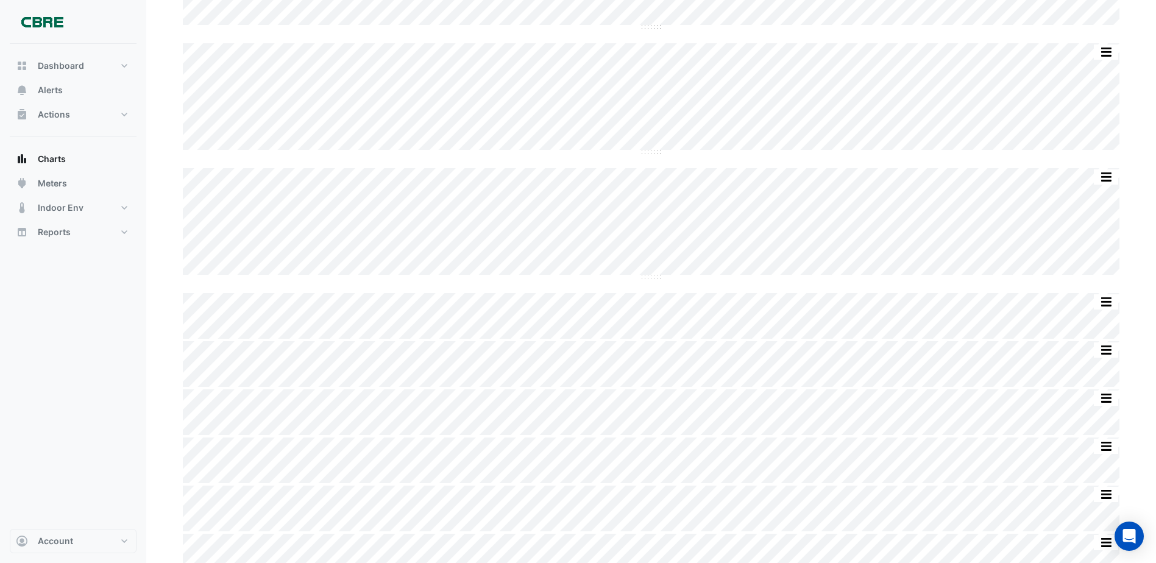
scroll to position [205, 0]
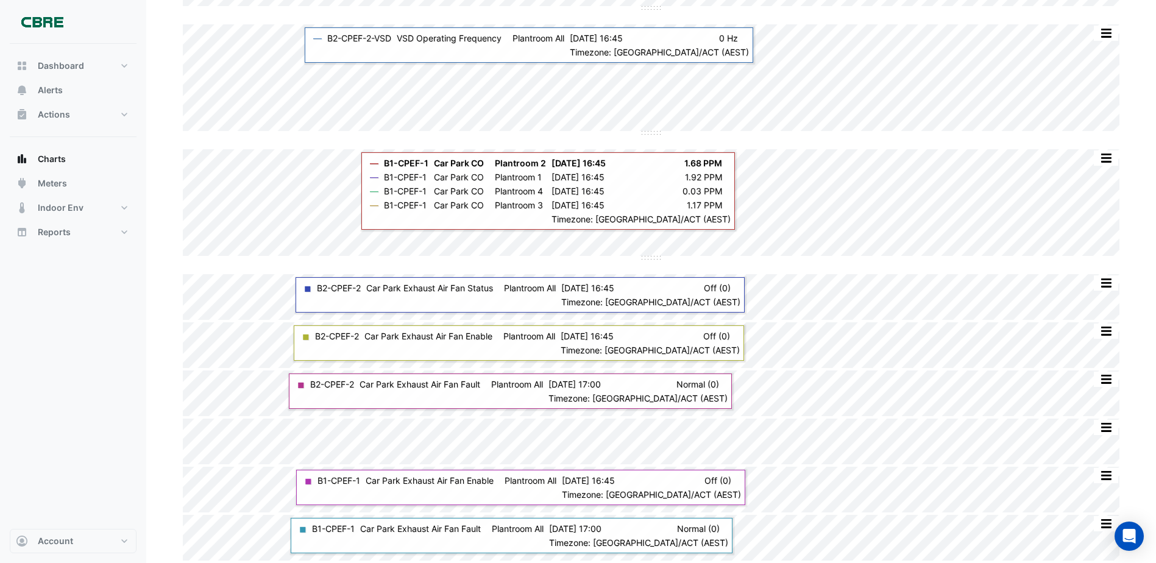
click at [103, 335] on div "Dashboard Portfolio Ratings Performance Alerts Actions Site Manager Charts" at bounding box center [73, 286] width 127 height 485
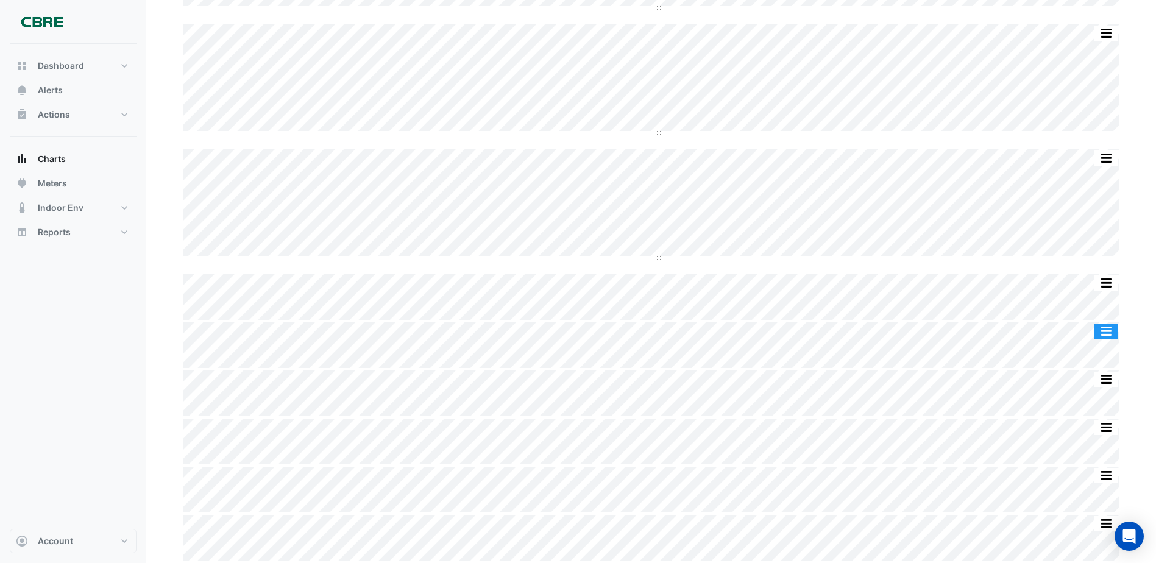
click at [1108, 332] on button "button" at bounding box center [1106, 331] width 24 height 15
click at [1056, 212] on div "Split by Unit Split All Split None Print Save as JPEG Save as PNG Pivot Data Ta…" at bounding box center [652, 229] width 952 height 661
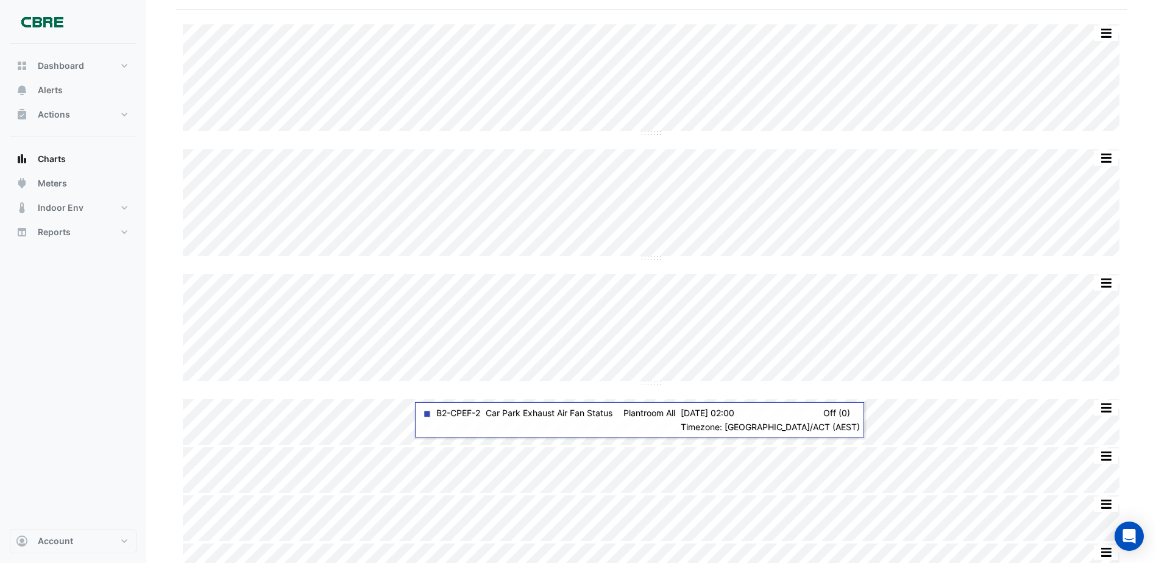
scroll to position [0, 0]
